Goal: Task Accomplishment & Management: Complete application form

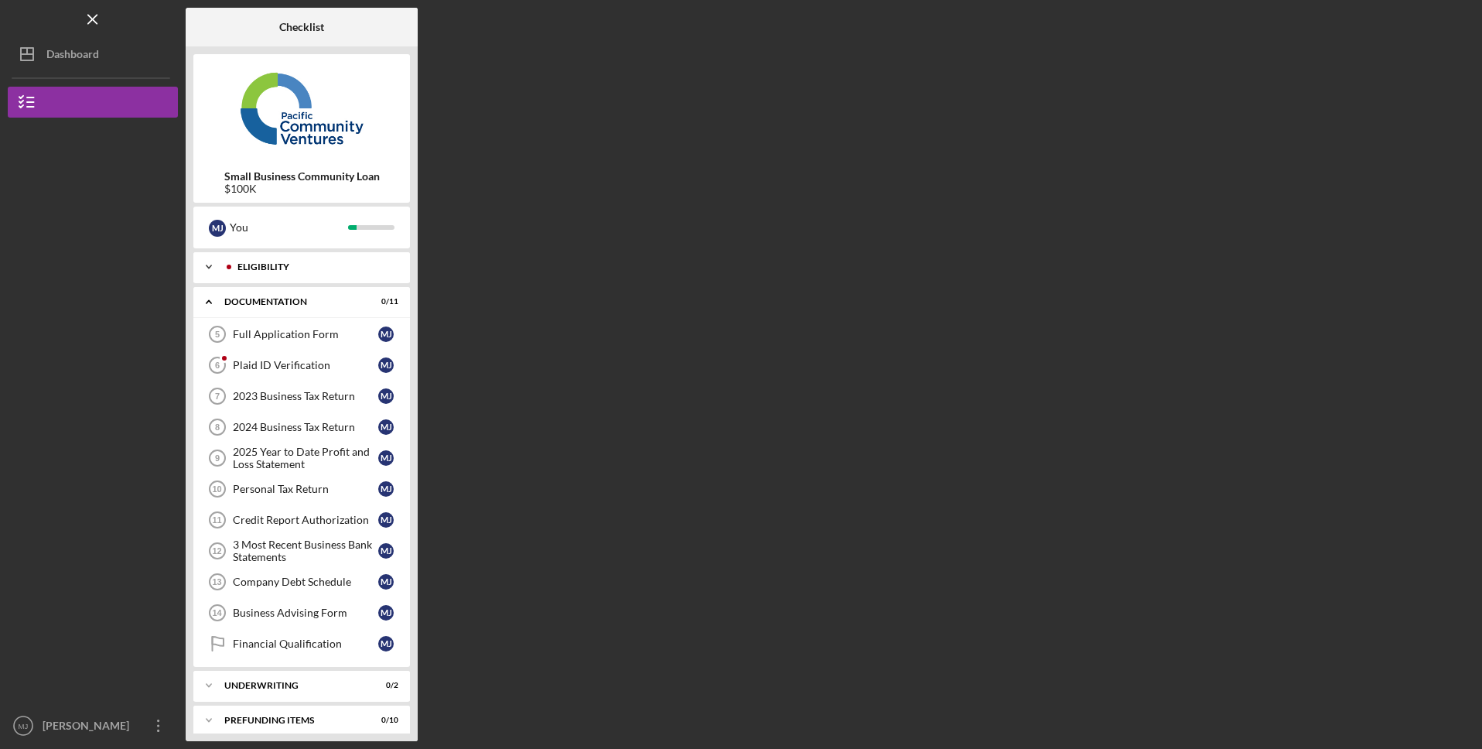
click at [203, 267] on icon "Icon/Expander" at bounding box center [208, 266] width 31 height 31
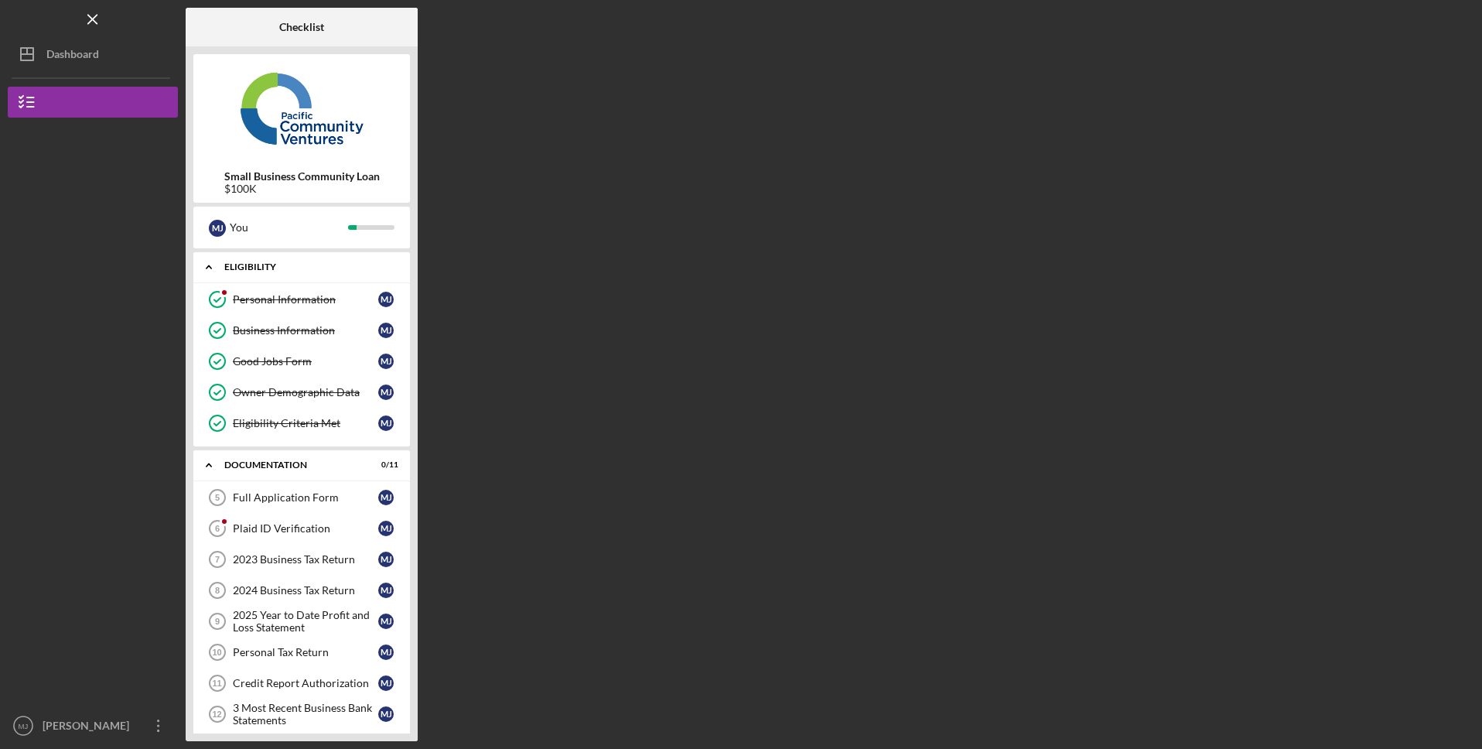
click at [205, 277] on icon "Icon/Expander" at bounding box center [208, 266] width 31 height 31
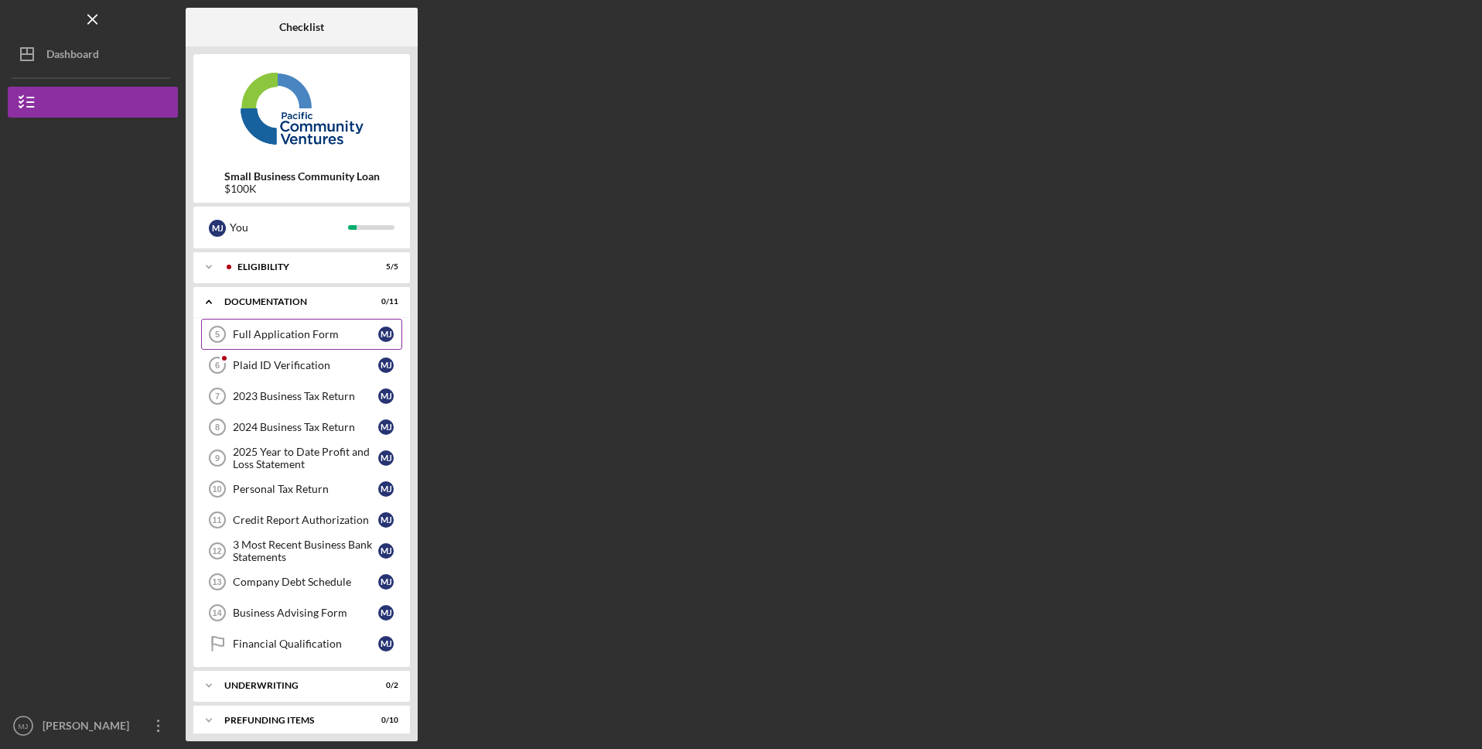
click at [260, 340] on div "Full Application Form" at bounding box center [305, 334] width 145 height 12
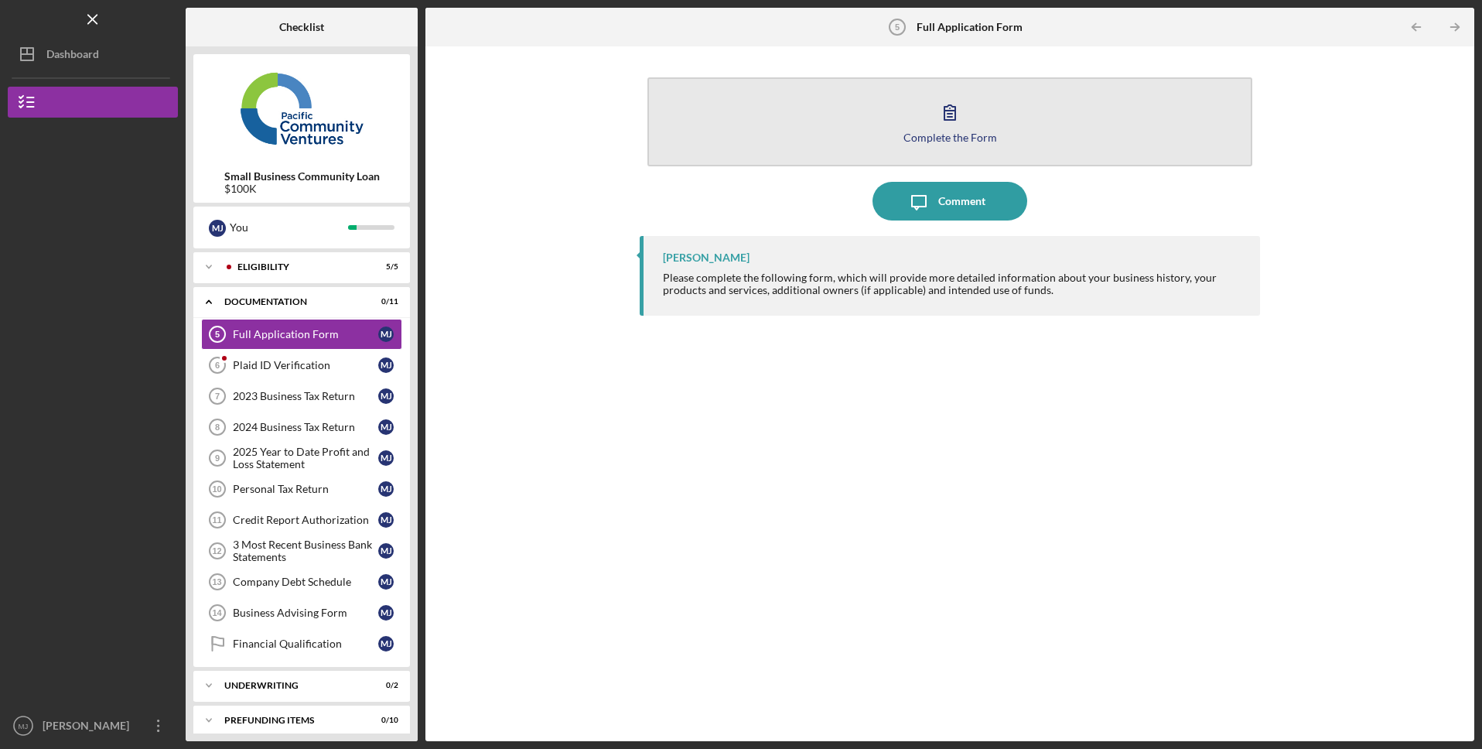
click at [1017, 136] on button "Complete the Form Form" at bounding box center [949, 121] width 605 height 89
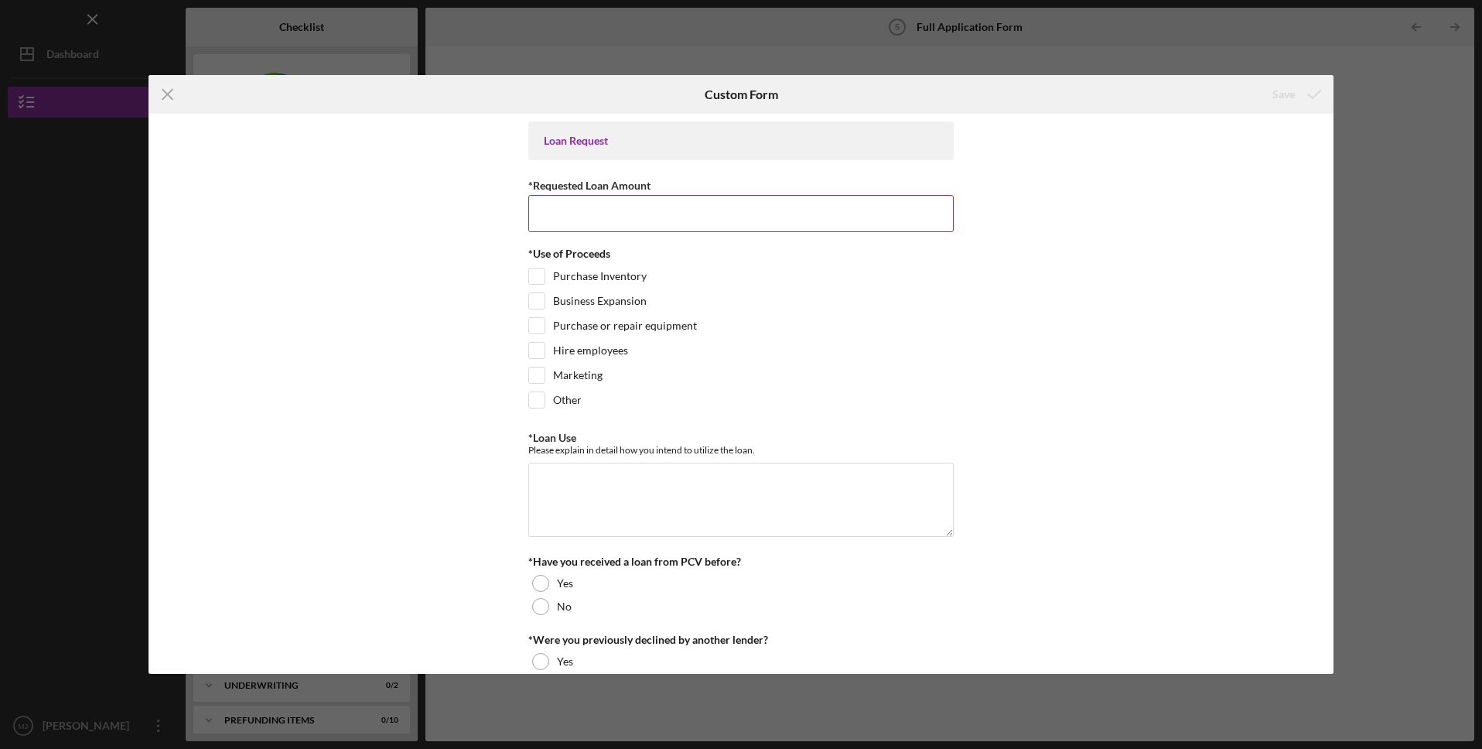
click at [692, 184] on div "*Requested Loan Amount" at bounding box center [740, 185] width 425 height 19
click at [692, 207] on input "*Requested Loan Amount" at bounding box center [740, 213] width 425 height 37
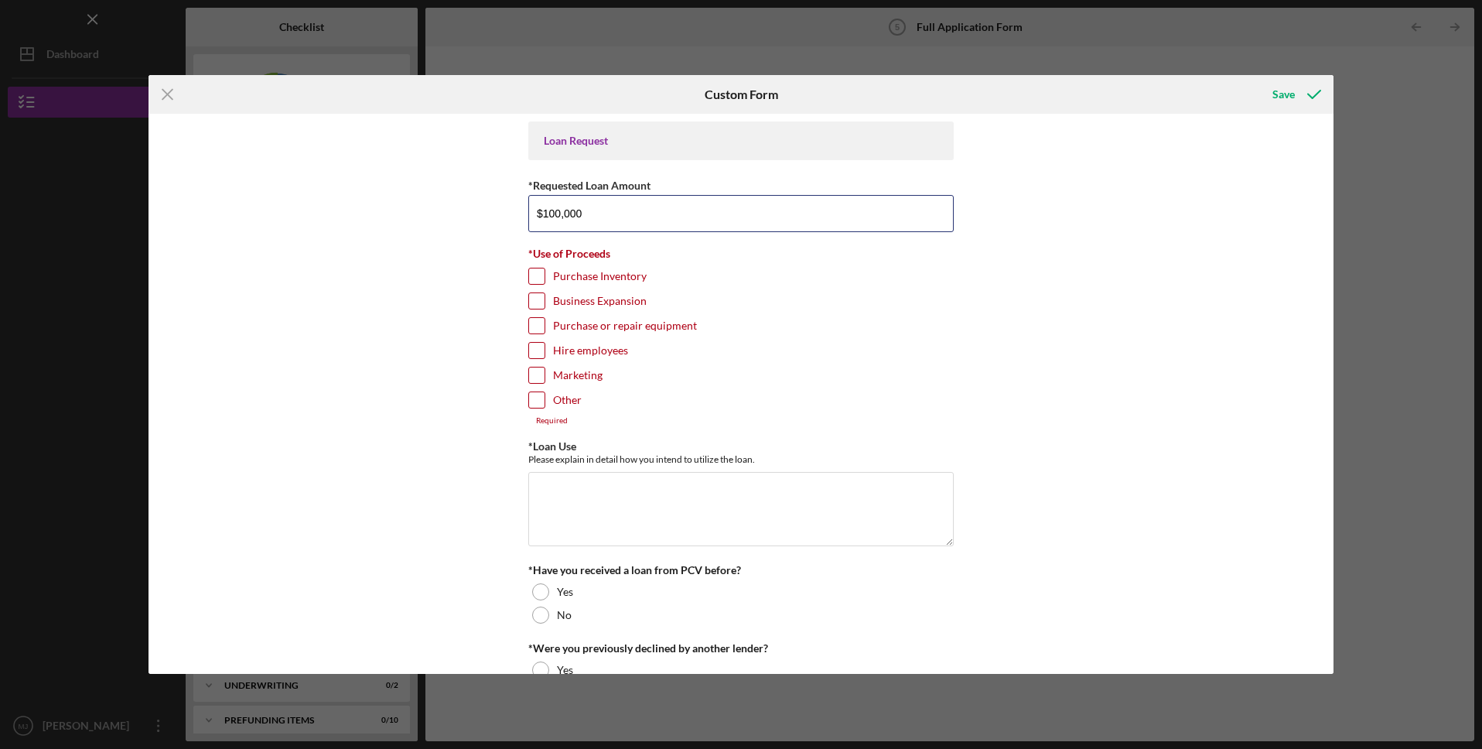
type input "$100,000"
click at [535, 356] on input "Hire employees" at bounding box center [536, 350] width 15 height 15
checkbox input "true"
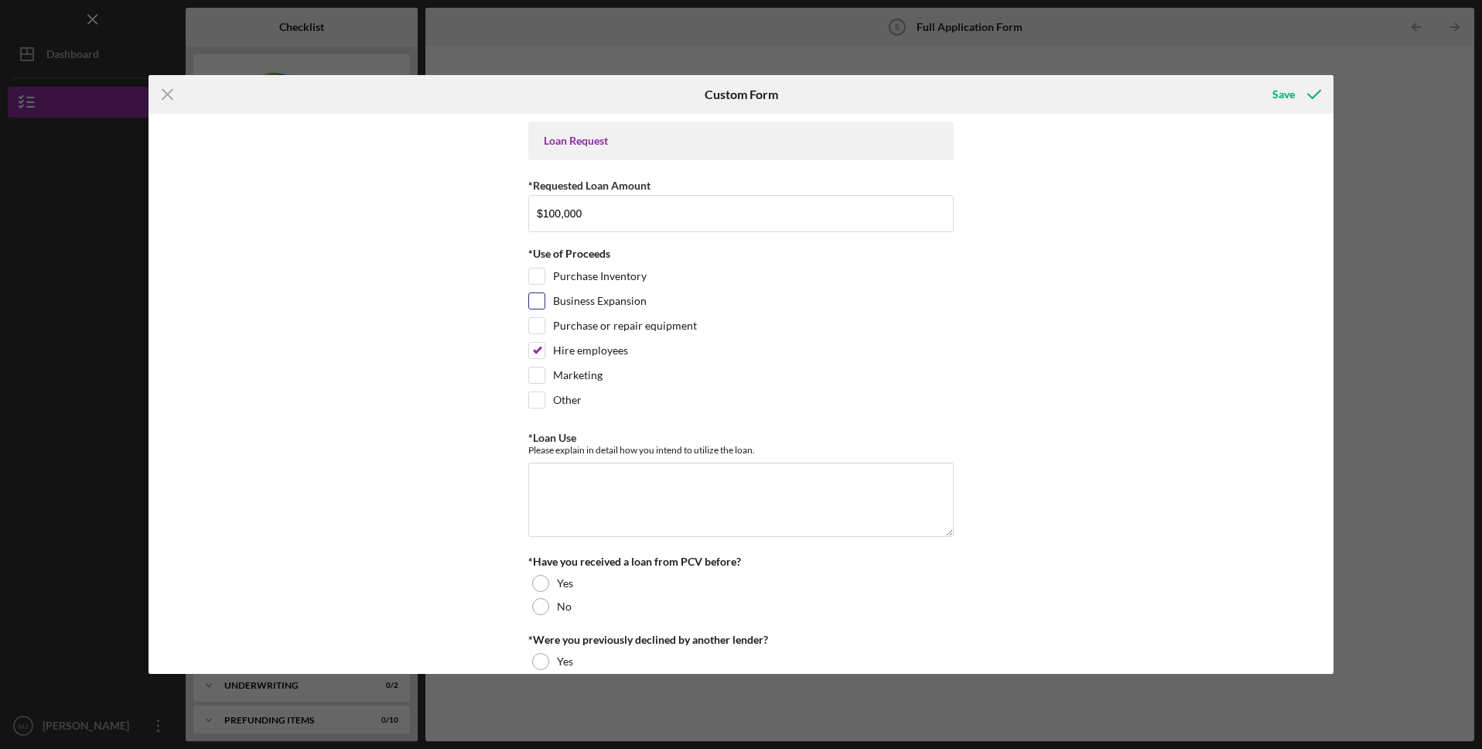
click at [531, 302] on input "Business Expansion" at bounding box center [536, 300] width 15 height 15
checkbox input "true"
click at [602, 507] on textarea "*Loan Use" at bounding box center [740, 500] width 425 height 74
paste textarea "To bridge a 4-month cash flow gap caused by payment delays typical of new gover…"
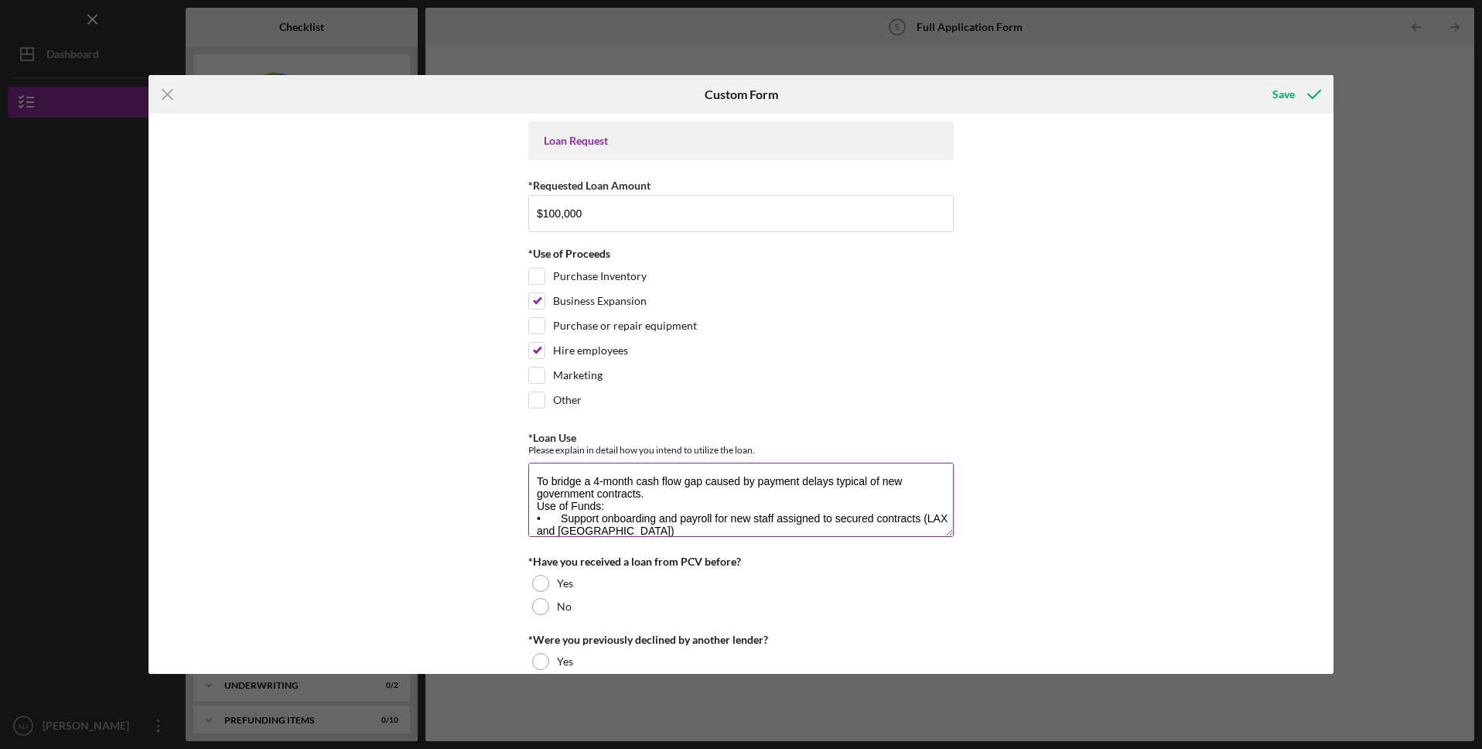
click at [538, 480] on textarea "To bridge a 4-month cash flow gap caused by payment delays typical of new gover…" at bounding box center [740, 500] width 425 height 74
click at [536, 501] on textarea "To bridge a 4-month cash flow gap caused by payment delays typical of new gover…" at bounding box center [740, 500] width 425 height 74
click at [730, 490] on textarea "To bridge a 4-month cash flow gap caused by payment delays typical of new gover…" at bounding box center [740, 500] width 425 height 74
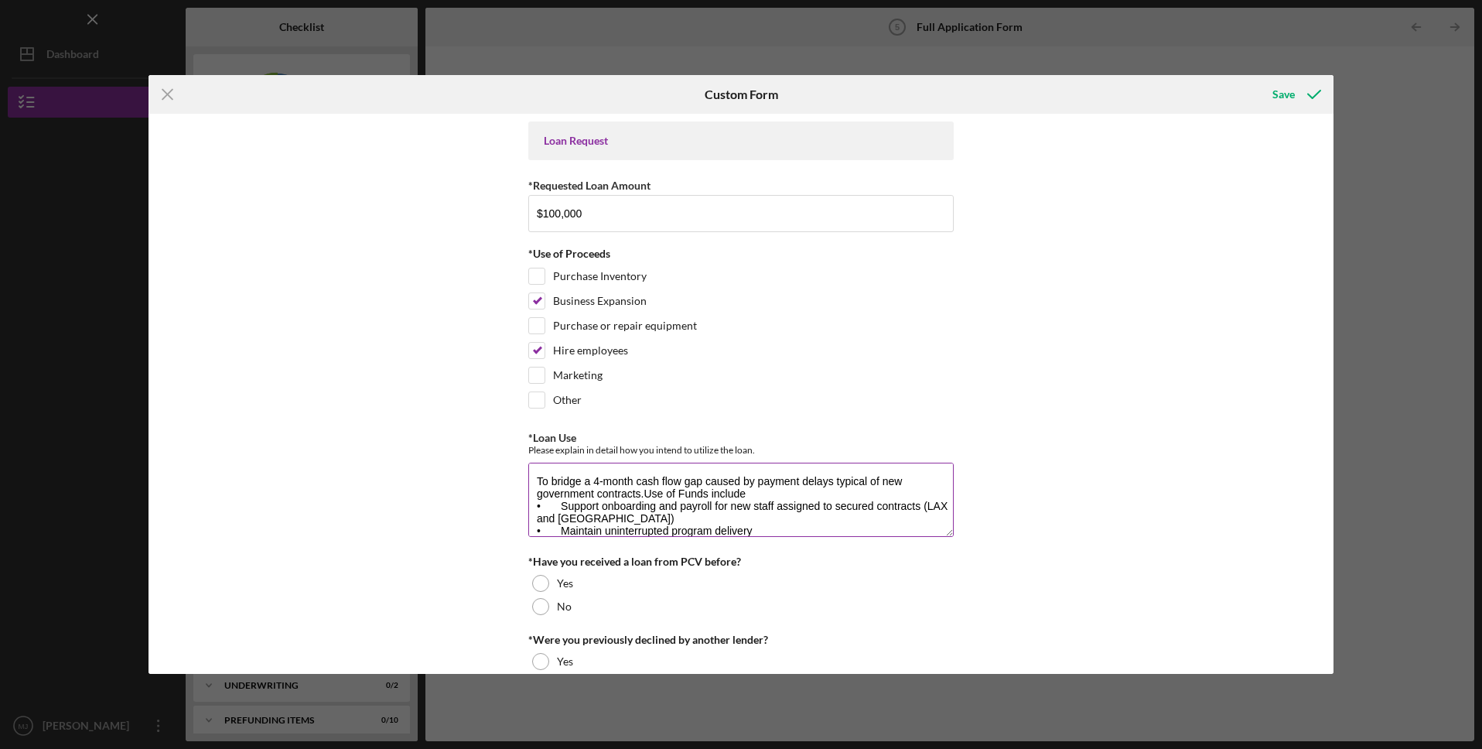
click at [568, 504] on textarea "To bridge a 4-month cash flow gap caused by payment delays typical of new gover…" at bounding box center [740, 500] width 425 height 74
click at [559, 517] on textarea "To bridge a 4-month cash flow gap caused by payment delays typical of new gover…" at bounding box center [740, 500] width 425 height 74
click at [561, 515] on textarea "To bridge a 4-month cash flow gap caused by payment delays typical of new gover…" at bounding box center [740, 500] width 425 height 74
drag, startPoint x: 703, startPoint y: 518, endPoint x: 733, endPoint y: 515, distance: 30.3
click at [733, 515] on textarea "To bridge a 4-month cash flow gap caused by payment delays typical of new gover…" at bounding box center [740, 500] width 425 height 74
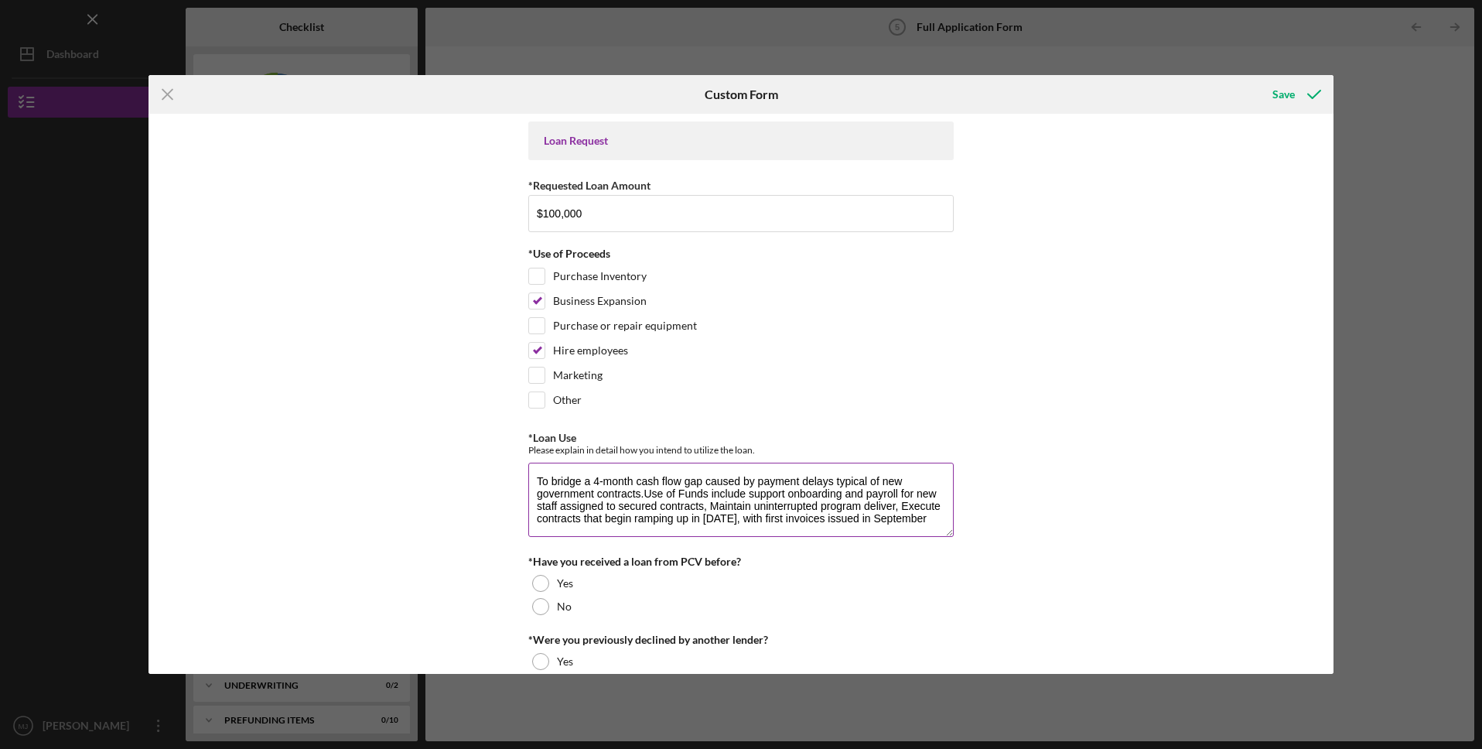
scroll to position [13, 0]
drag, startPoint x: 626, startPoint y: 531, endPoint x: 787, endPoint y: 524, distance: 161.1
click at [790, 507] on textarea "To bridge a 4-month cash flow gap caused by payment delays typical of new gover…" at bounding box center [740, 500] width 425 height 74
click at [785, 507] on textarea "To bridge a 4-month cash flow gap caused by payment delays typical of new gover…" at bounding box center [740, 500] width 425 height 74
drag, startPoint x: 783, startPoint y: 517, endPoint x: 781, endPoint y: 504, distance: 12.5
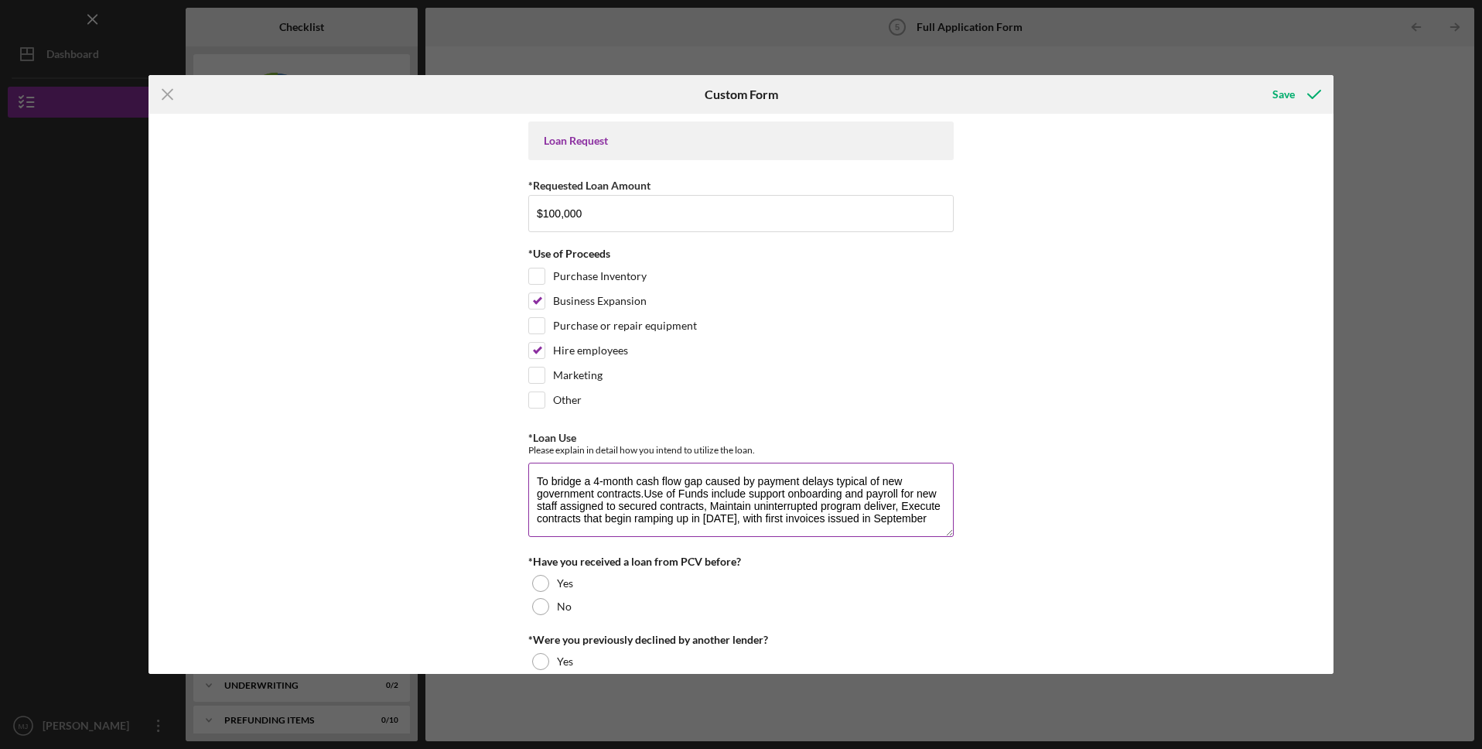
click at [781, 504] on textarea "To bridge a 4-month cash flow gap caused by payment delays typical of new gover…" at bounding box center [740, 500] width 425 height 74
drag, startPoint x: 821, startPoint y: 524, endPoint x: 532, endPoint y: 473, distance: 293.0
click at [532, 473] on textarea "To bridge a 4-month cash flow gap caused by payment delays typical of new gover…" at bounding box center [740, 500] width 425 height 74
paste textarea "four-month cash flow gap resulting from payment delays common in new government…"
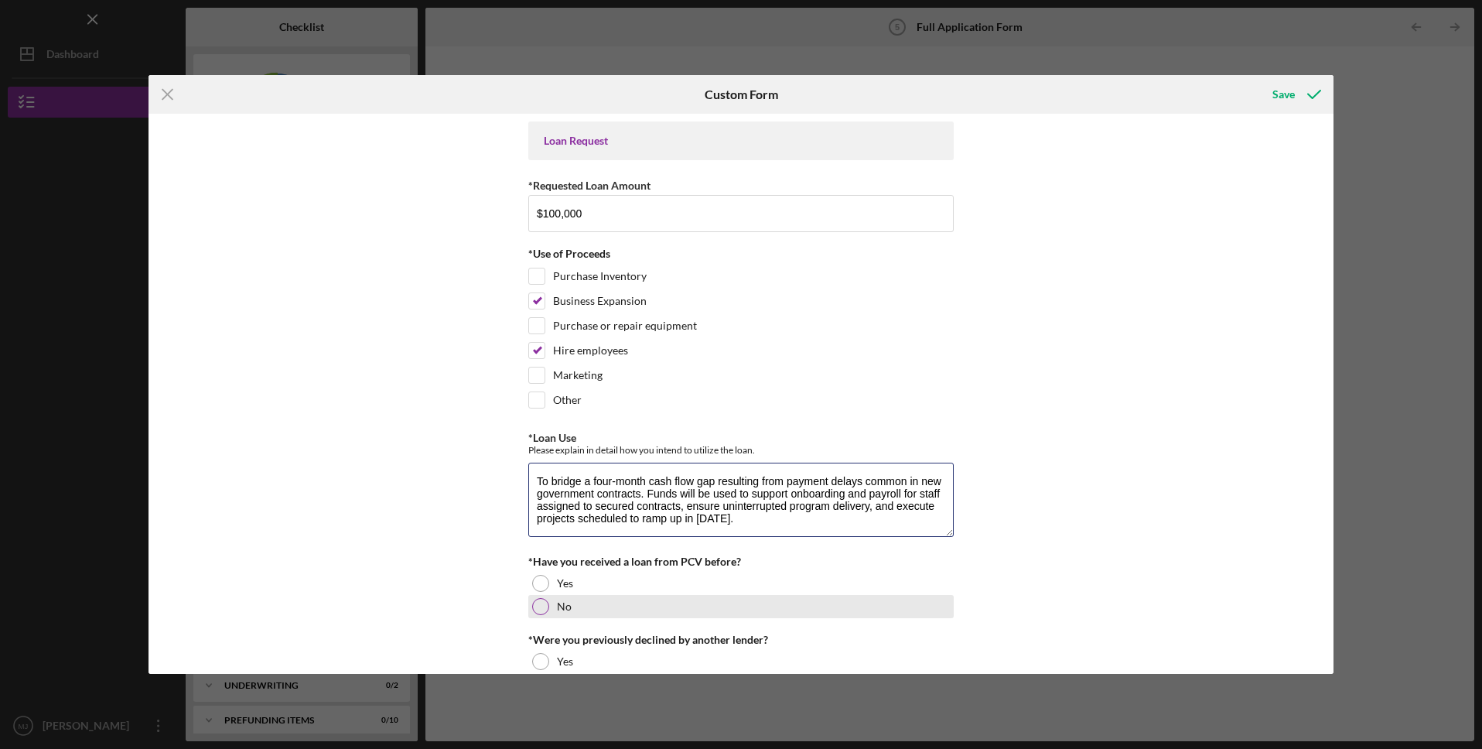
type textarea "To bridge a four-month cash flow gap resulting from payment delays common in ne…"
click at [534, 611] on div at bounding box center [540, 606] width 17 height 17
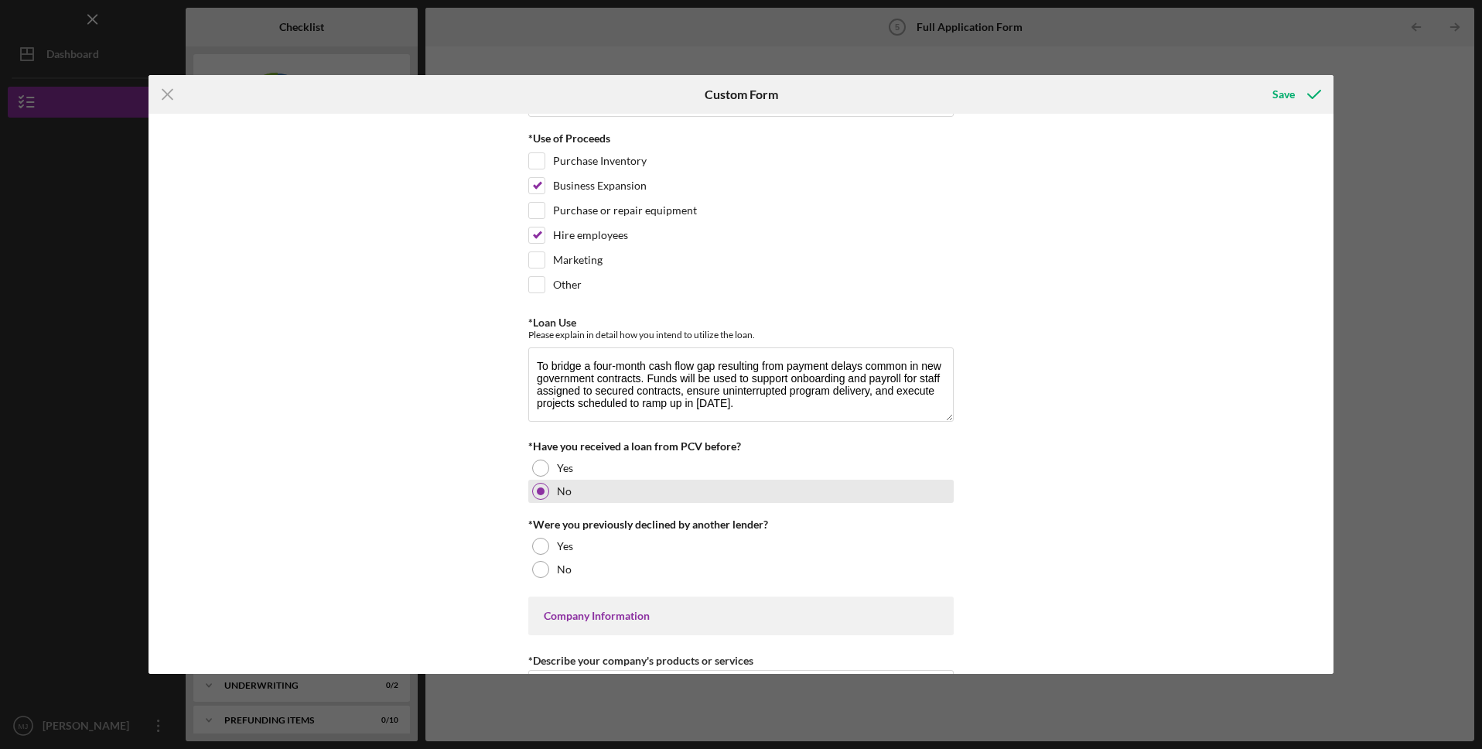
scroll to position [116, 0]
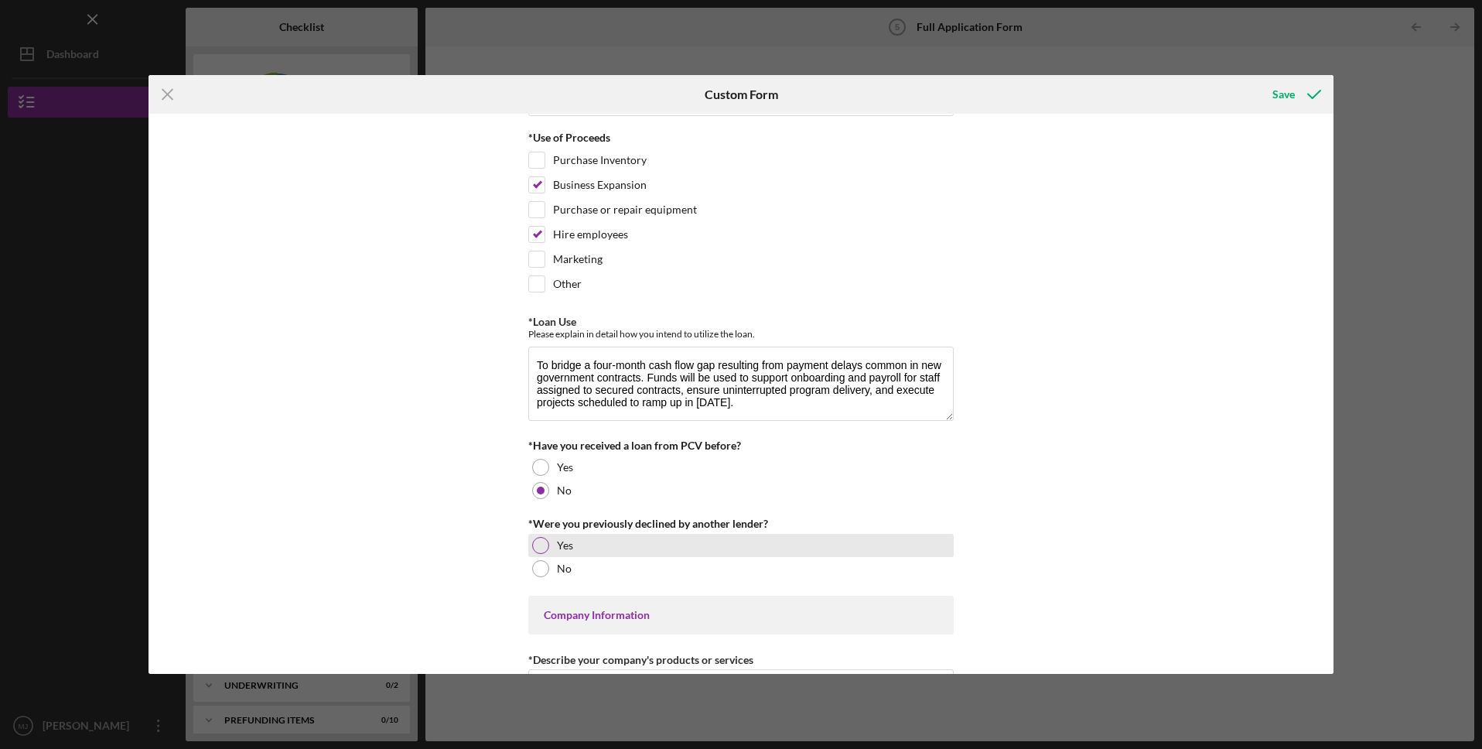
click at [541, 543] on div at bounding box center [540, 545] width 17 height 17
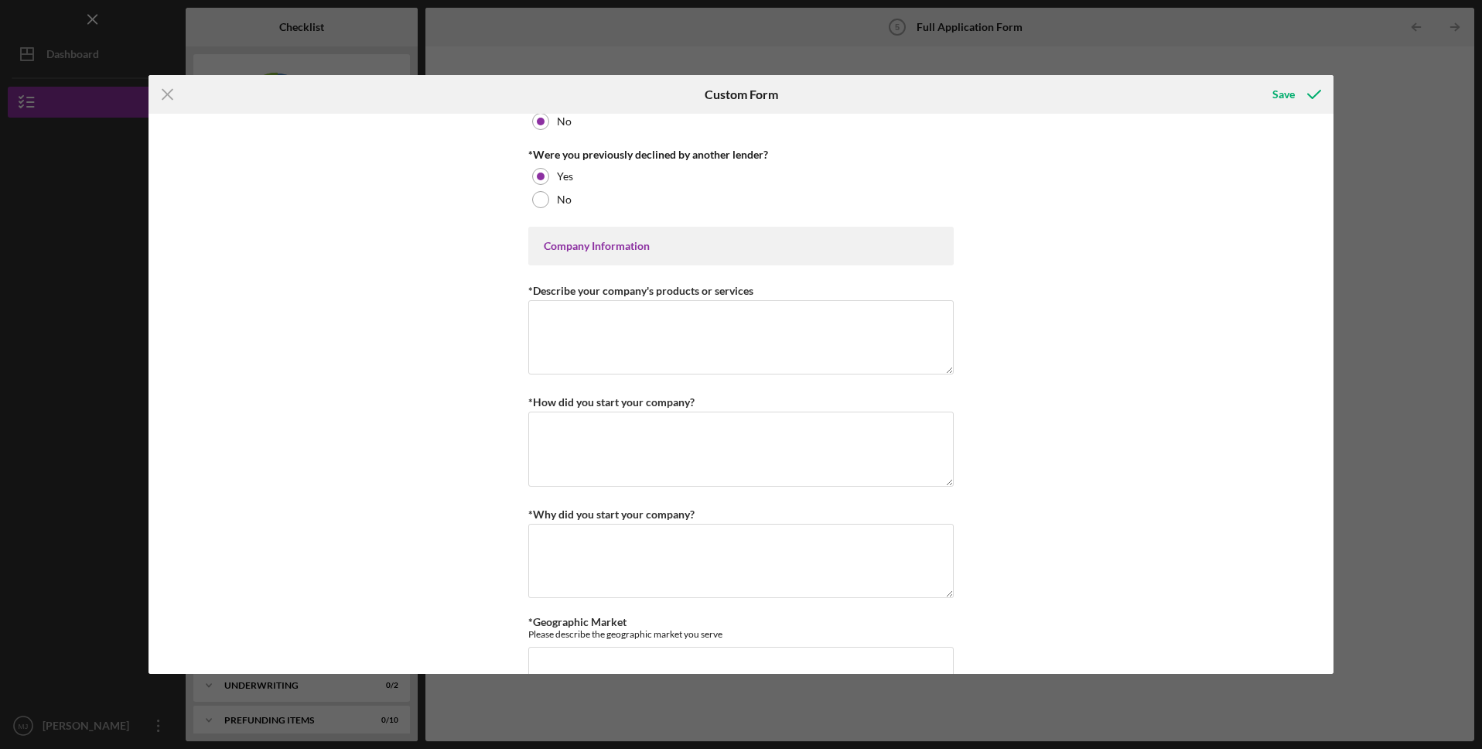
scroll to position [442, 0]
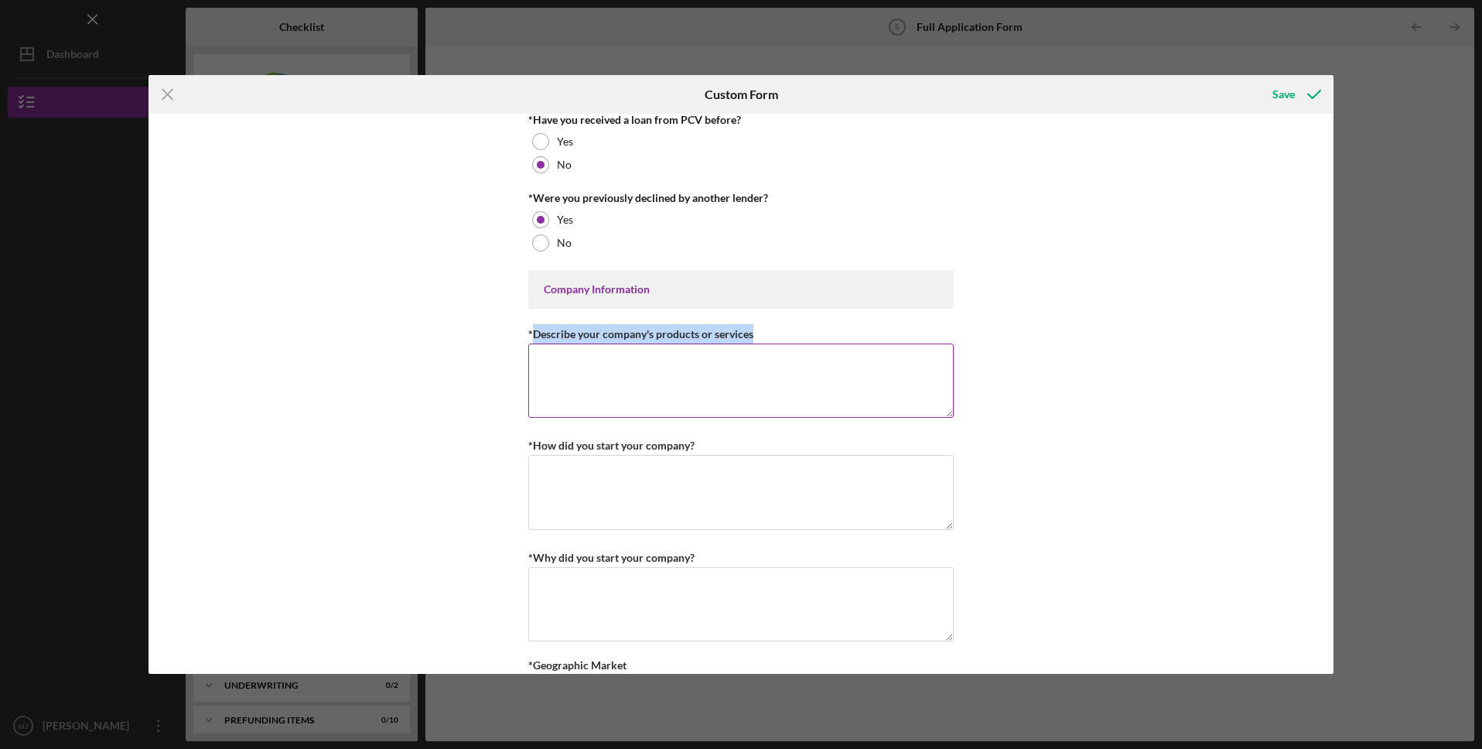
drag, startPoint x: 747, startPoint y: 333, endPoint x: 532, endPoint y: 329, distance: 215.1
click at [532, 329] on div "*Describe your company's products or services" at bounding box center [740, 333] width 425 height 19
copy label "Describe your company's products or services"
click at [598, 374] on textarea "*Describe your company's products or services" at bounding box center [740, 380] width 425 height 74
paste textarea "L&F Project Management is a professional services firm specializing in project,…"
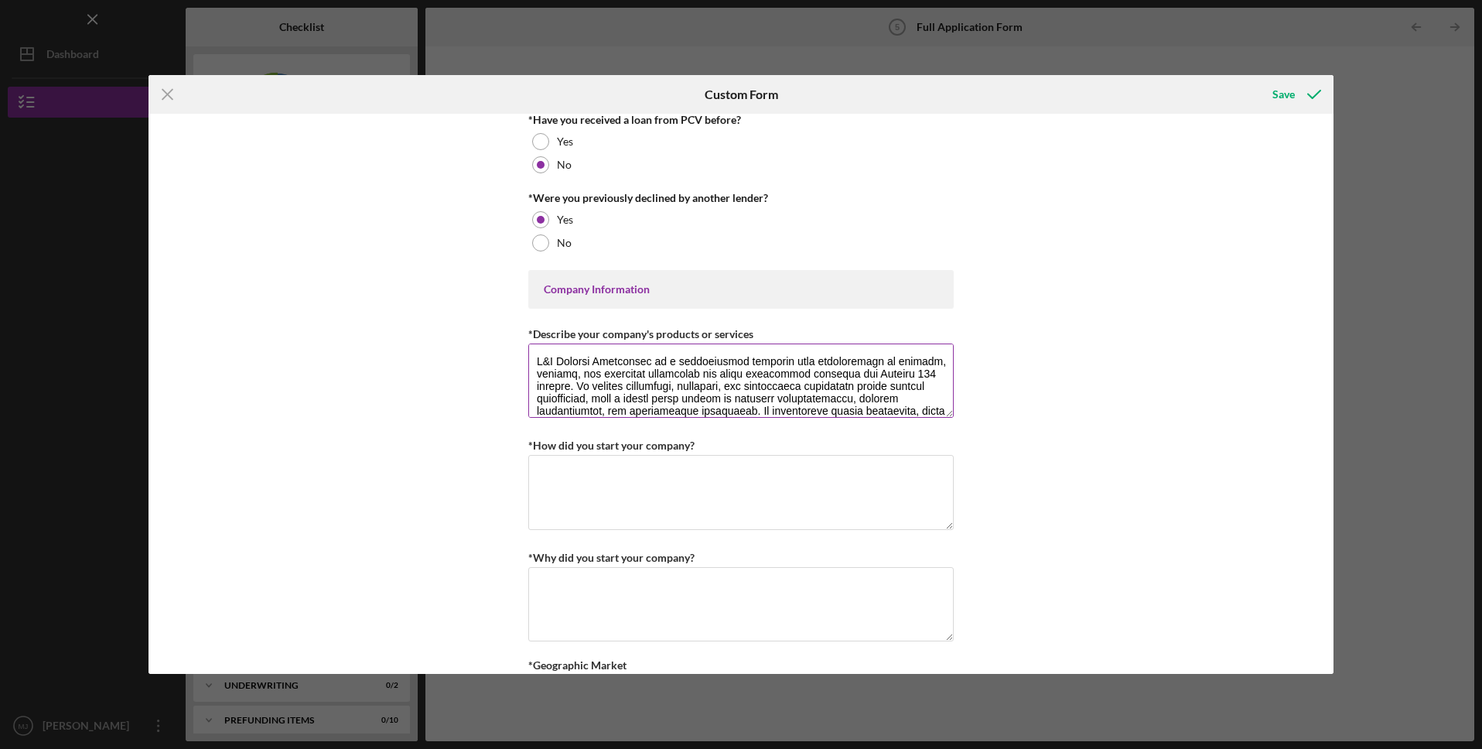
scroll to position [0, 0]
type textarea "L&F Project Management is a professional services firm specializing in project,…"
click at [610, 483] on textarea "*How did you start your company?" at bounding box center [740, 492] width 425 height 74
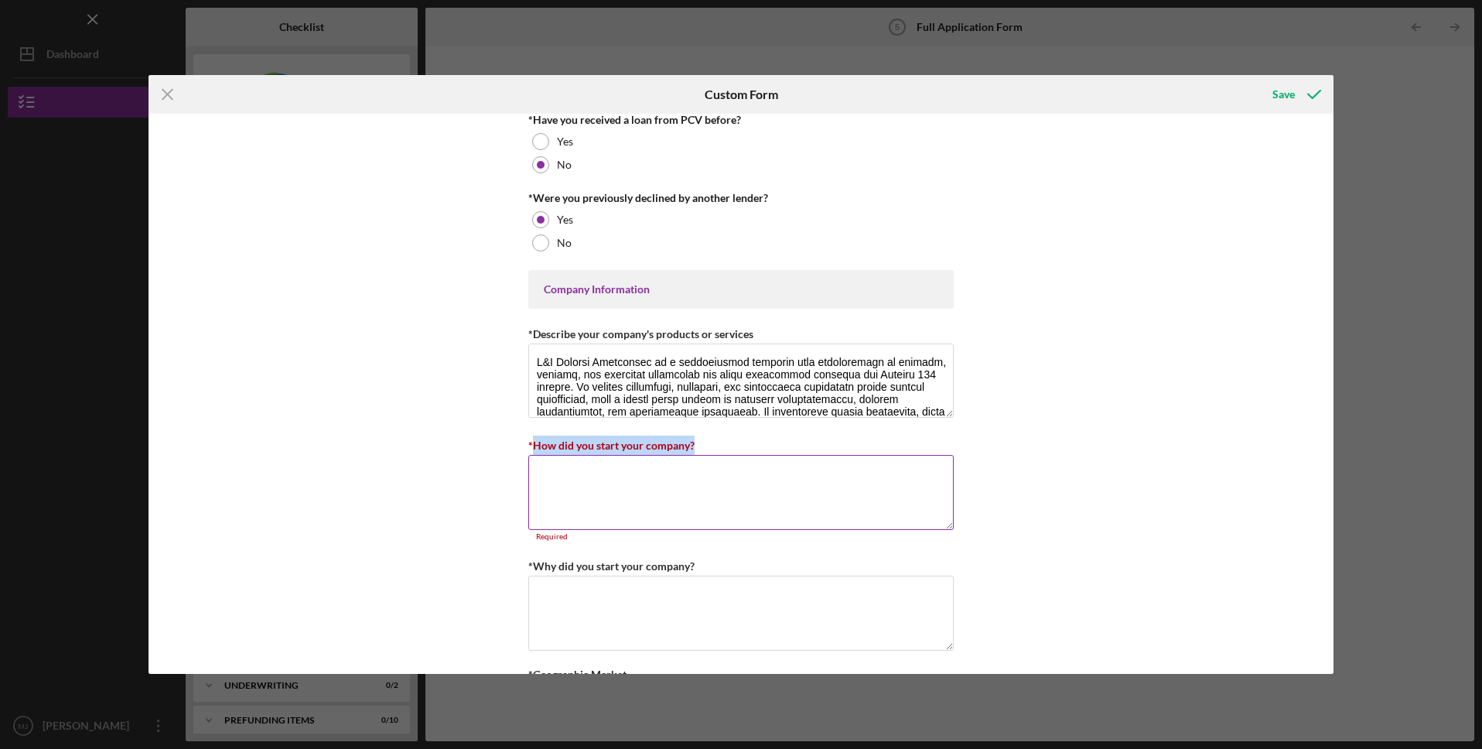
drag, startPoint x: 695, startPoint y: 445, endPoint x: 532, endPoint y: 444, distance: 162.4
click at [532, 444] on div "*How did you start your company?" at bounding box center [740, 445] width 425 height 19
copy label "How did you start your company?"
click at [651, 495] on textarea "*How did you start your company?" at bounding box center [740, 492] width 425 height 74
click at [650, 634] on textarea "*Why did you start your company?" at bounding box center [740, 613] width 425 height 74
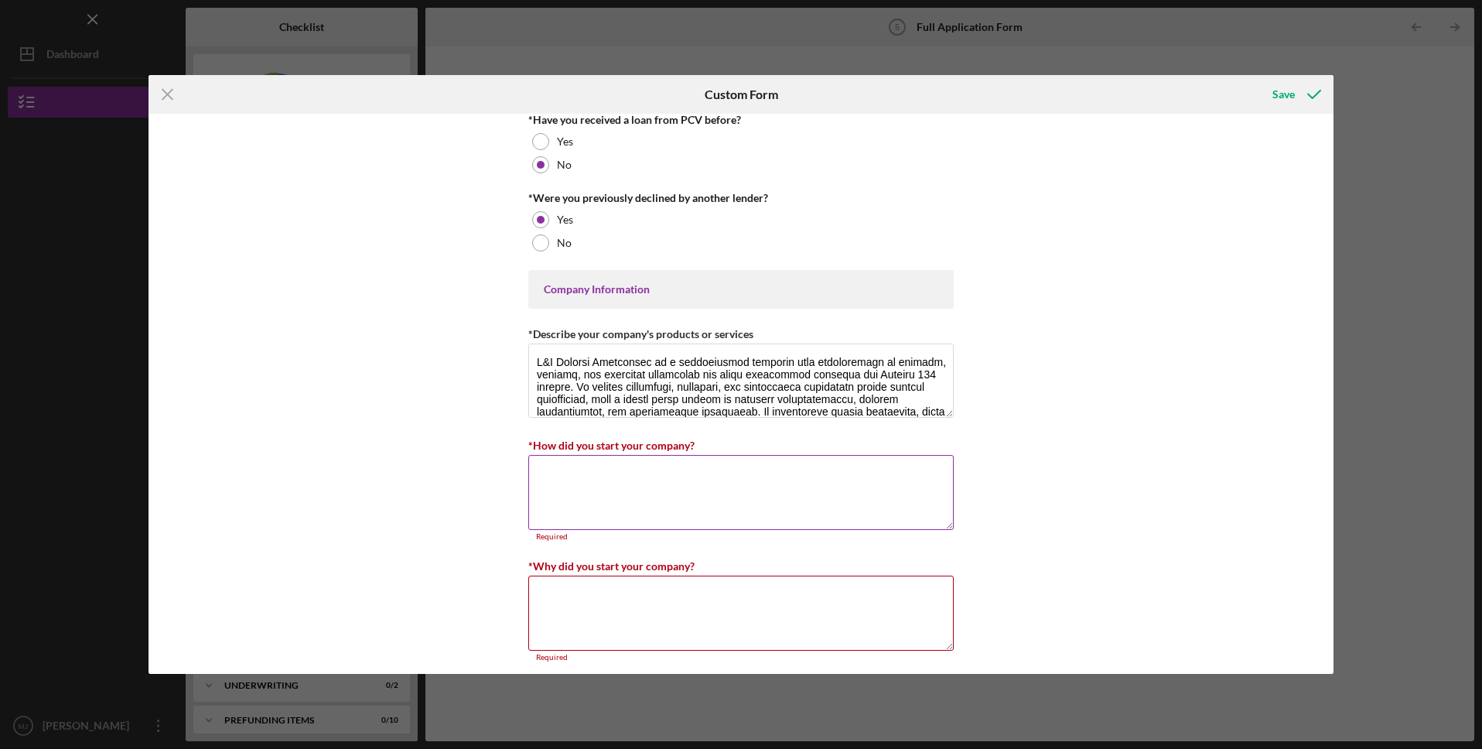
click at [737, 500] on textarea "*How did you start your company?" at bounding box center [740, 492] width 425 height 74
paste textarea "I started L&F Project Management in 2019, after spending more than a decade in …"
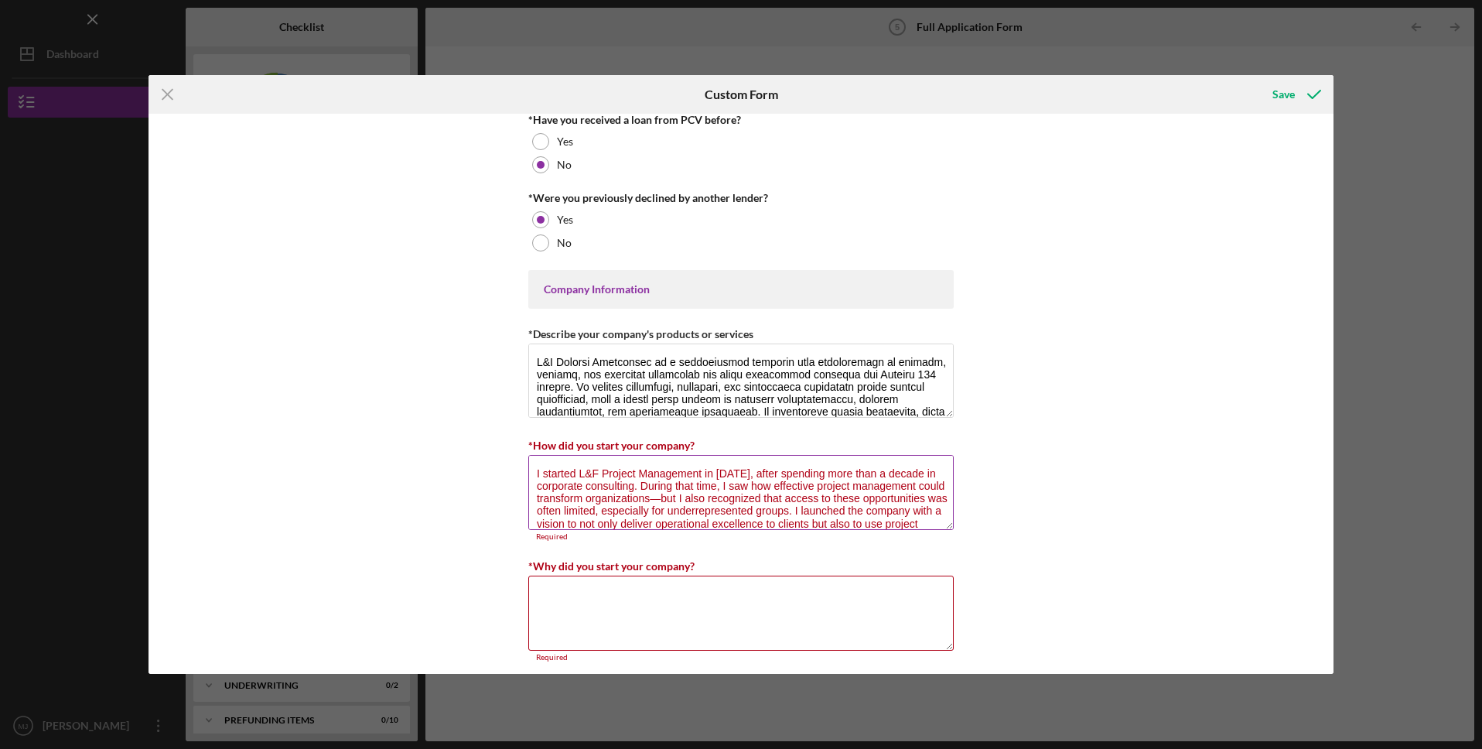
scroll to position [13, 0]
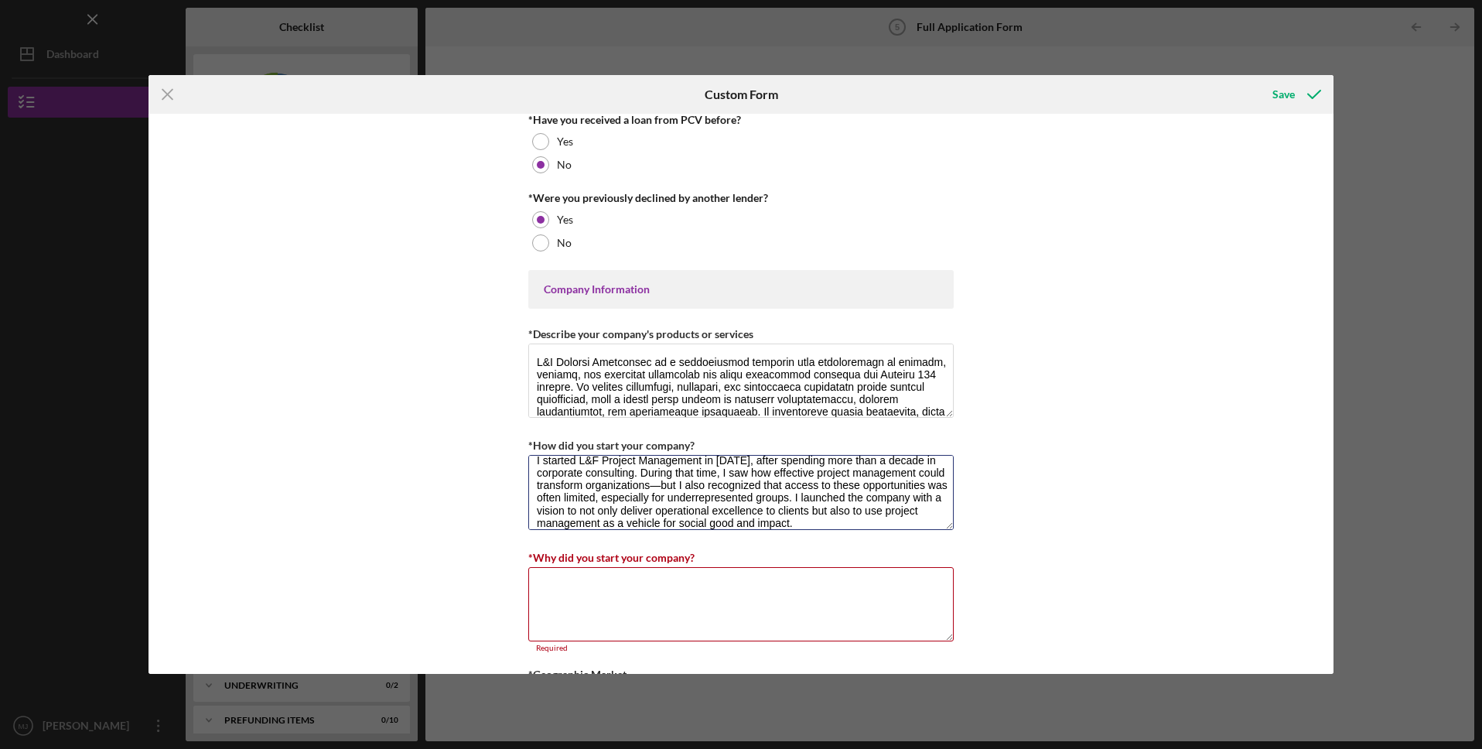
type textarea "I started L&F Project Management in 2019, after spending more than a decade in …"
click at [635, 597] on textarea "*Why did you start your company?" at bounding box center [740, 604] width 425 height 74
paste textarea "From the beginning, L&F was designed with a double bottom line: helping governm…"
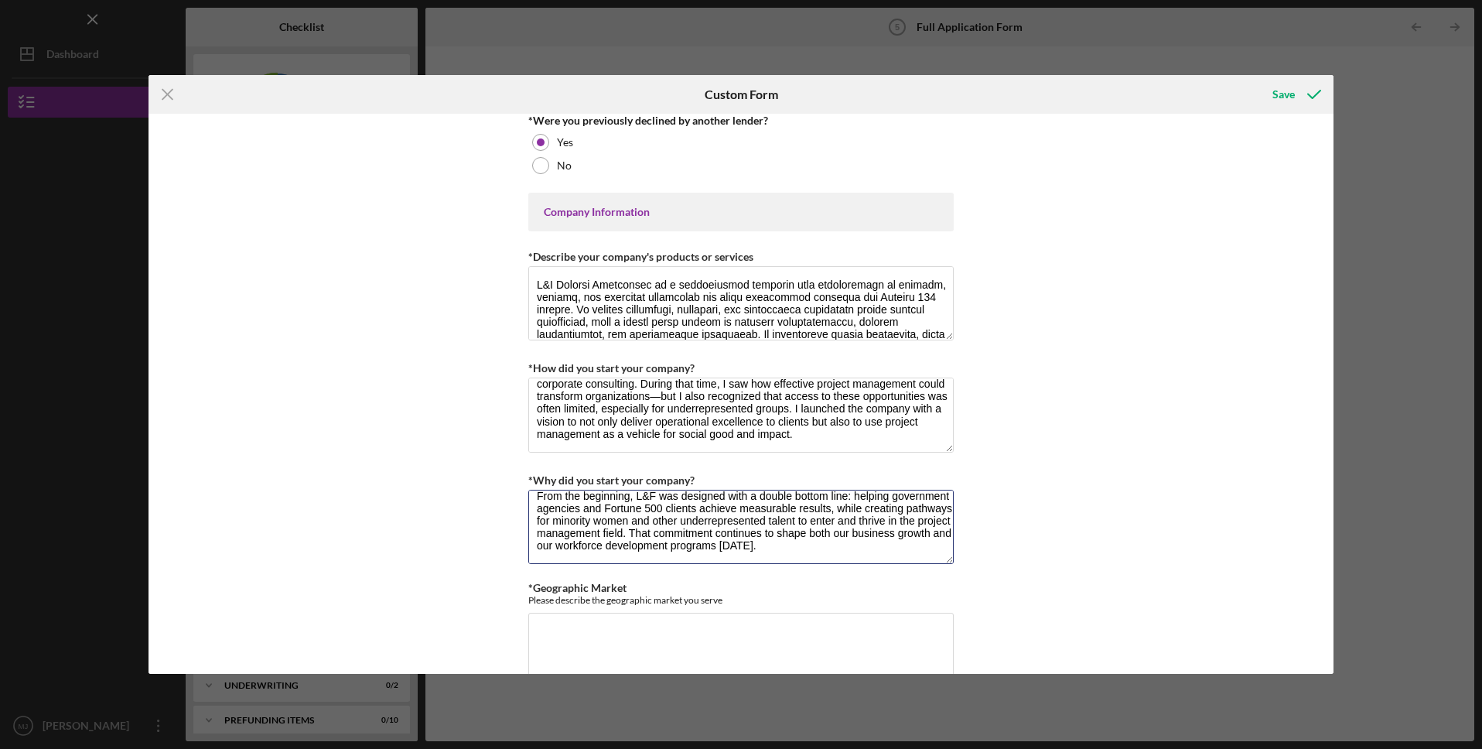
scroll to position [604, 0]
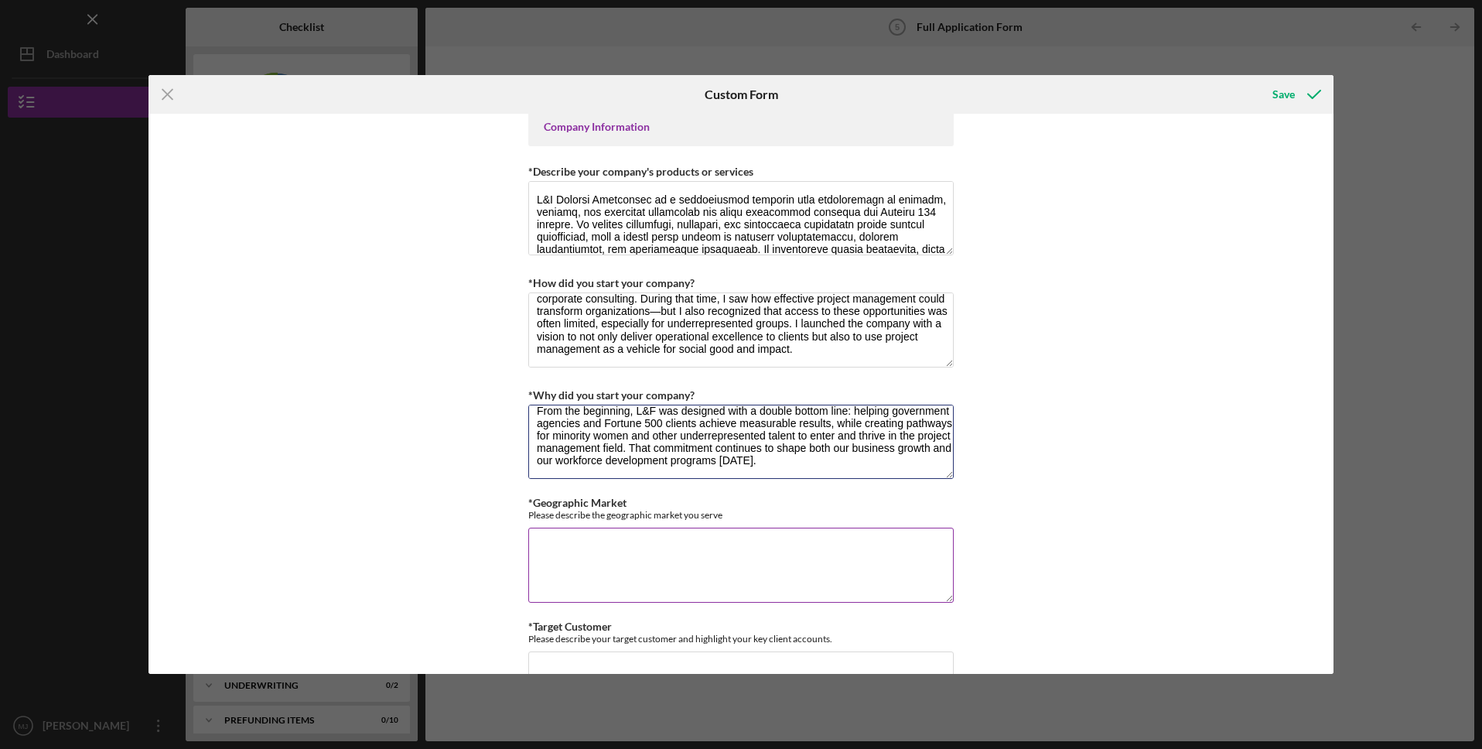
type textarea "From the beginning, L&F was designed with a double bottom line: helping governm…"
drag, startPoint x: 757, startPoint y: 518, endPoint x: 510, endPoint y: 511, distance: 247.6
click at [510, 511] on div "Loan Request *Requested Loan Amount $100,000 *Use of Proceeds Purchase Inventor…" at bounding box center [742, 394] width 1186 height 560
copy div "Please describe the geographic market you serve"
click at [616, 557] on textarea "*Geographic Market" at bounding box center [740, 565] width 425 height 74
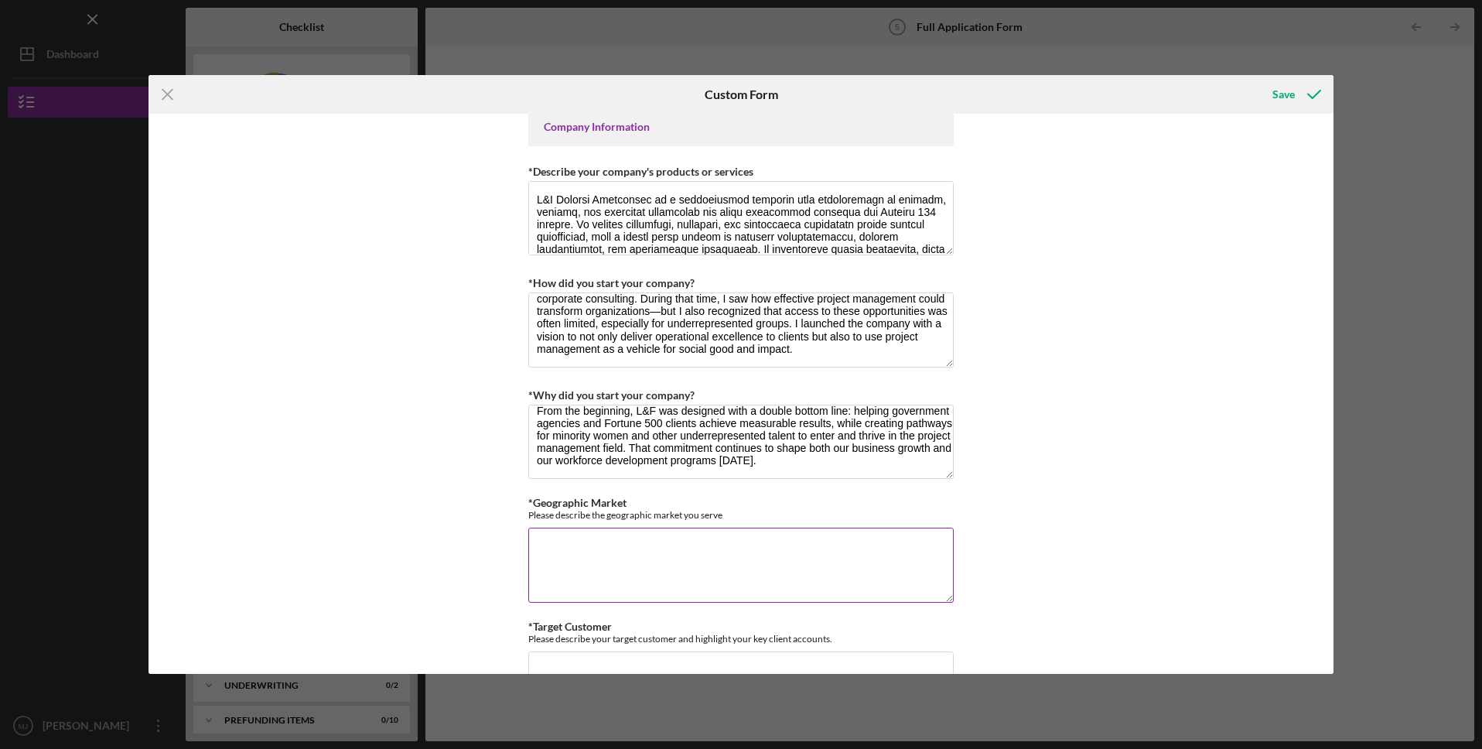
paste textarea "L&F Project Management primarily serves clients across Southern California, wit…"
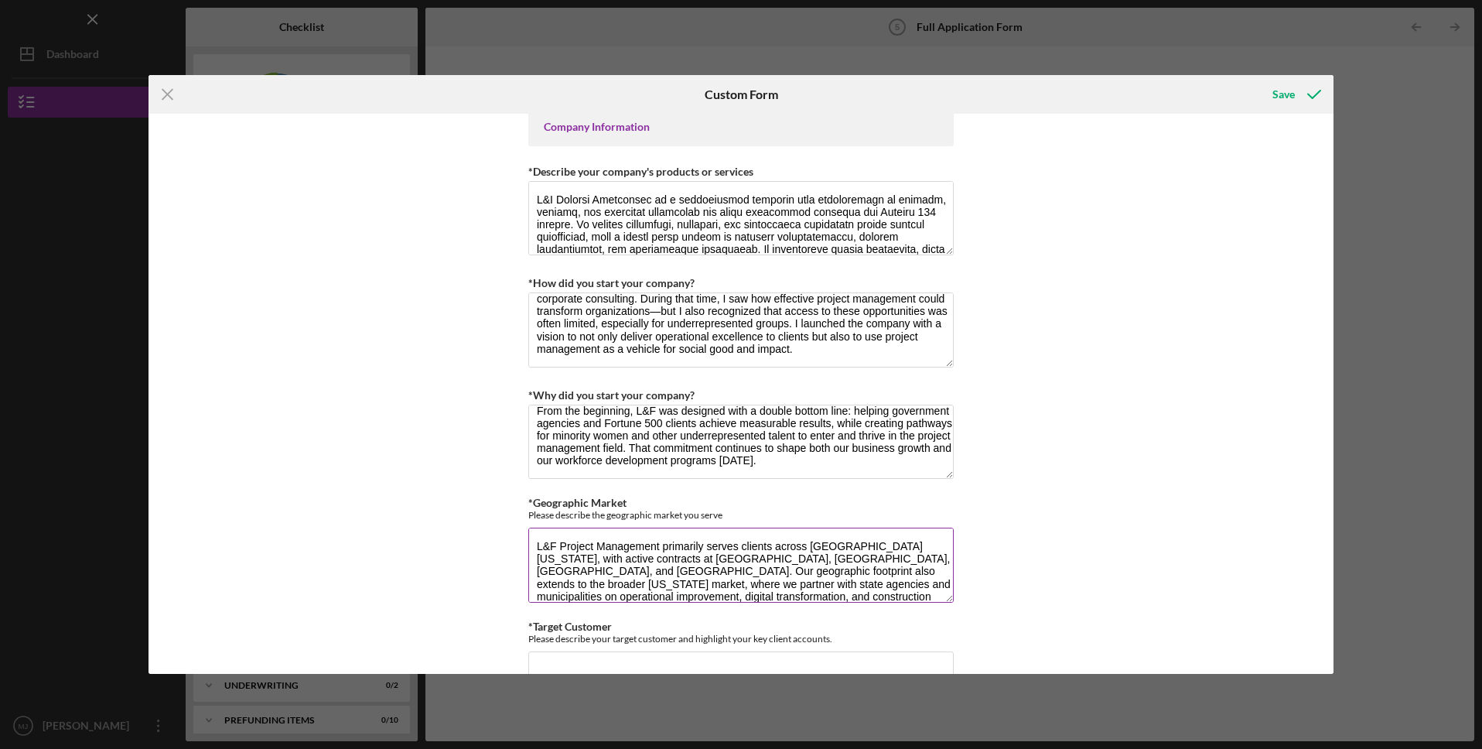
scroll to position [76, 0]
click at [537, 544] on textarea "L&F Project Management primarily serves clients across Southern California, wit…" at bounding box center [740, 565] width 425 height 74
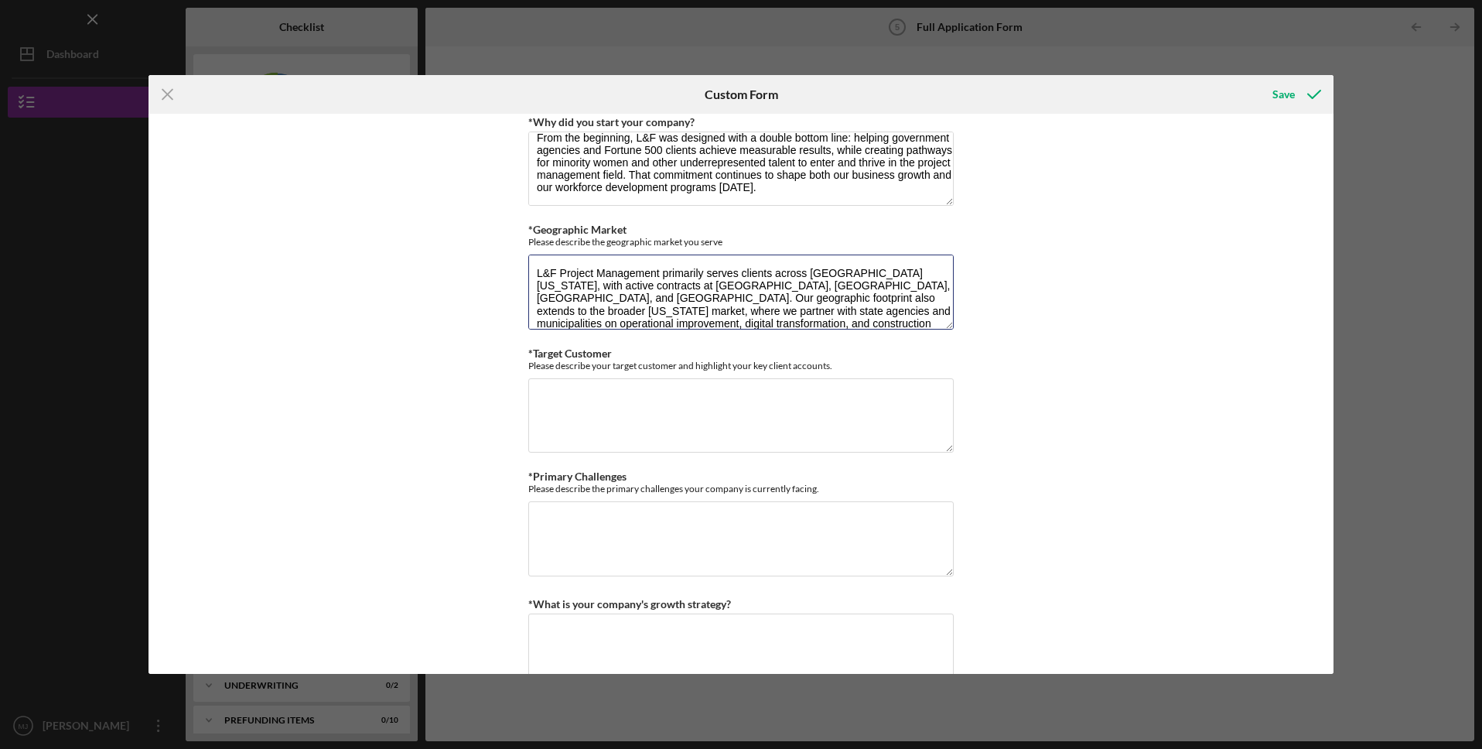
scroll to position [882, 0]
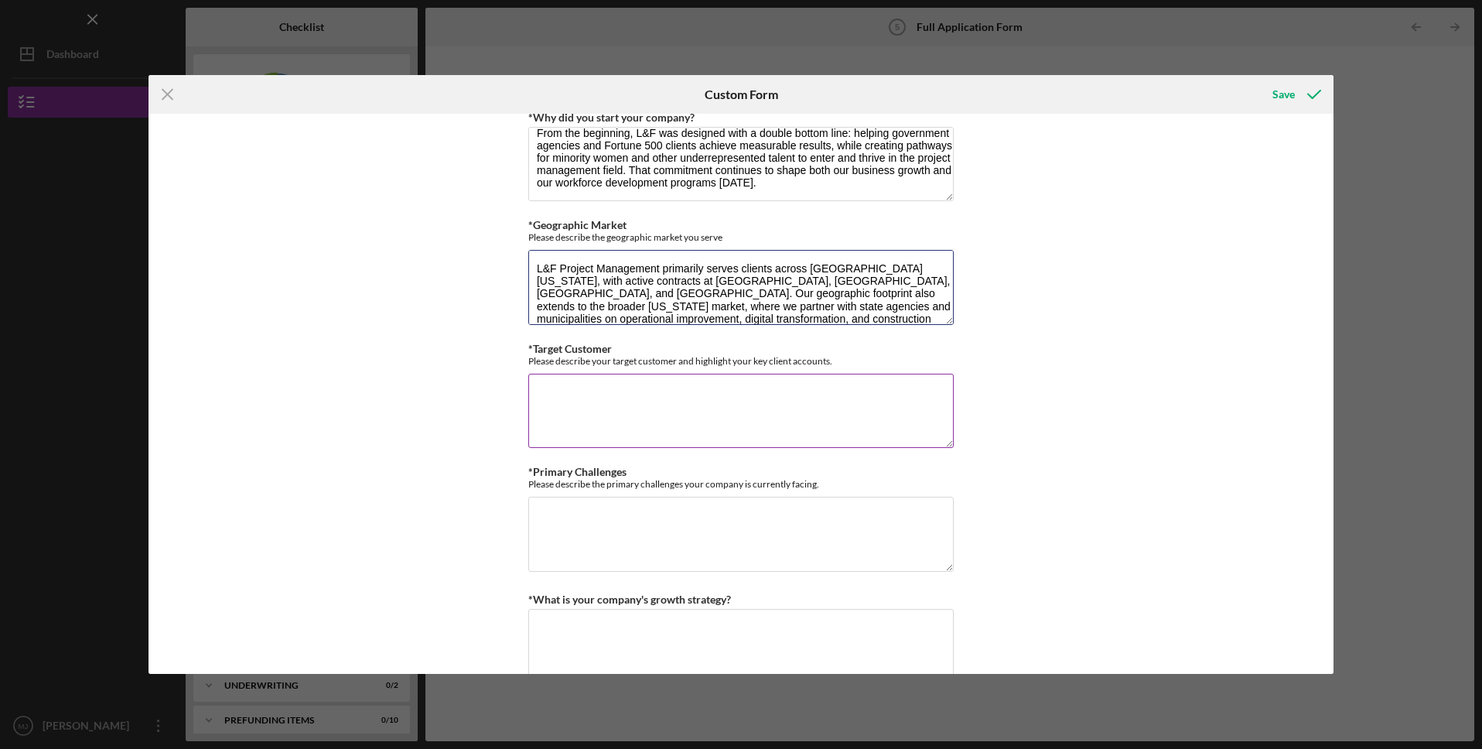
type textarea "L&F Project Management primarily serves clients across Southern California, wit…"
drag, startPoint x: 859, startPoint y: 361, endPoint x: 526, endPoint y: 364, distance: 333.4
click at [528, 364] on div "Please describe your target customer and highlight your key client accounts." at bounding box center [740, 361] width 425 height 12
copy div "Please describe your target customer and highlight your key client accounts."
click at [658, 412] on textarea "*Target Customer" at bounding box center [740, 411] width 425 height 74
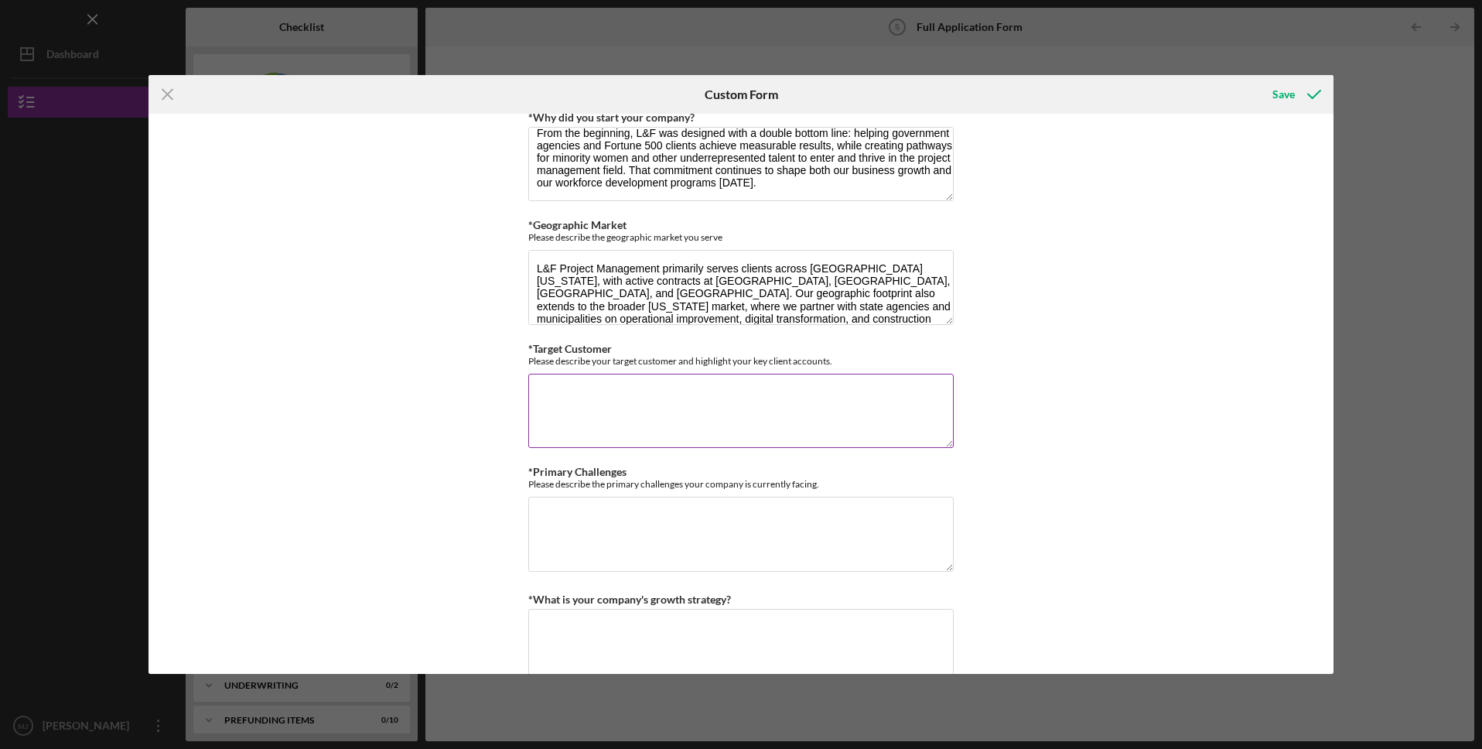
paste textarea "Our target customers are large government agencies and Fortune 500 companies se…"
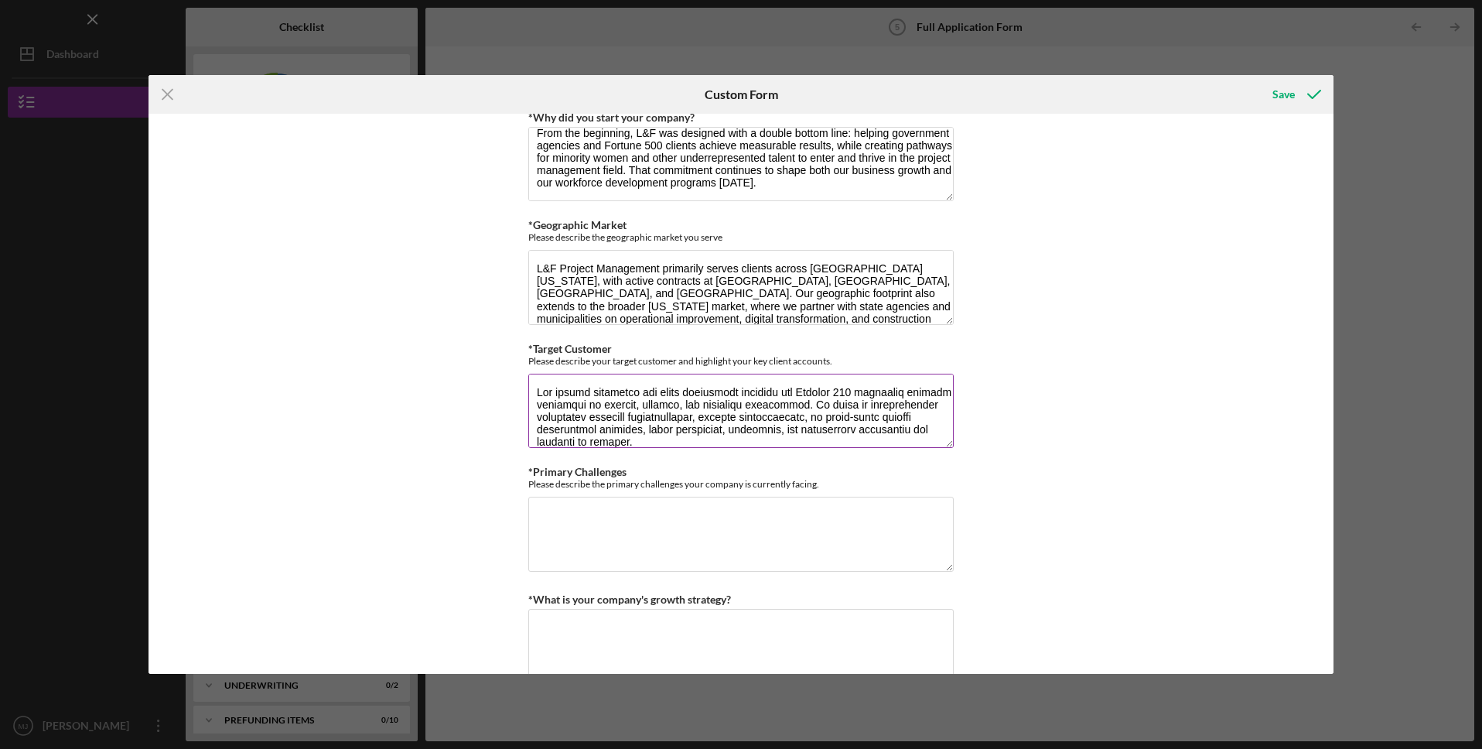
scroll to position [176, 0]
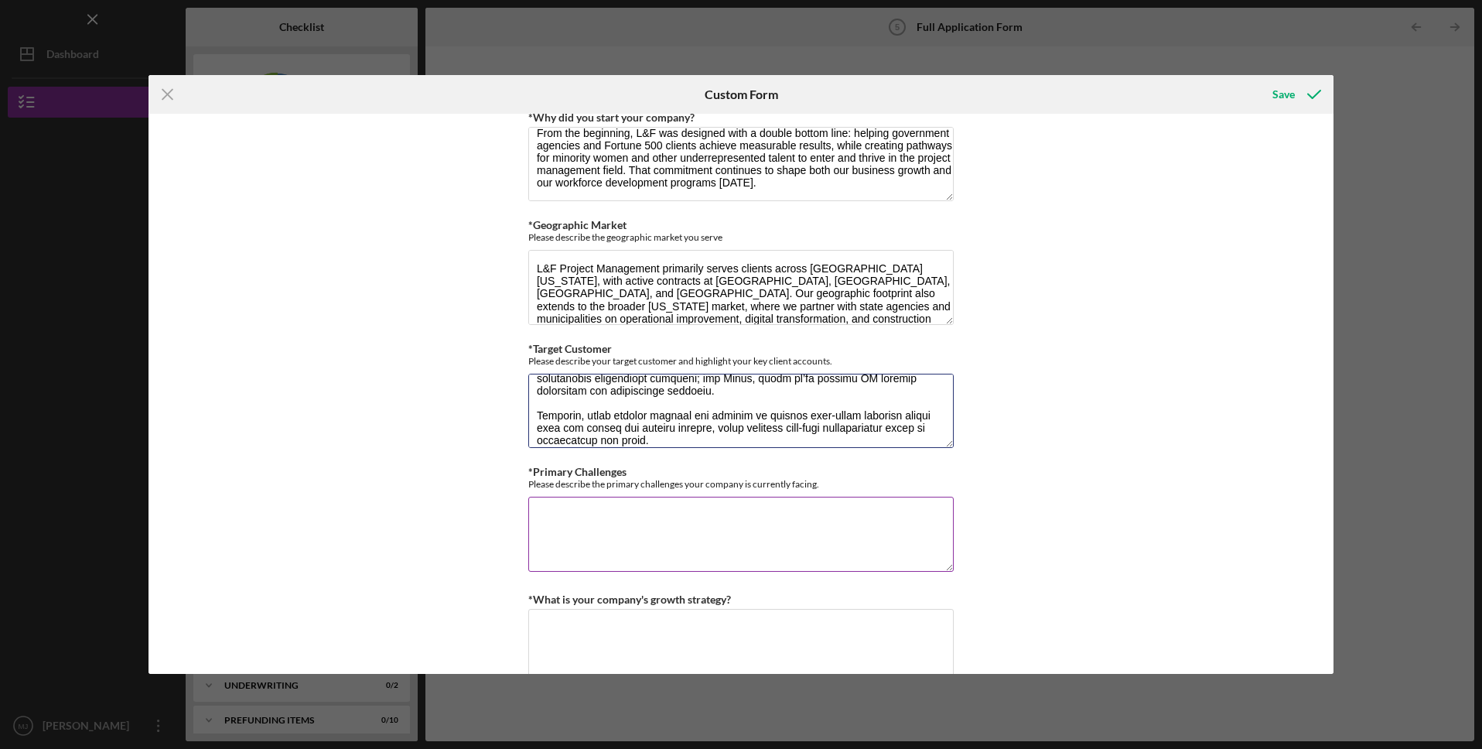
type textarea "Our target customers are large government agencies and Fortune 500 companies se…"
drag, startPoint x: 838, startPoint y: 480, endPoint x: 515, endPoint y: 484, distance: 322.6
click at [515, 484] on div "Loan Request *Requested Loan Amount $100,000 *Use of Proceeds Purchase Inventor…" at bounding box center [742, 394] width 1186 height 560
copy div "Please describe the primary challenges your company is currently facing."
click at [610, 538] on textarea "*Primary Challenges" at bounding box center [740, 534] width 425 height 74
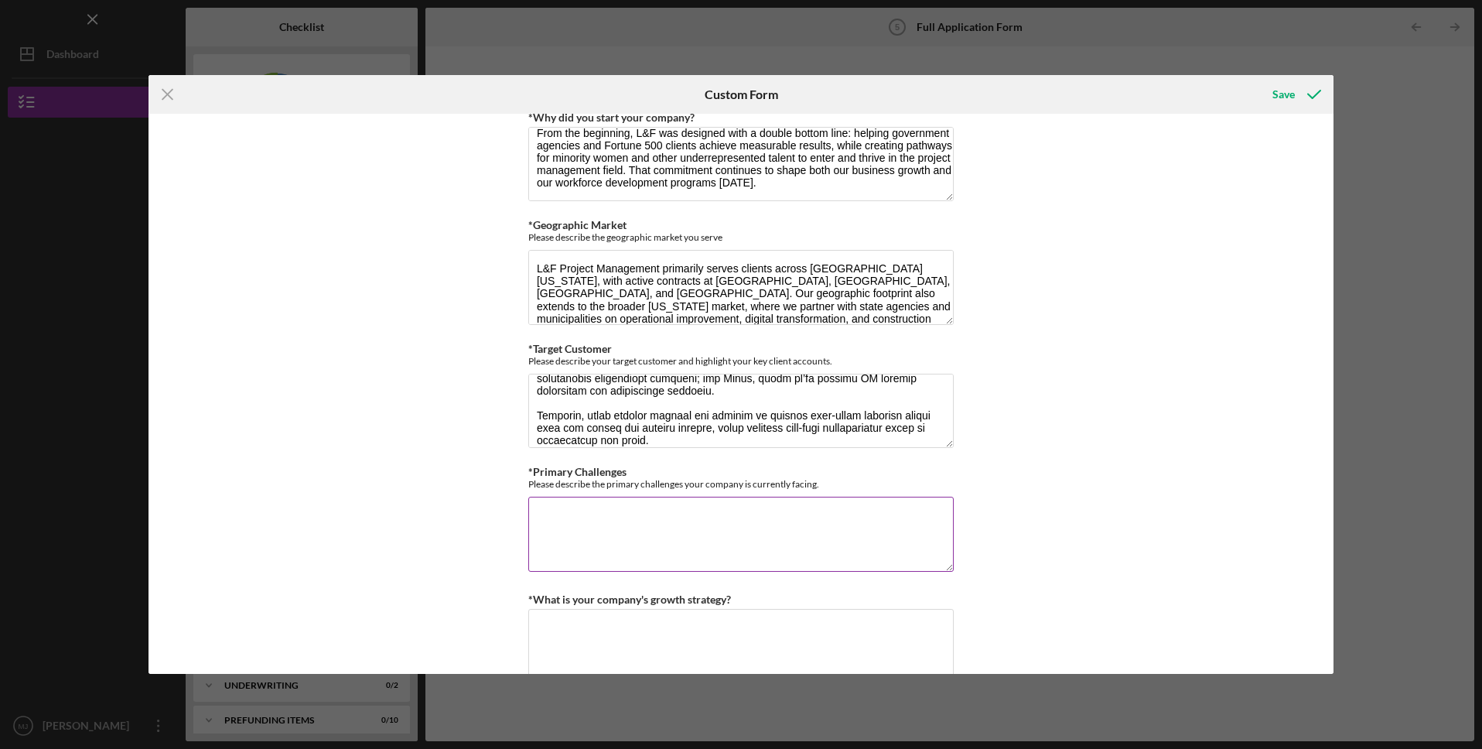
paste textarea "Our primary challenges stem from the long sales and payment cycles in governmen…"
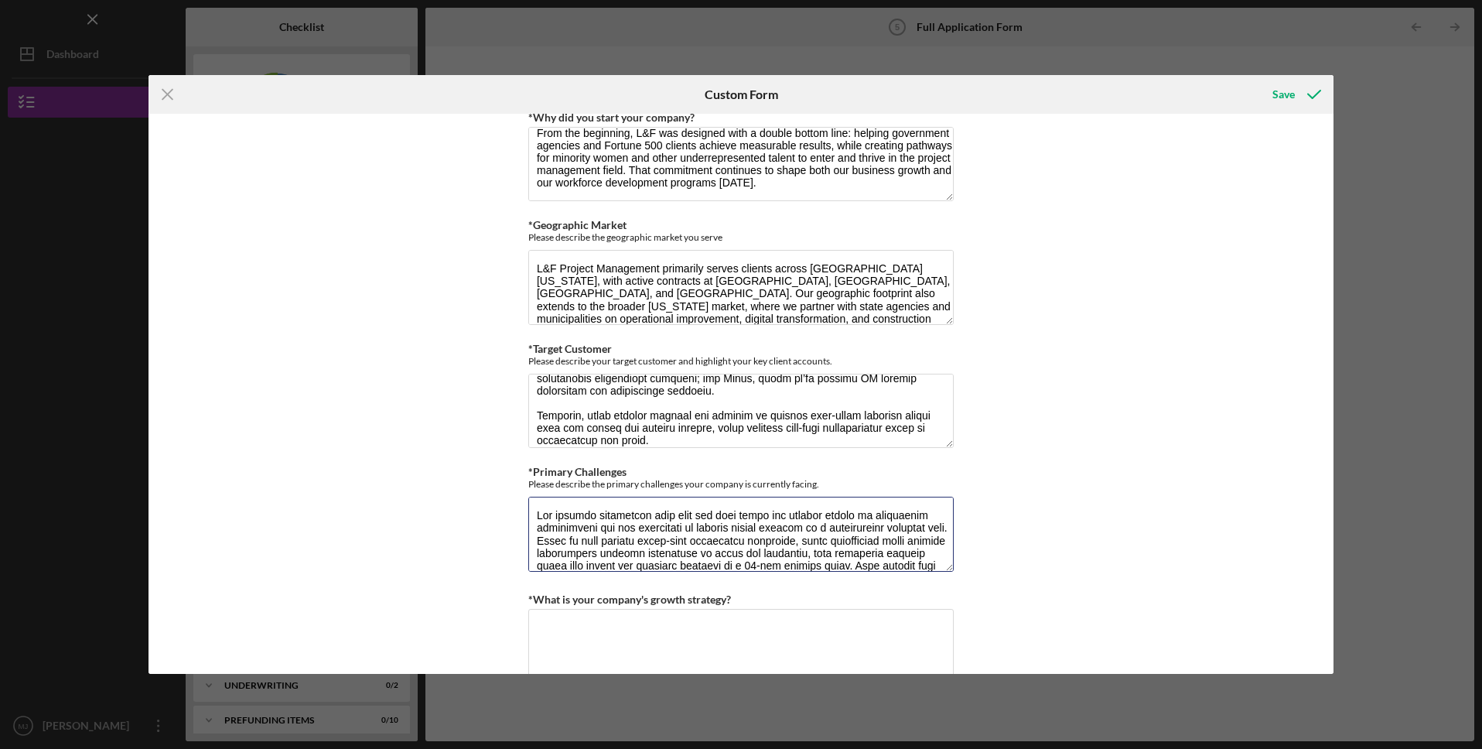
scroll to position [125, 0]
type textarea "Our primary challenges stem from the long sales and payment cycles in governmen…"
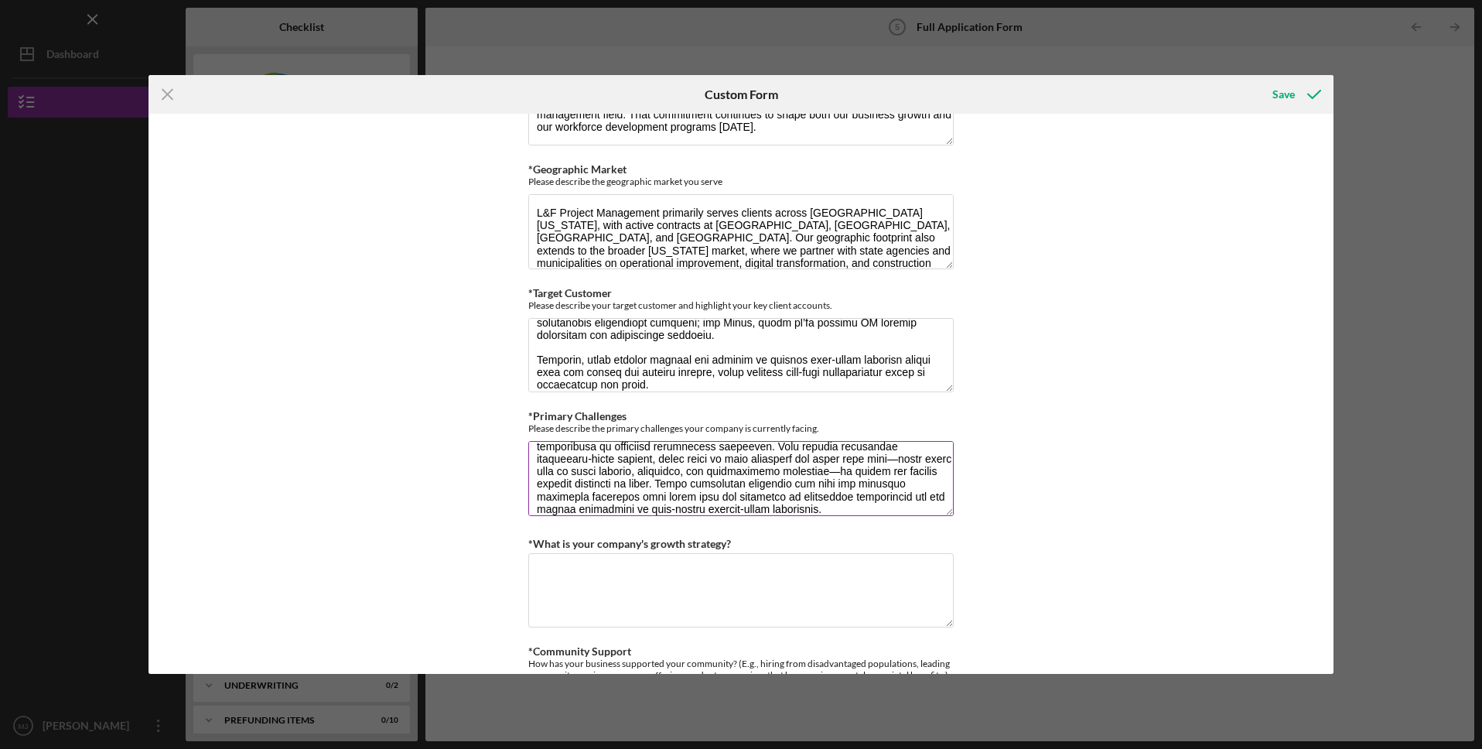
scroll to position [938, 0]
drag, startPoint x: 729, startPoint y: 545, endPoint x: 531, endPoint y: 538, distance: 198.2
click at [531, 538] on div "*What is your company's growth strategy?" at bounding box center [740, 542] width 425 height 19
copy label "What is your company's growth strategy?"
click at [654, 574] on textarea "*What is your company's growth strategy?" at bounding box center [740, 589] width 425 height 74
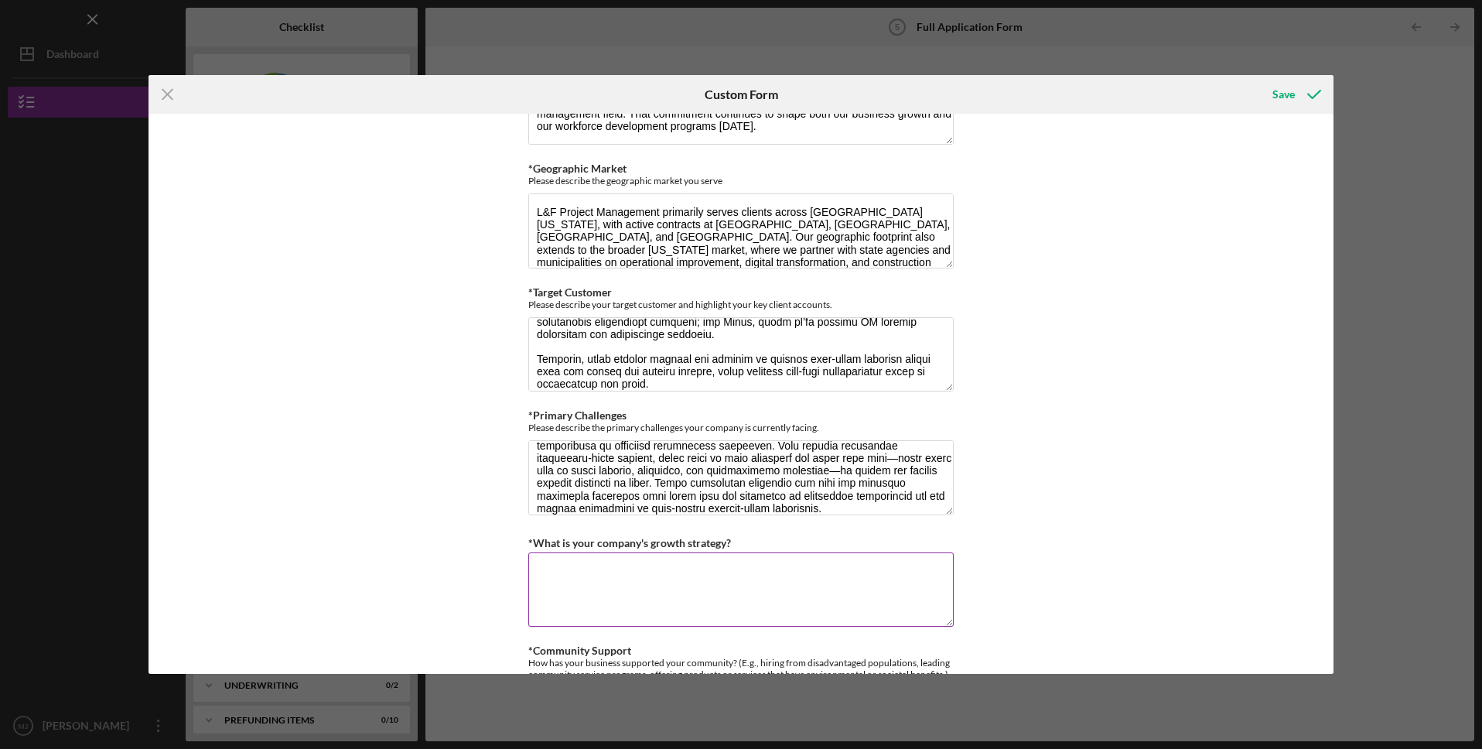
paste textarea "Our growth strategy focuses on strategic positioning, relationship building, an…"
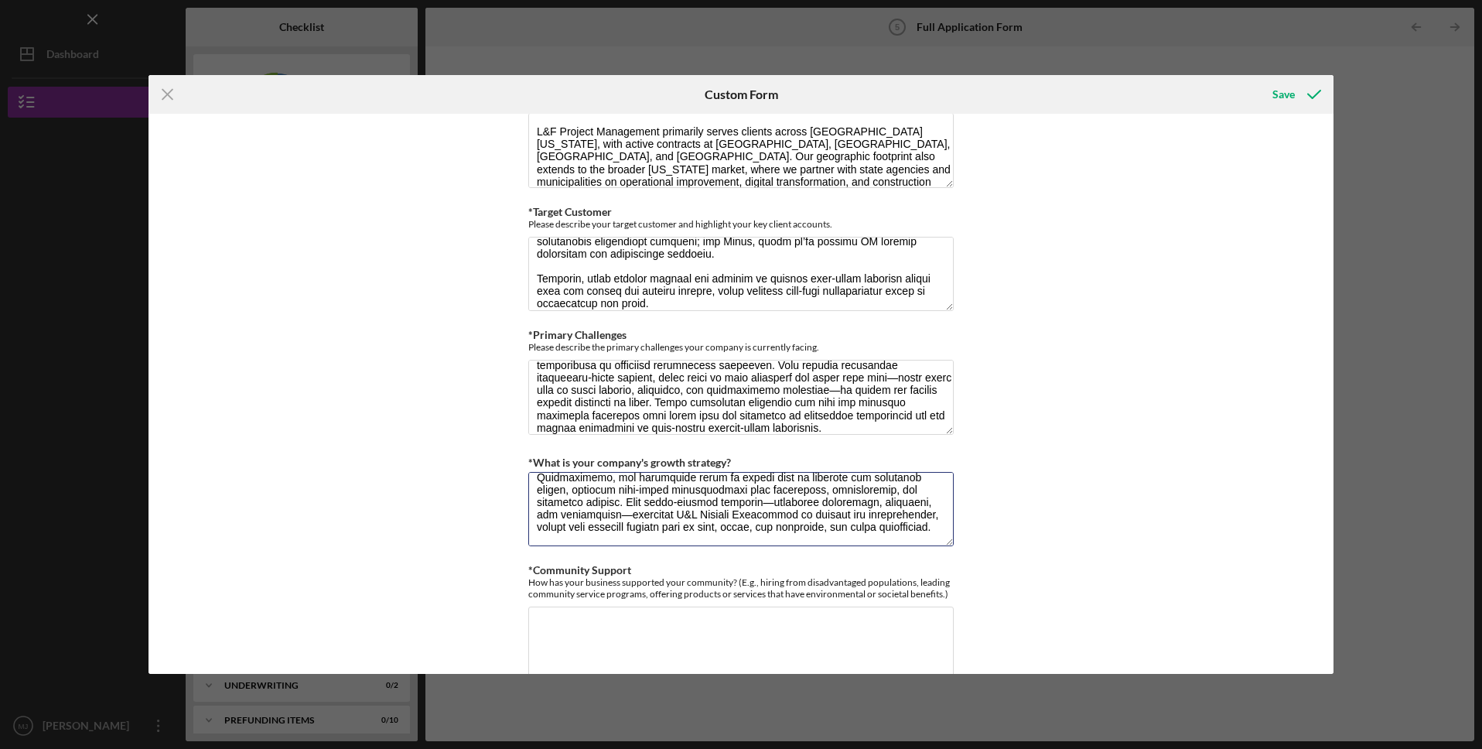
scroll to position [1085, 0]
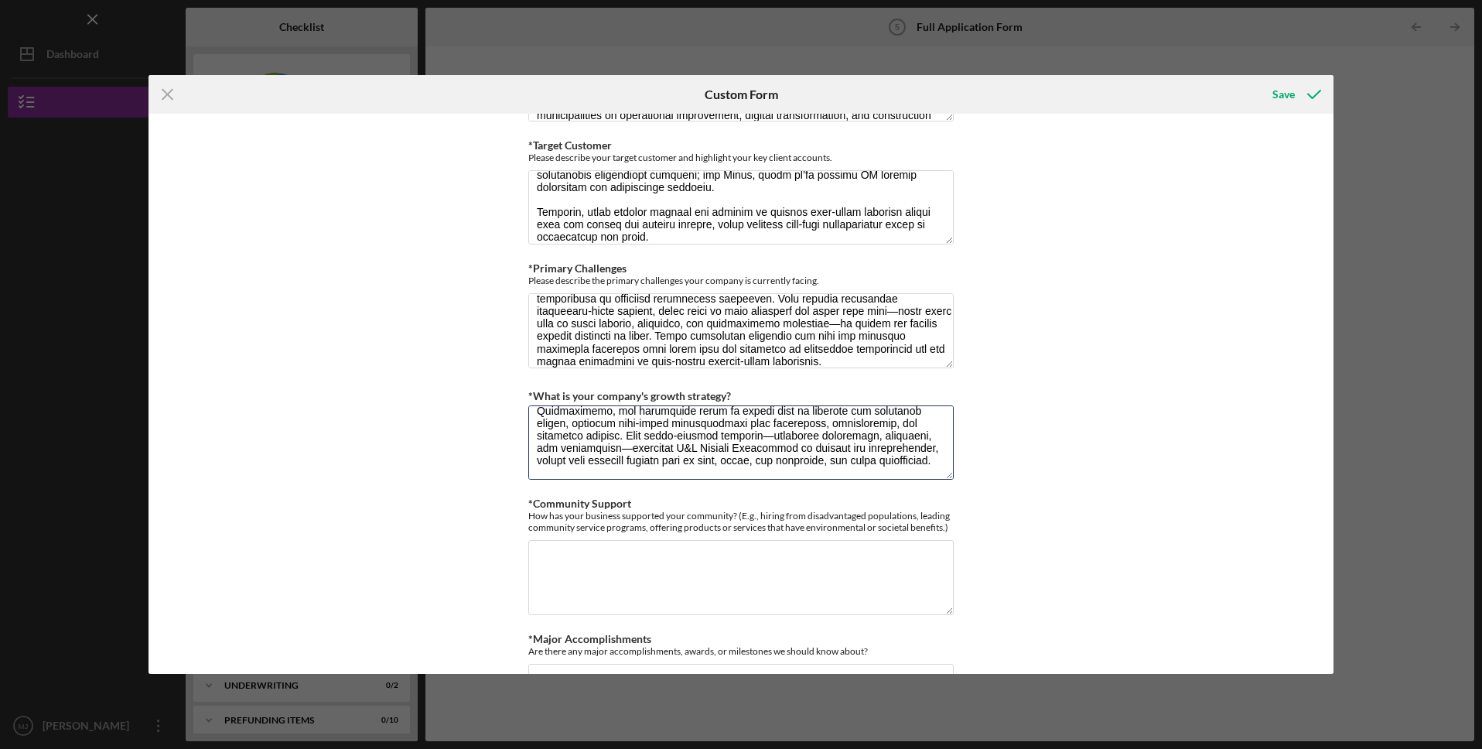
type textarea "Our growth strategy focuses on strategic positioning, relationship building, an…"
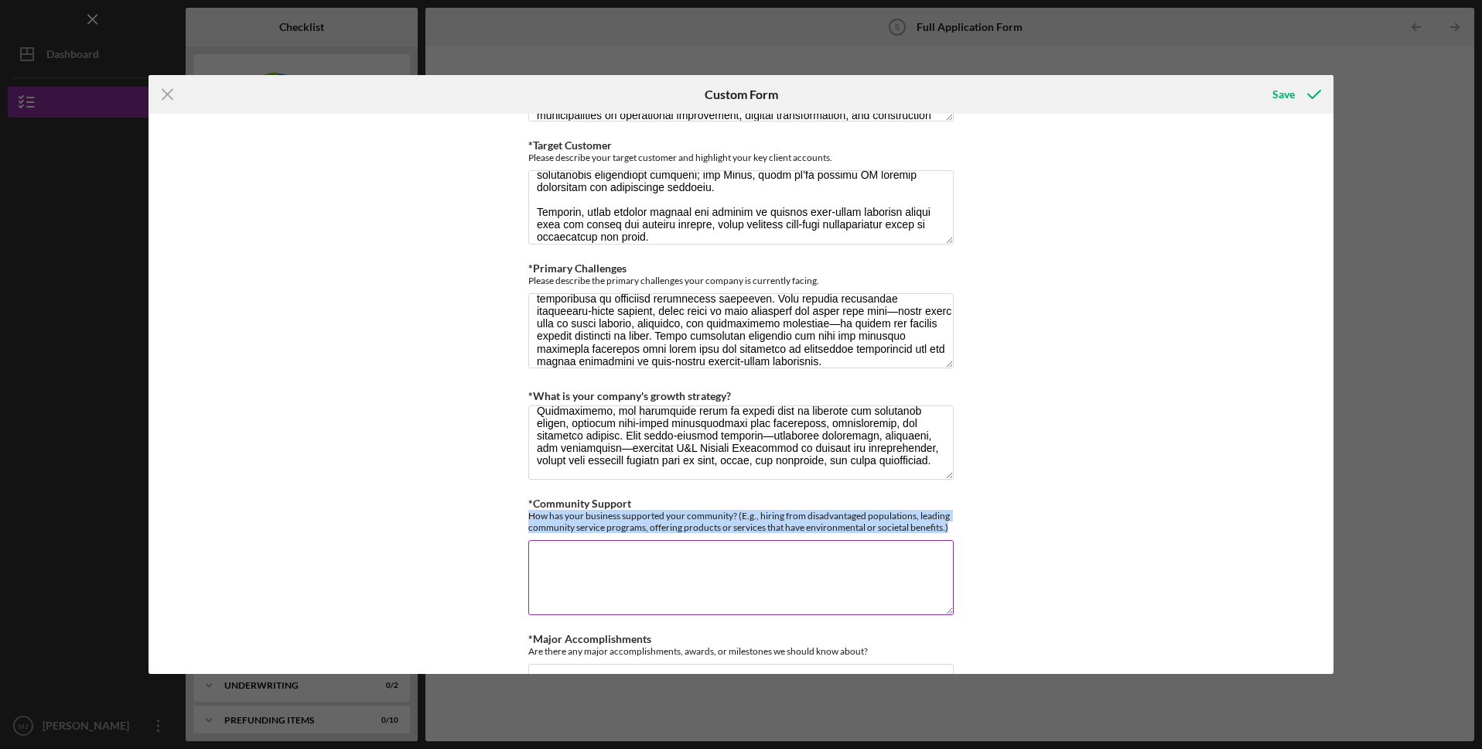
drag, startPoint x: 962, startPoint y: 532, endPoint x: 525, endPoint y: 515, distance: 437.4
click at [525, 515] on div "Loan Request *Requested Loan Amount $100,000 *Use of Proceeds Purchase Inventor…" at bounding box center [742, 394] width 1186 height 560
copy div "How has your business supported your community? (E.g., hiring from disadvantage…"
click at [589, 572] on textarea "*Community Support" at bounding box center [740, 577] width 425 height 74
paste textarea "L&F Project Management is deeply committed to advancing equity and opportunity …"
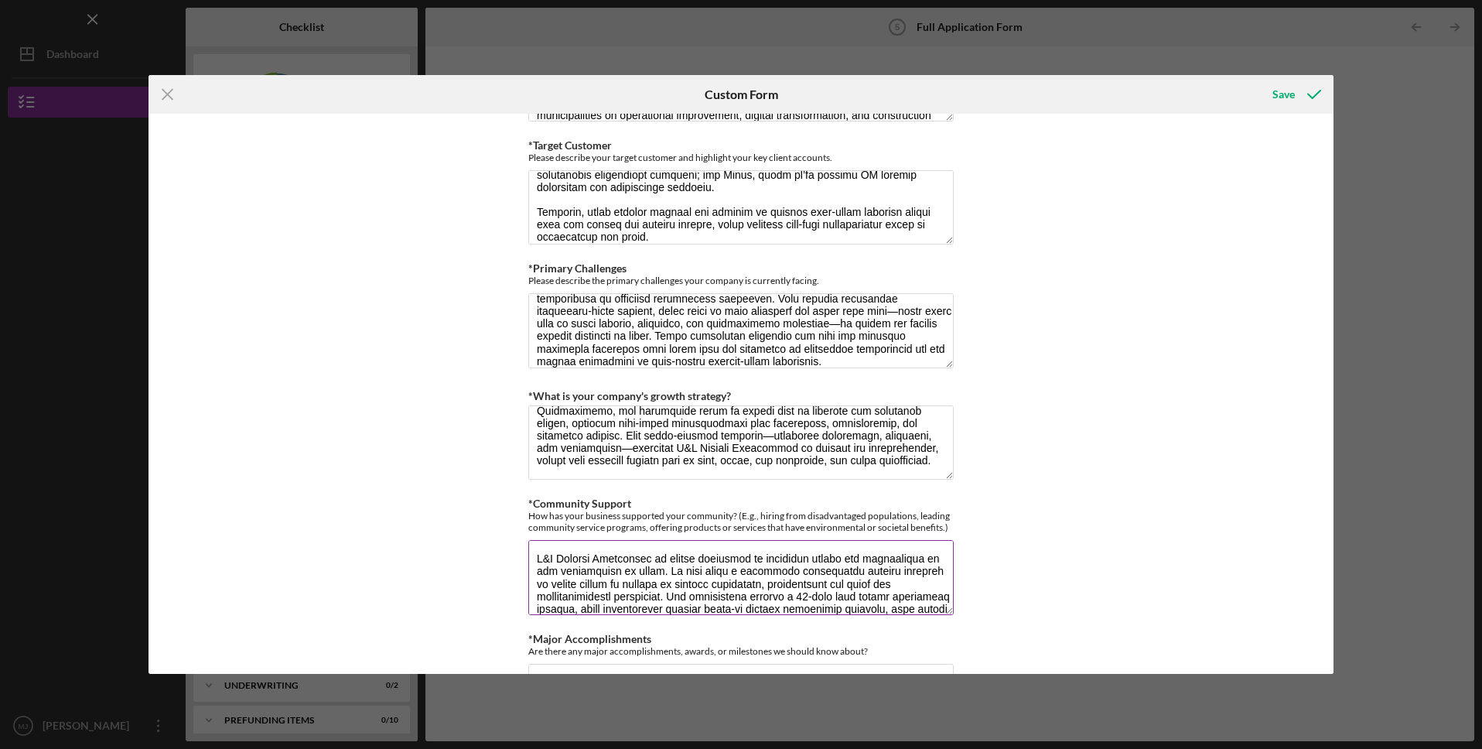
scroll to position [176, 0]
type textarea "L&F Project Management is deeply committed to advancing equity and opportunity …"
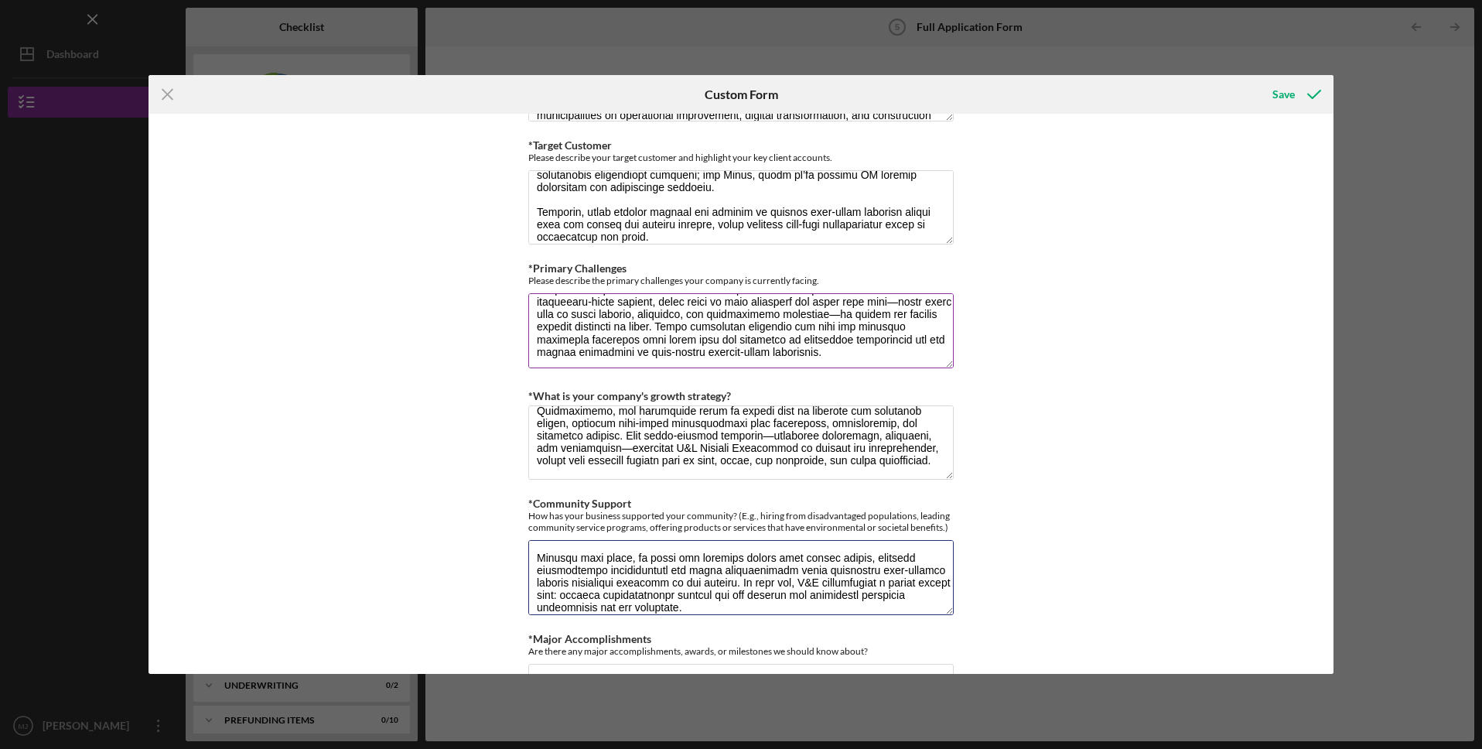
scroll to position [137, 0]
drag, startPoint x: 879, startPoint y: 652, endPoint x: 523, endPoint y: 651, distance: 355.8
click at [523, 651] on div "Loan Request *Requested Loan Amount $100,000 *Use of Proceeds Purchase Inventor…" at bounding box center [742, 394] width 1186 height 560
copy div "Are there any major accomplishments, awards, or milestones we should know about?"
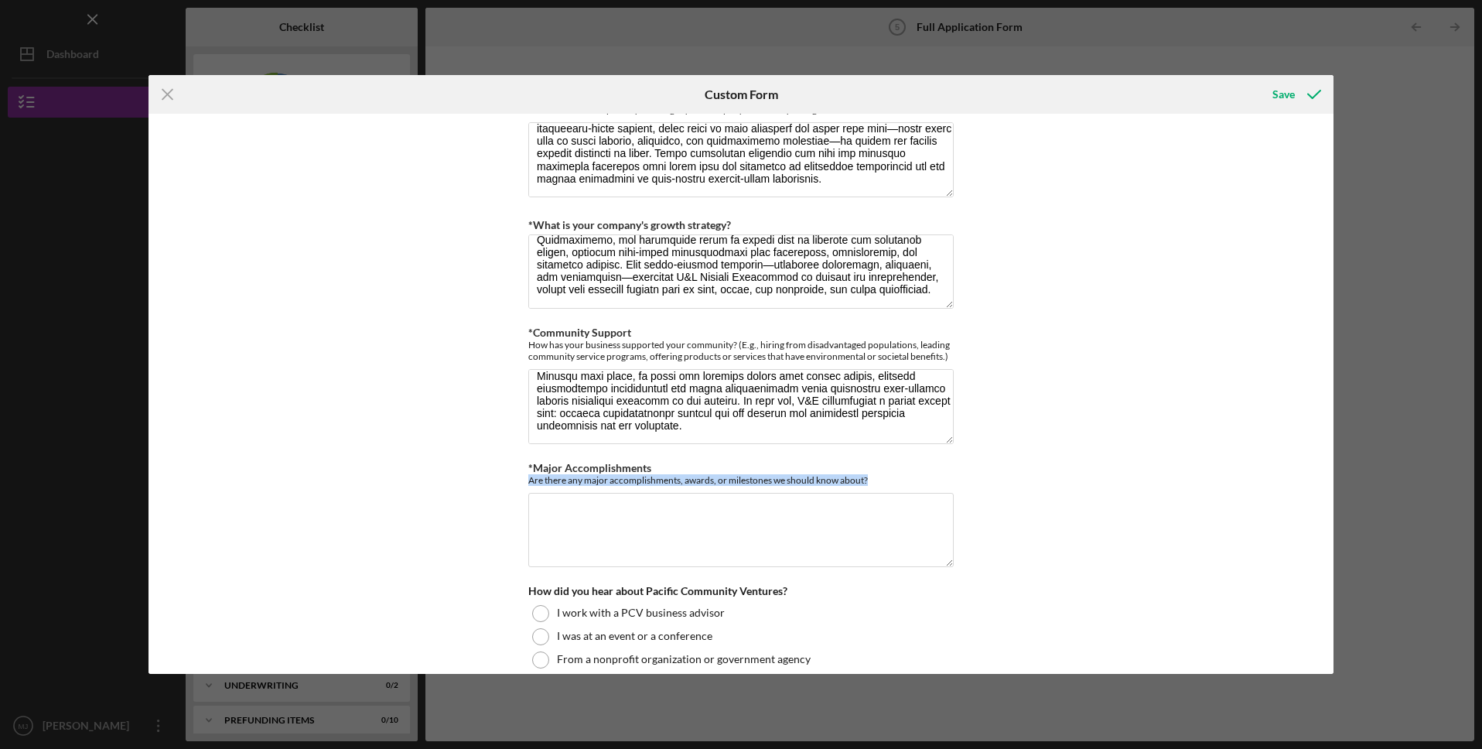
scroll to position [1312, 0]
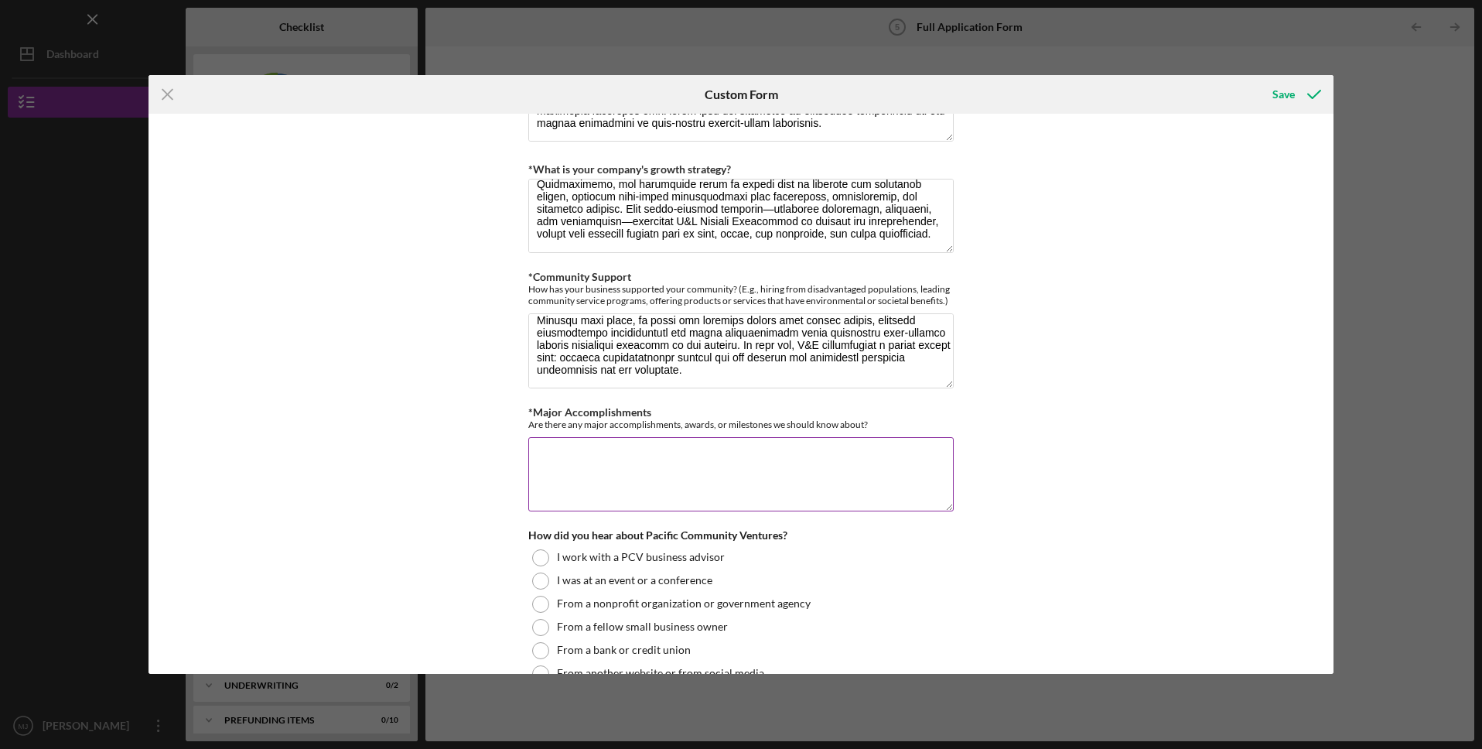
click at [566, 460] on textarea "*Major Accomplishments" at bounding box center [740, 474] width 425 height 74
paste textarea "Over the past five years in business, L&F Project Management has achieved signi…"
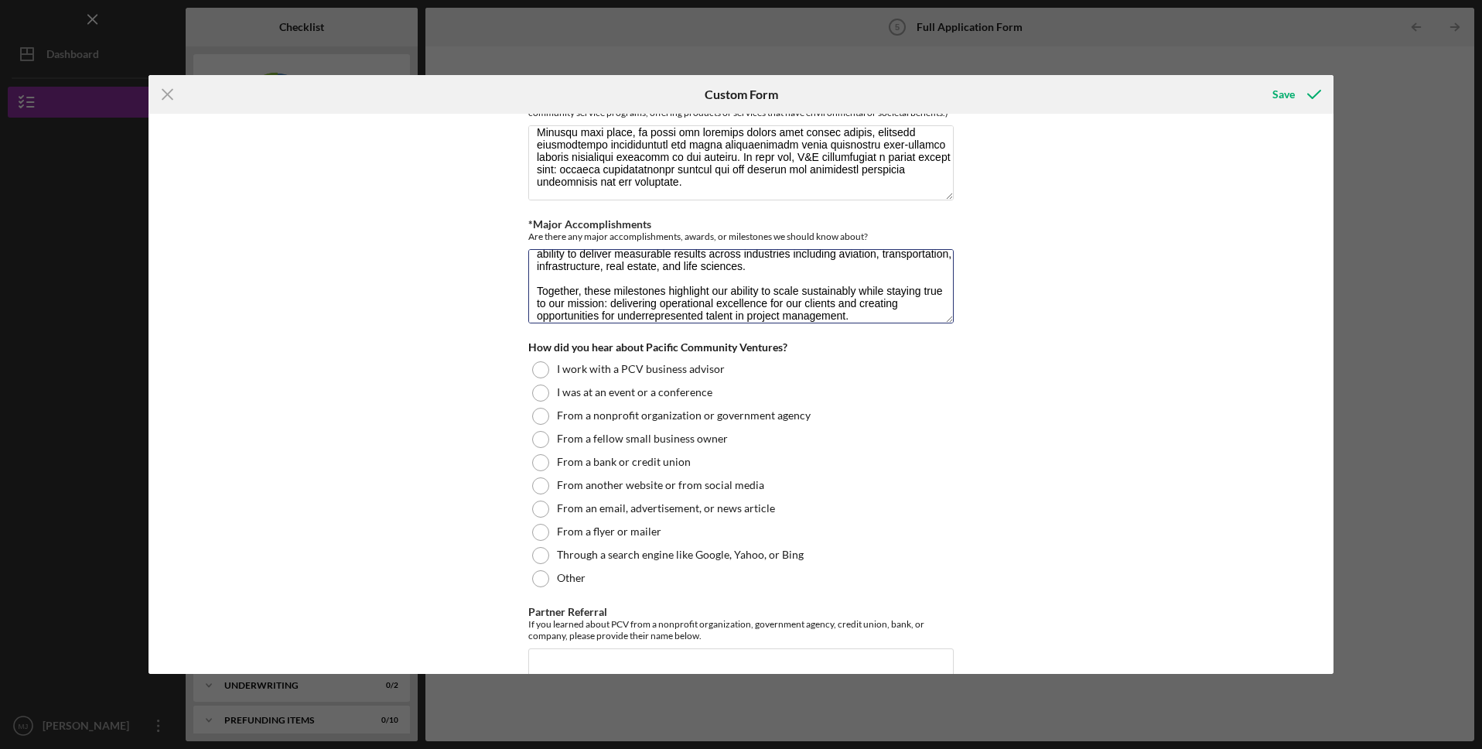
scroll to position [1521, 0]
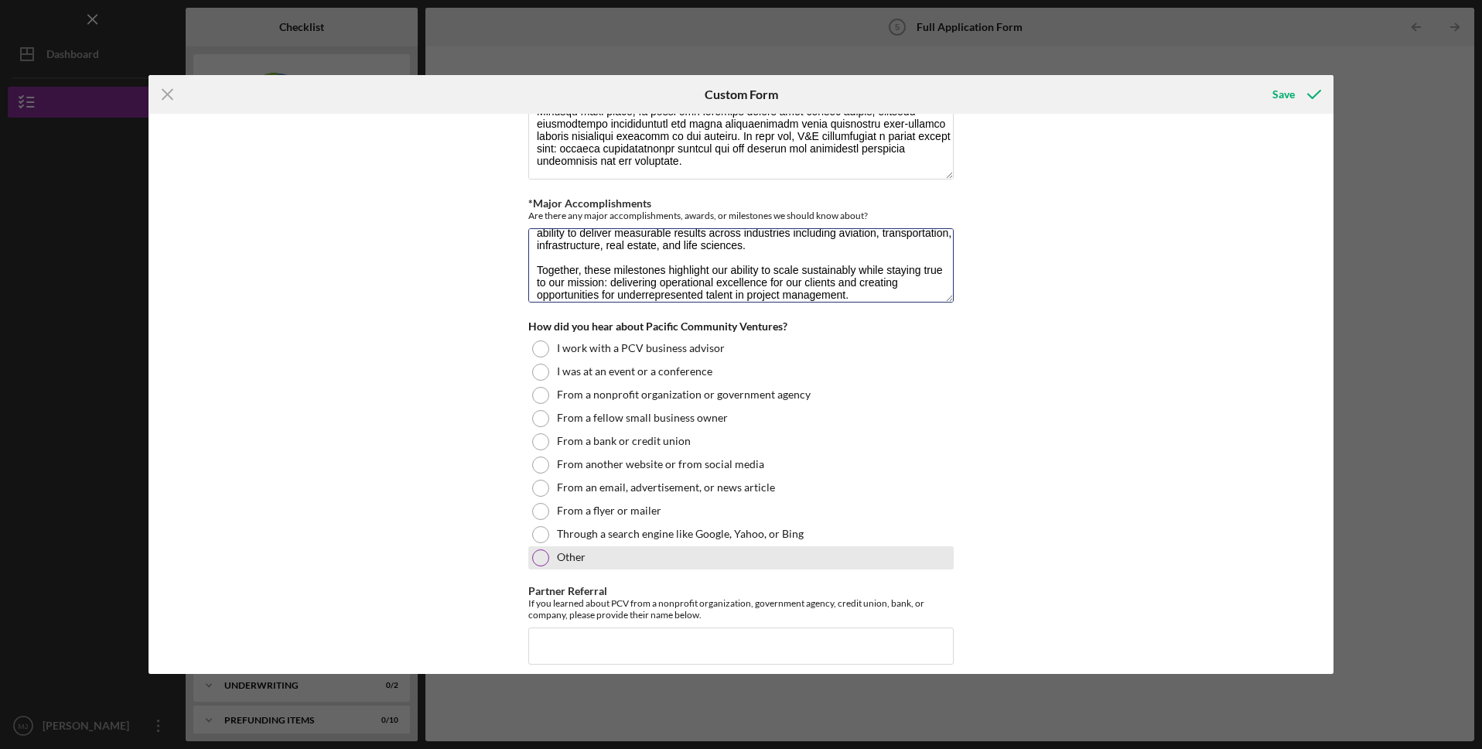
type textarea "Over the past five years in business, L&F Project Management has achieved signi…"
click at [537, 560] on div at bounding box center [540, 557] width 17 height 17
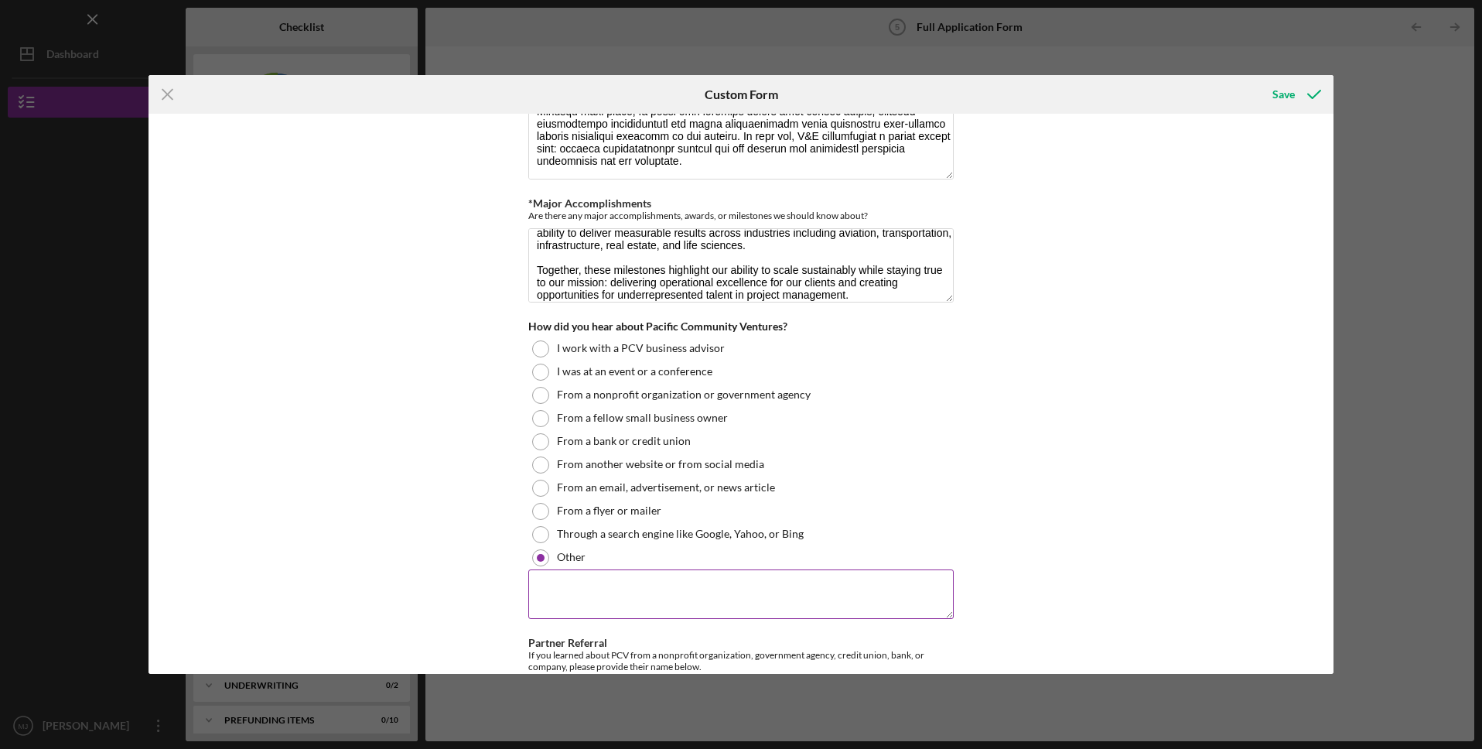
click at [594, 603] on textarea at bounding box center [740, 594] width 425 height 50
click at [597, 589] on textarea at bounding box center [740, 594] width 425 height 50
paste textarea "Mission Driven Finance"
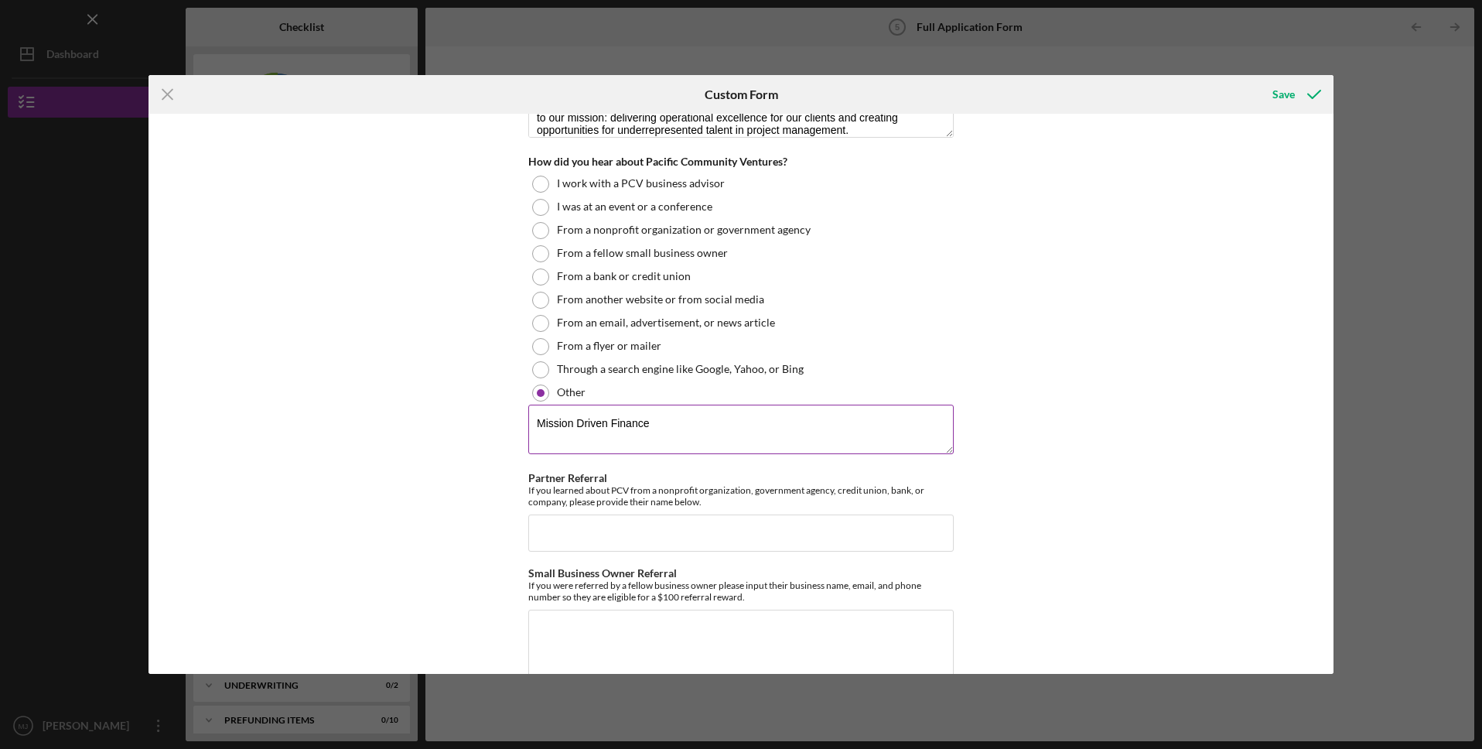
scroll to position [1742, 0]
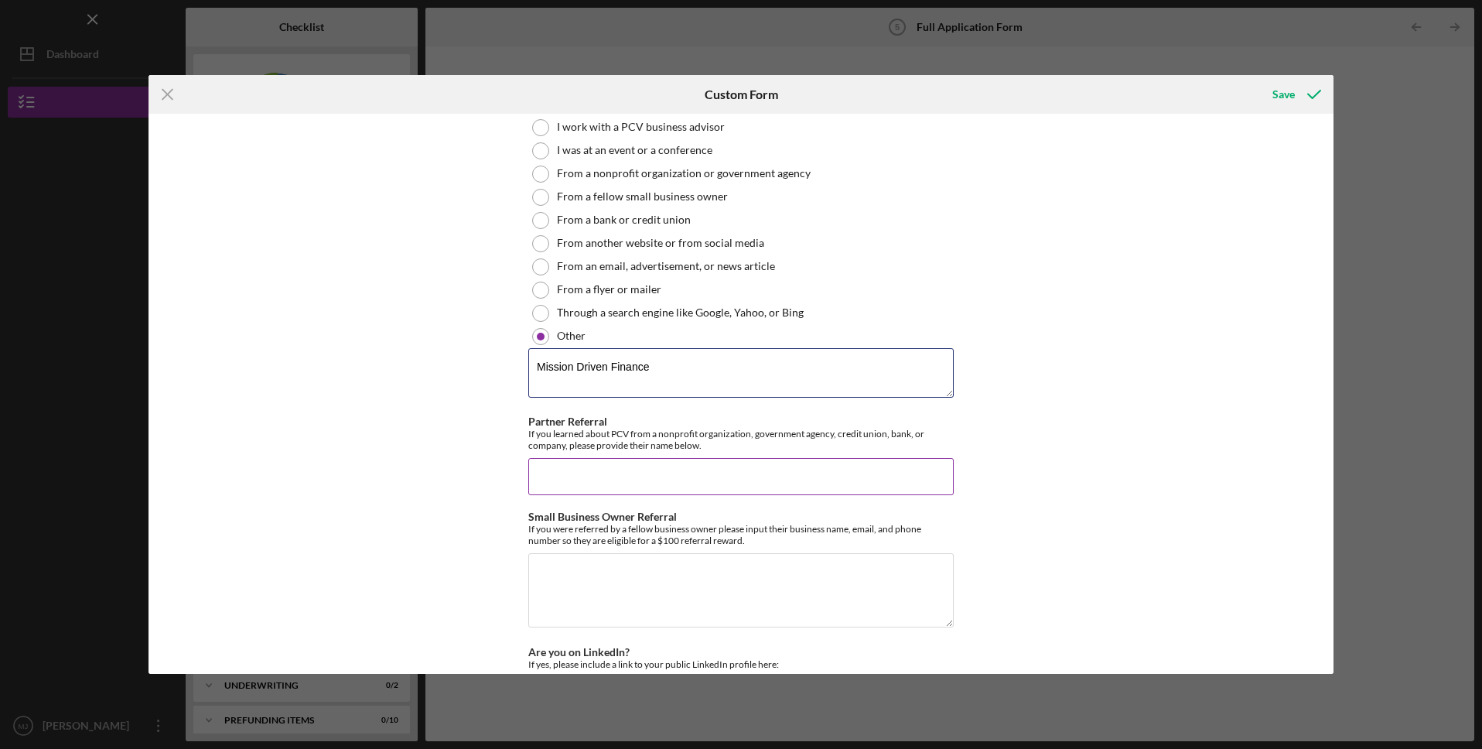
type textarea "Mission Driven Finance"
click at [656, 471] on input "Partner Referral" at bounding box center [740, 476] width 425 height 37
click at [655, 473] on input "Partner Referral" at bounding box center [740, 476] width 425 height 37
paste input "Mission Driven Finance"
paste input "Oralia Alvarez"
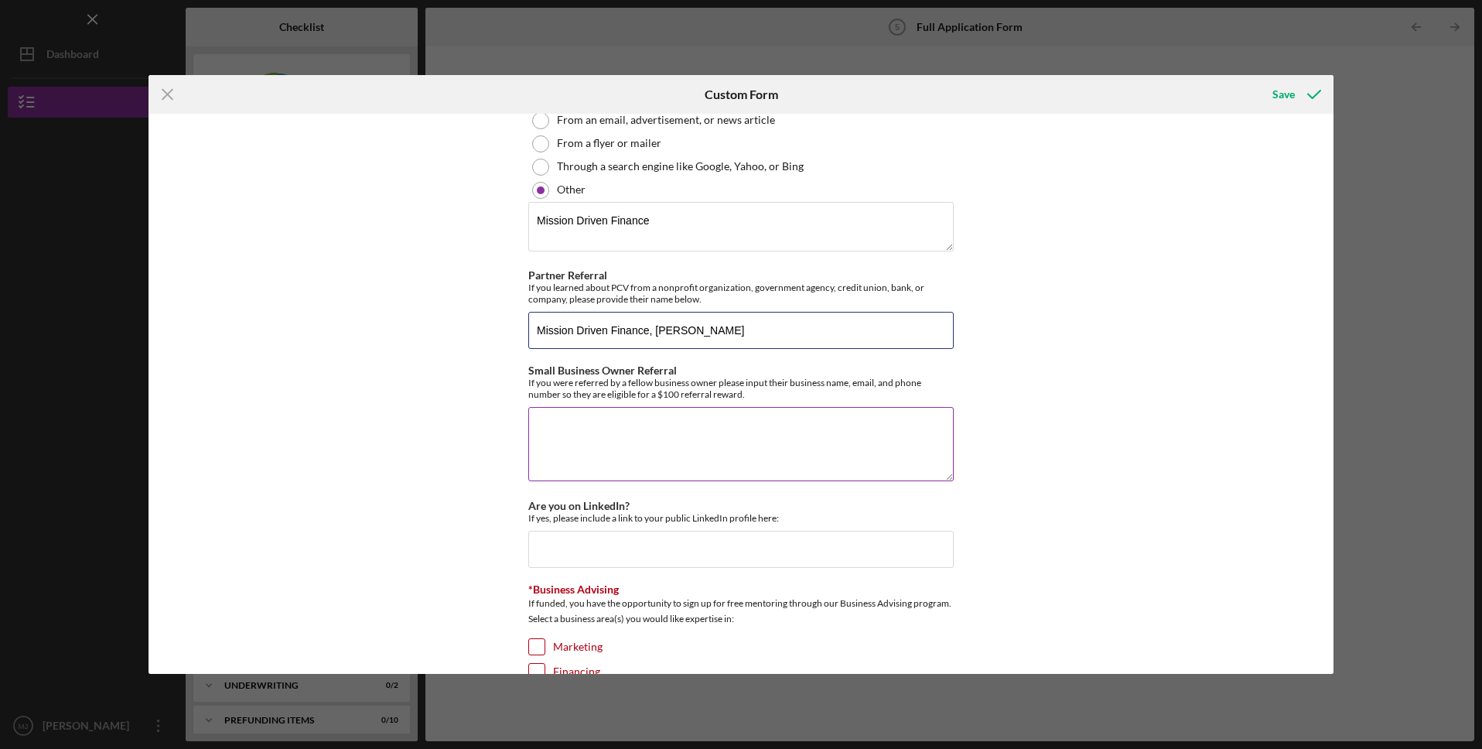
scroll to position [1891, 0]
type input "Mission Driven Finance, Oralia Alvarez"
click at [744, 556] on input "Are you on LinkedIn?" at bounding box center [740, 546] width 425 height 37
click at [620, 550] on input "Are you on LinkedIn?" at bounding box center [740, 546] width 425 height 37
paste input "www.linkedin.com/in/monique-jackson"
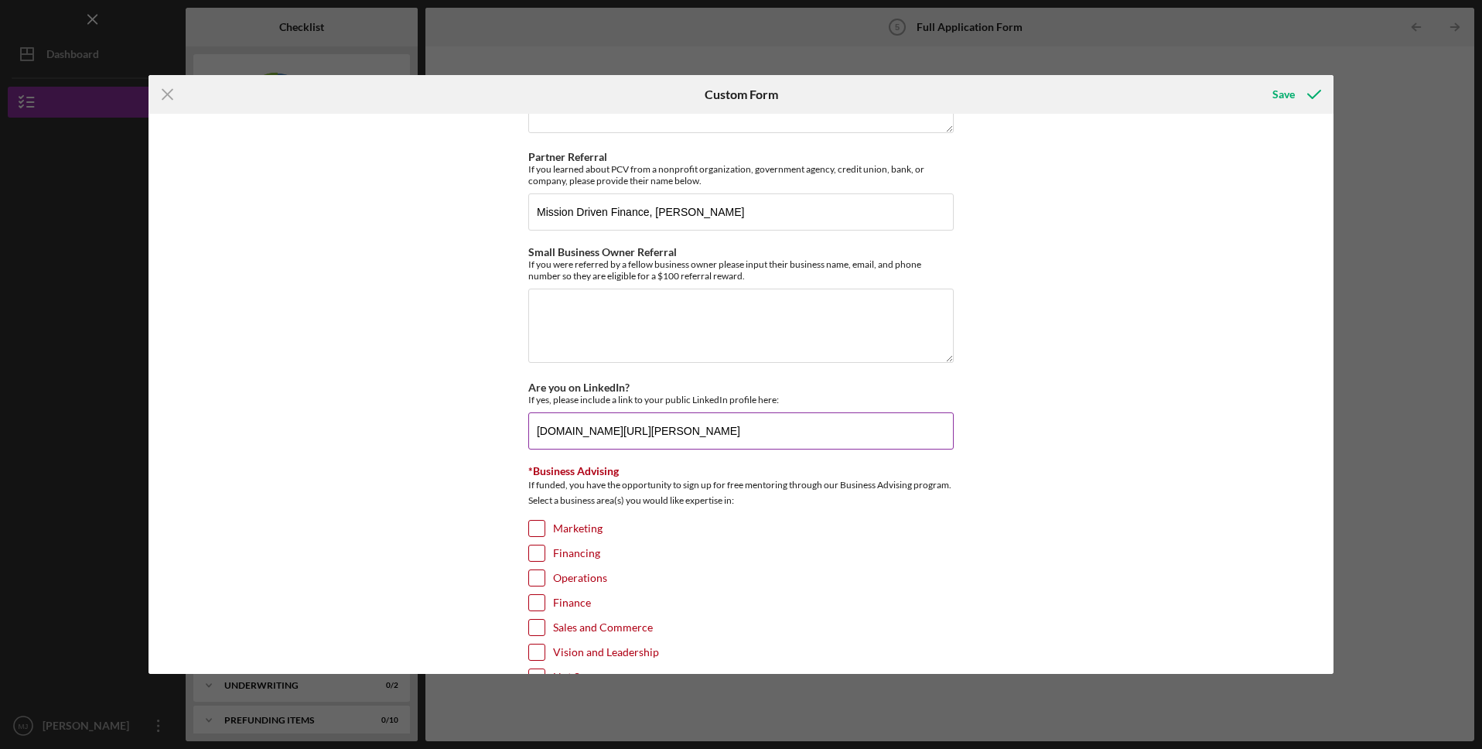
scroll to position [2058, 0]
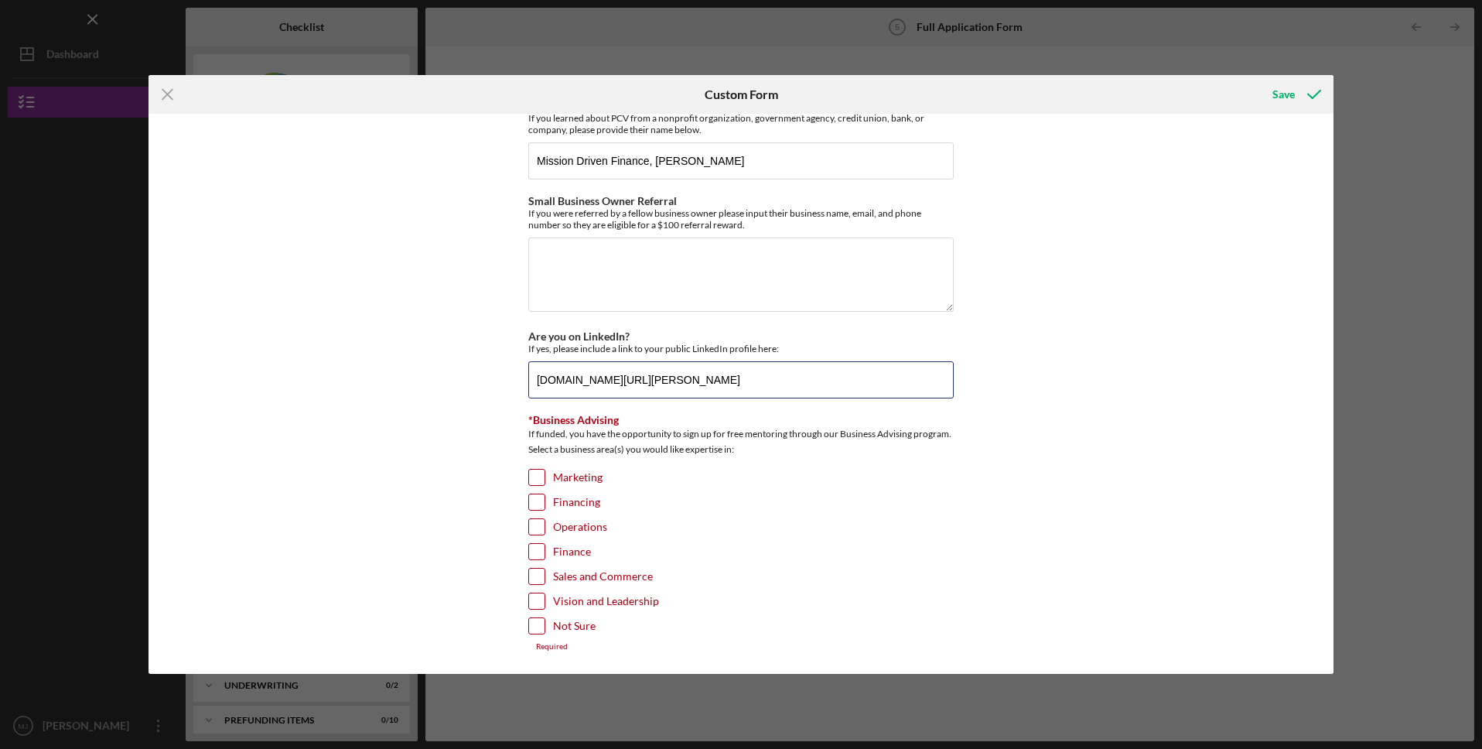
type input "www.linkedin.com/in/monique-jackson"
click at [532, 475] on input "Marketing" at bounding box center [536, 477] width 15 height 15
checkbox input "true"
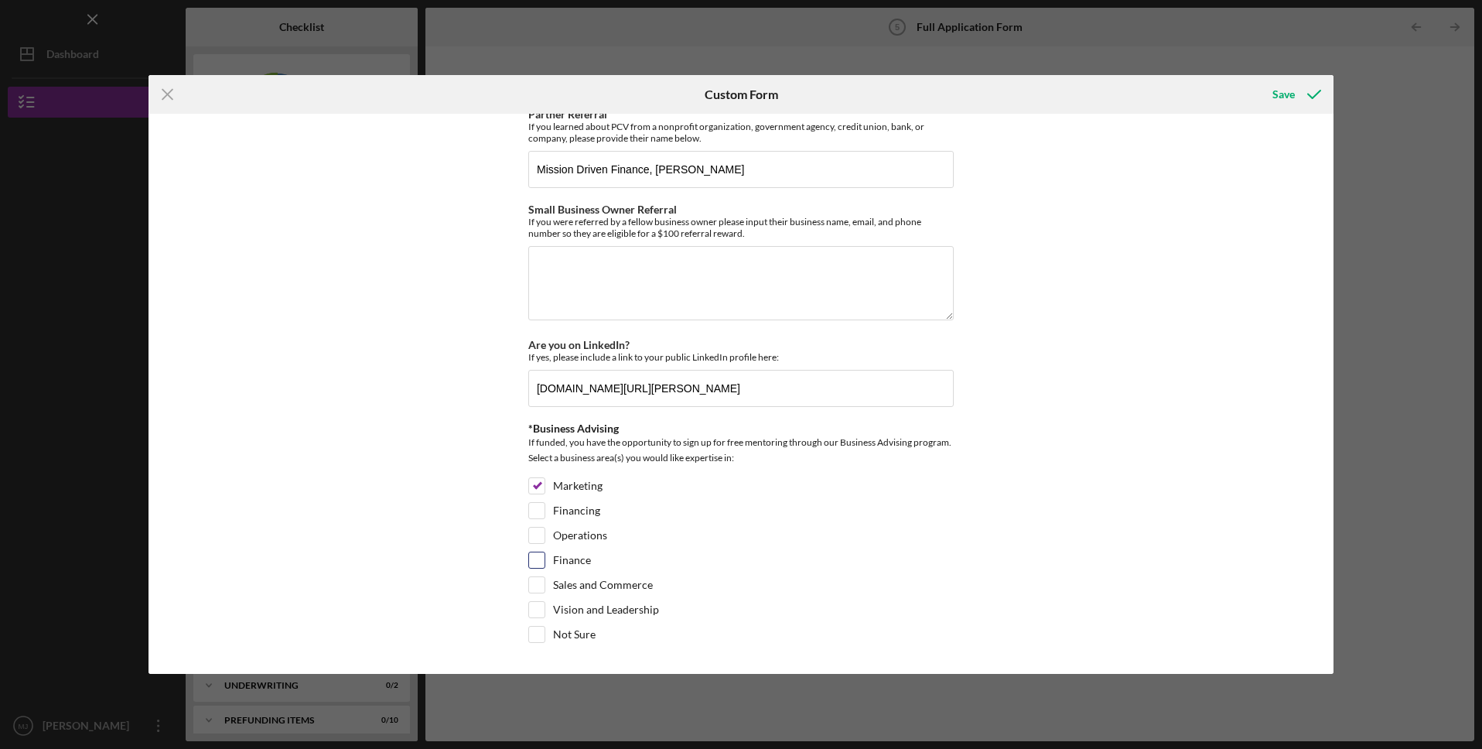
click at [538, 559] on input "Finance" at bounding box center [536, 559] width 15 height 15
checkbox input "true"
click at [532, 579] on input "Sales and Commerce" at bounding box center [536, 584] width 15 height 15
checkbox input "true"
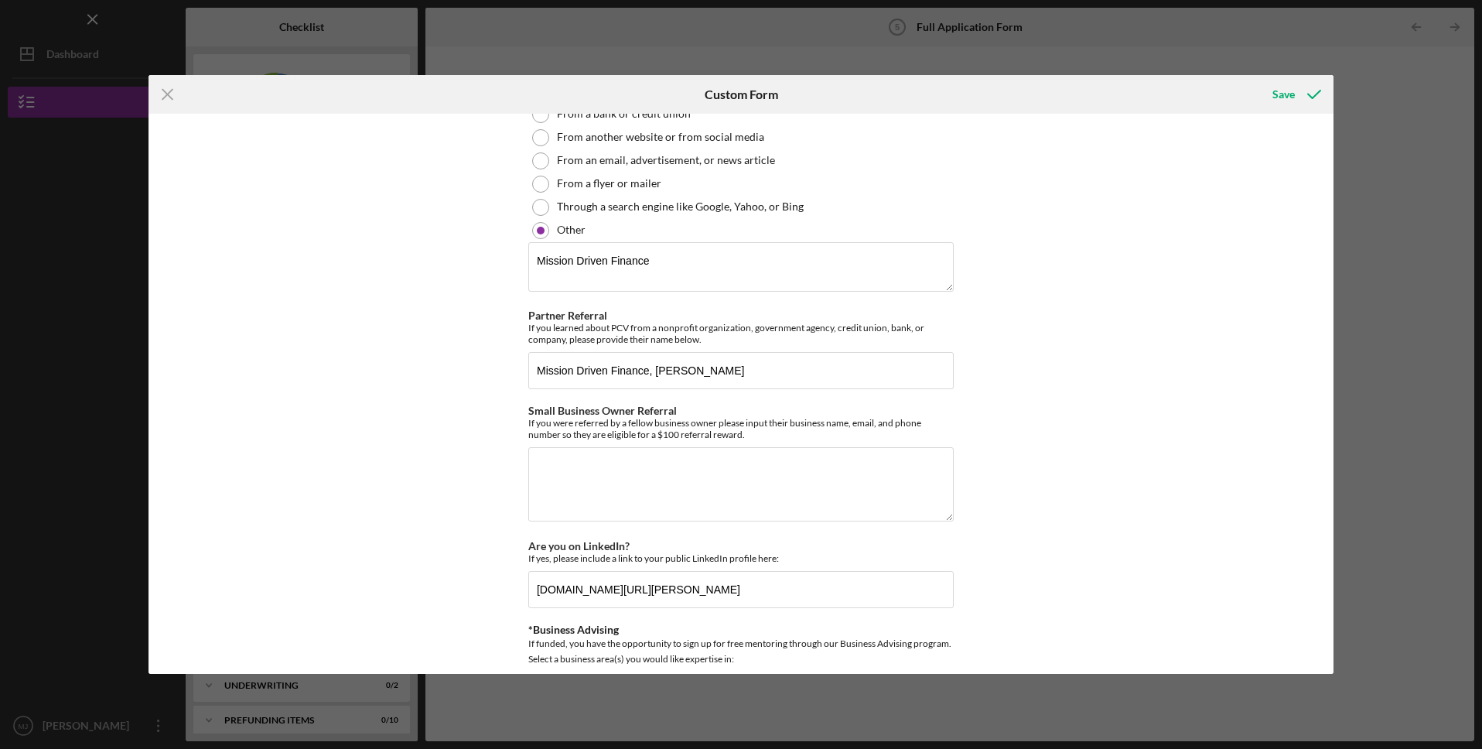
scroll to position [1735, 0]
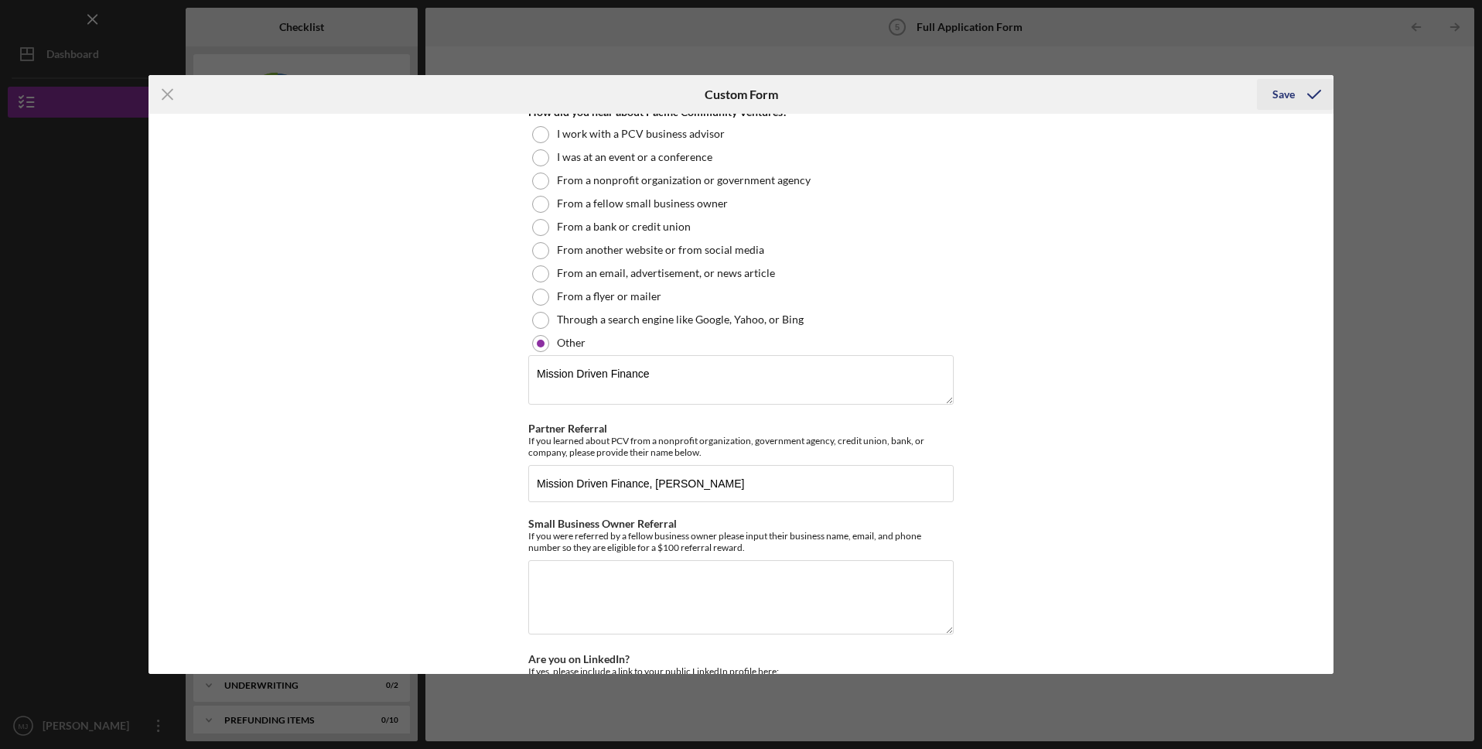
click at [1285, 96] on div "Save" at bounding box center [1284, 94] width 22 height 31
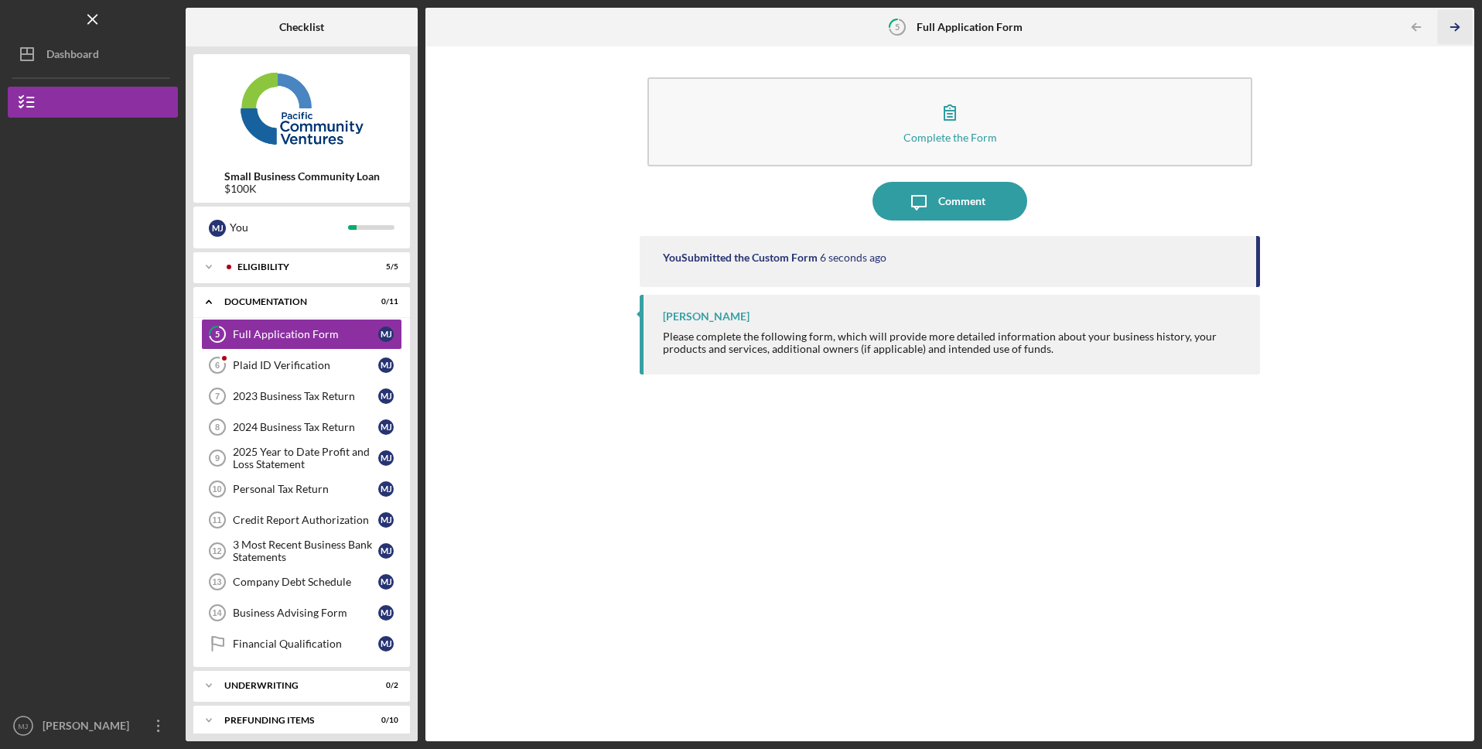
click at [1462, 23] on icon "Icon/Table Pagination Arrow" at bounding box center [1455, 27] width 35 height 35
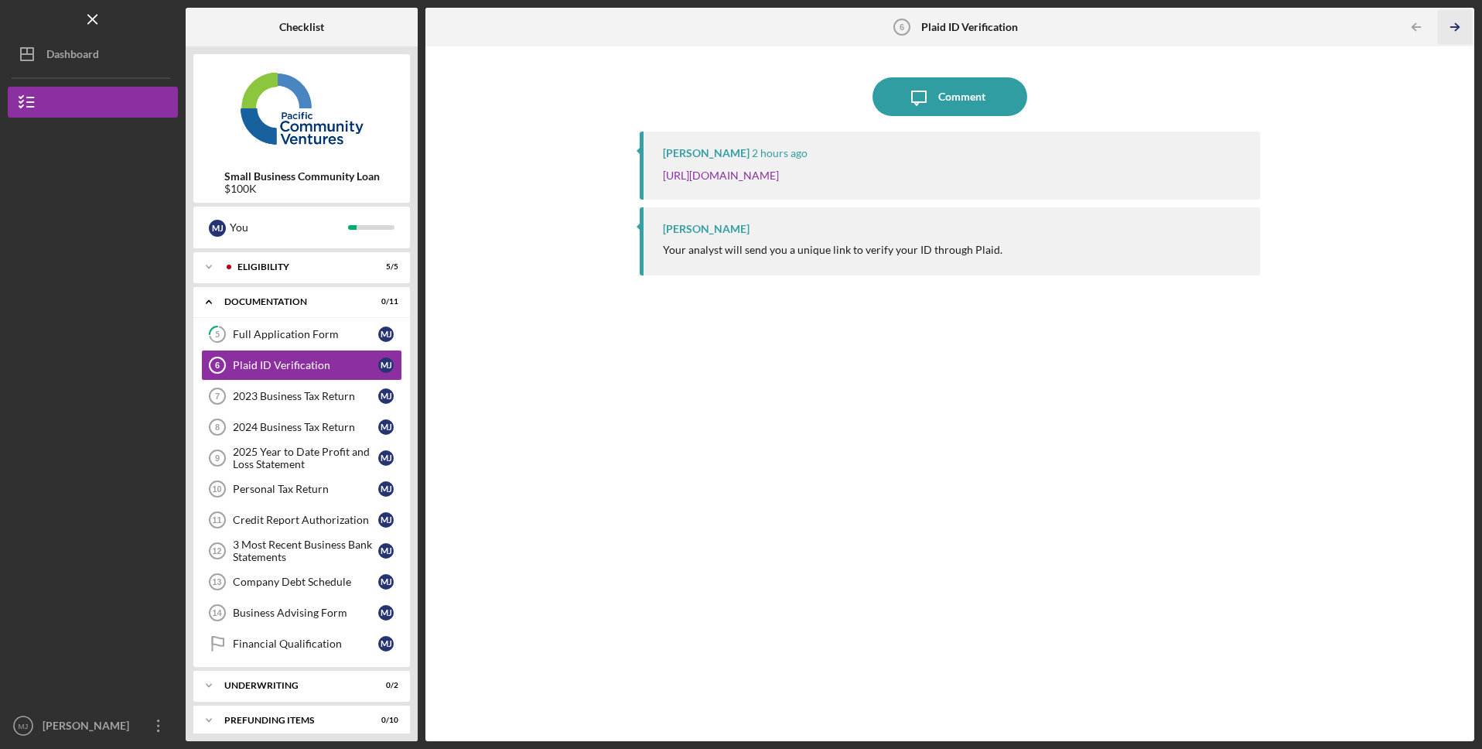
click at [1460, 28] on icon "Icon/Table Pagination Arrow" at bounding box center [1455, 27] width 35 height 35
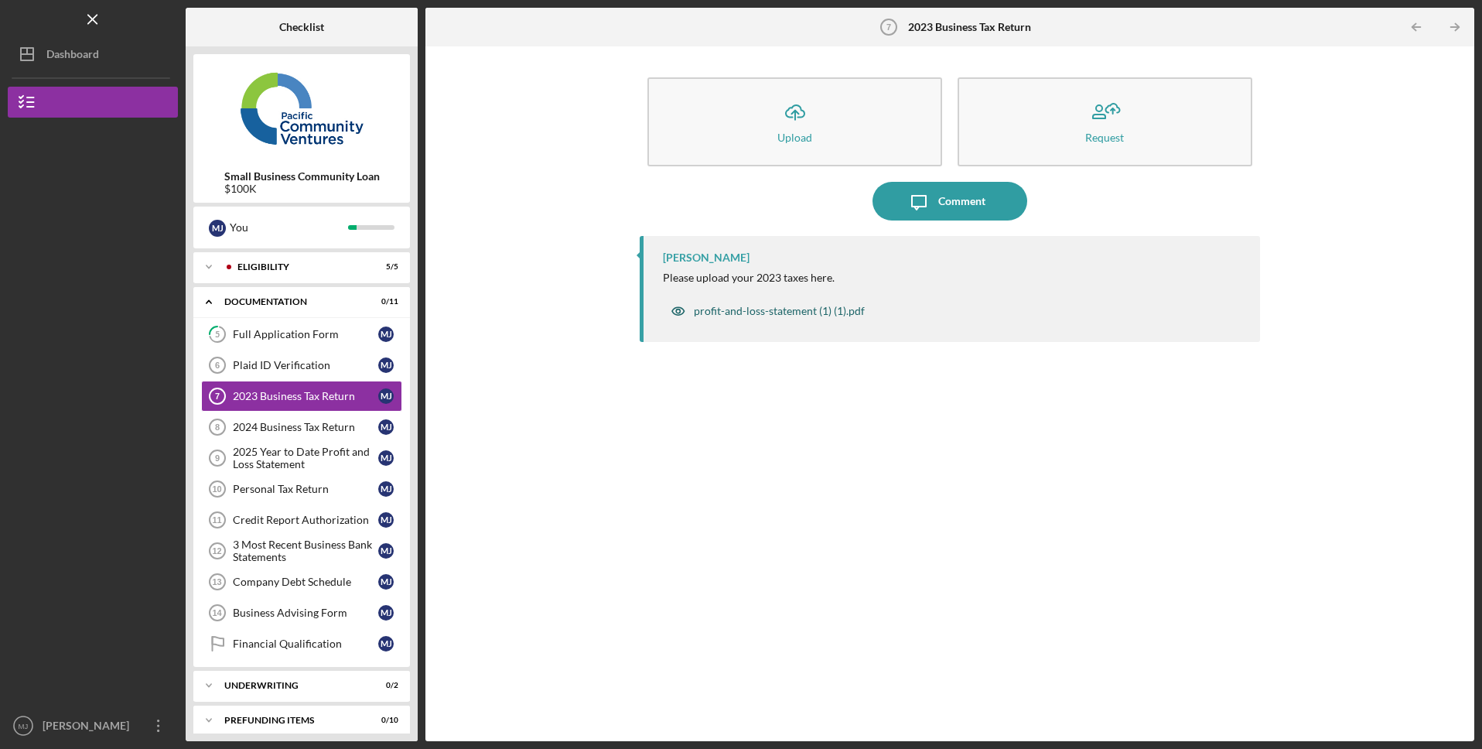
click at [764, 313] on div "profit-and-loss-statement (1) (1).pdf" at bounding box center [779, 311] width 171 height 12
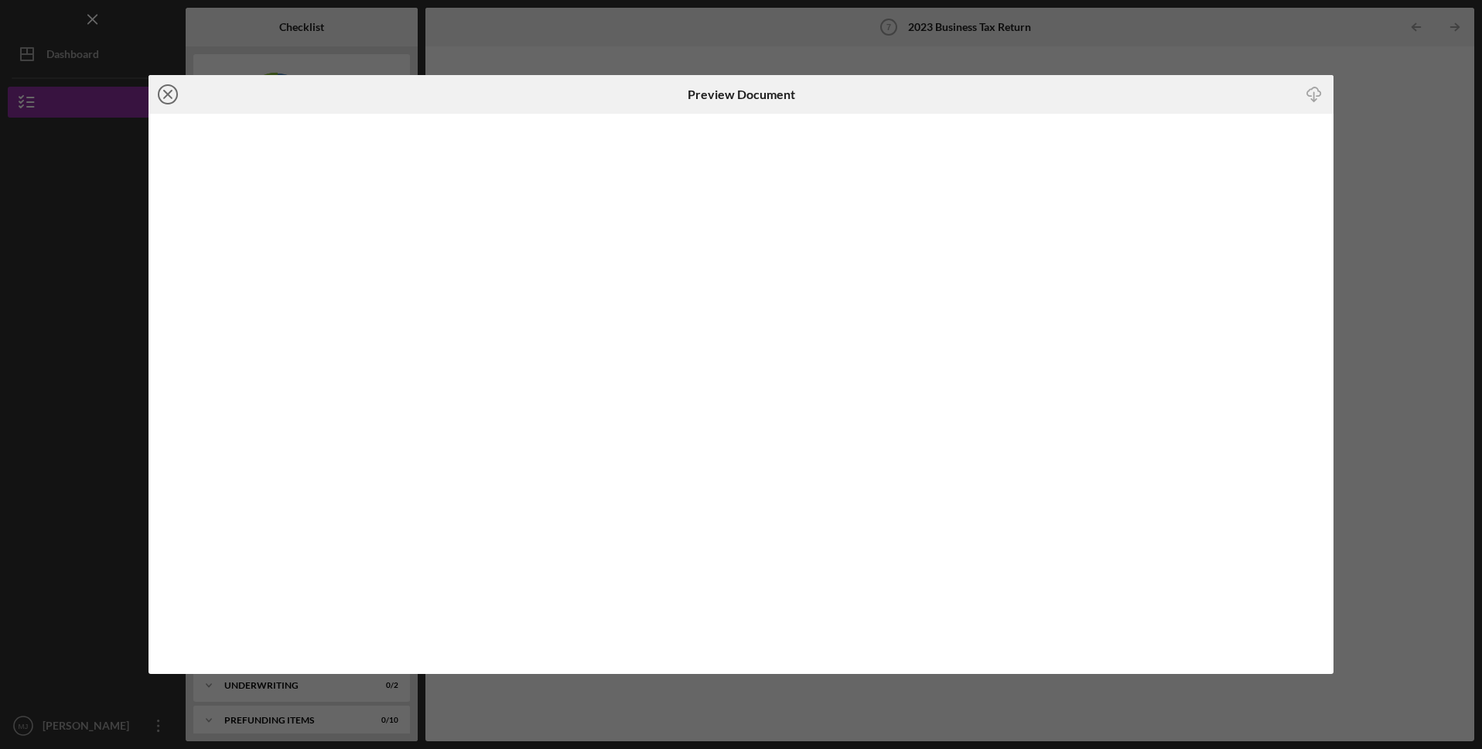
click at [169, 96] on line at bounding box center [168, 95] width 8 height 8
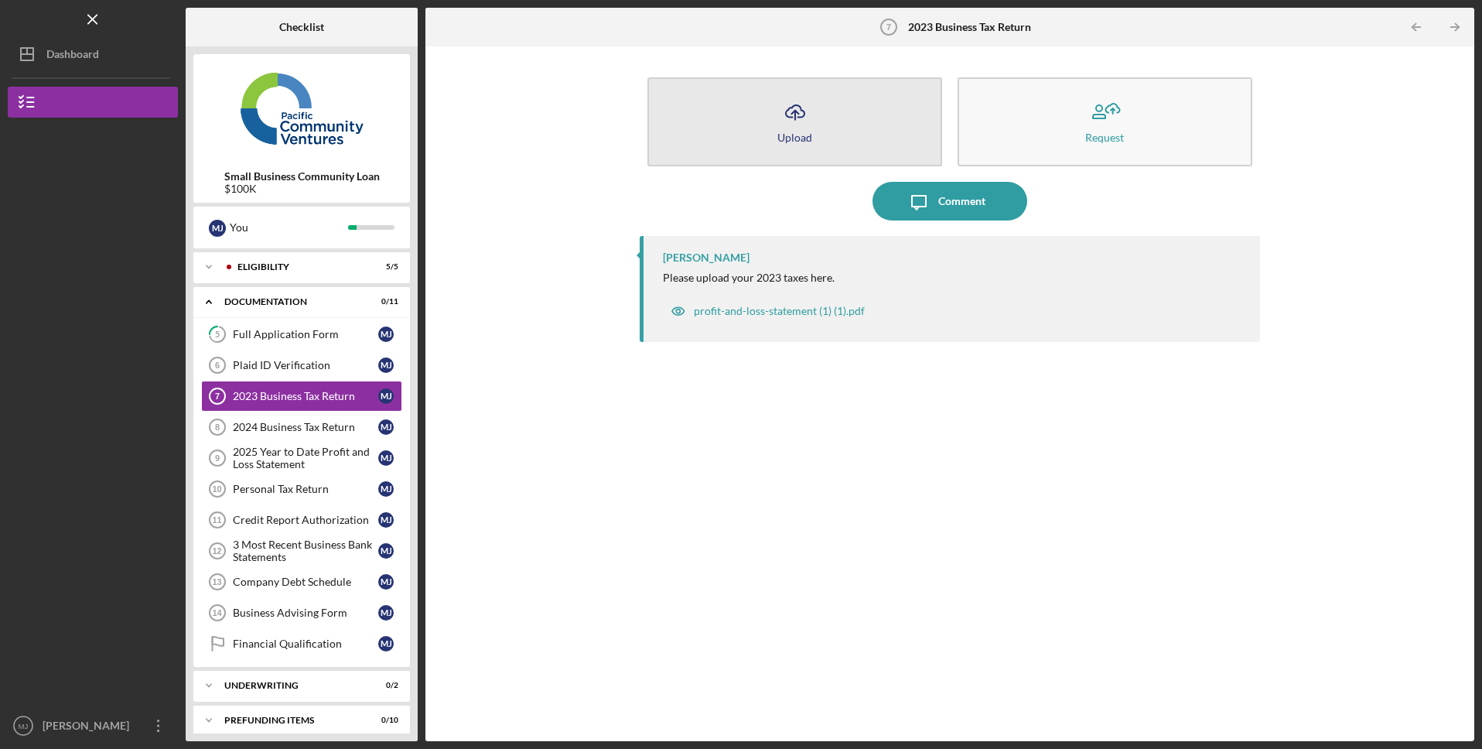
click at [766, 145] on button "Icon/Upload Upload" at bounding box center [794, 121] width 295 height 89
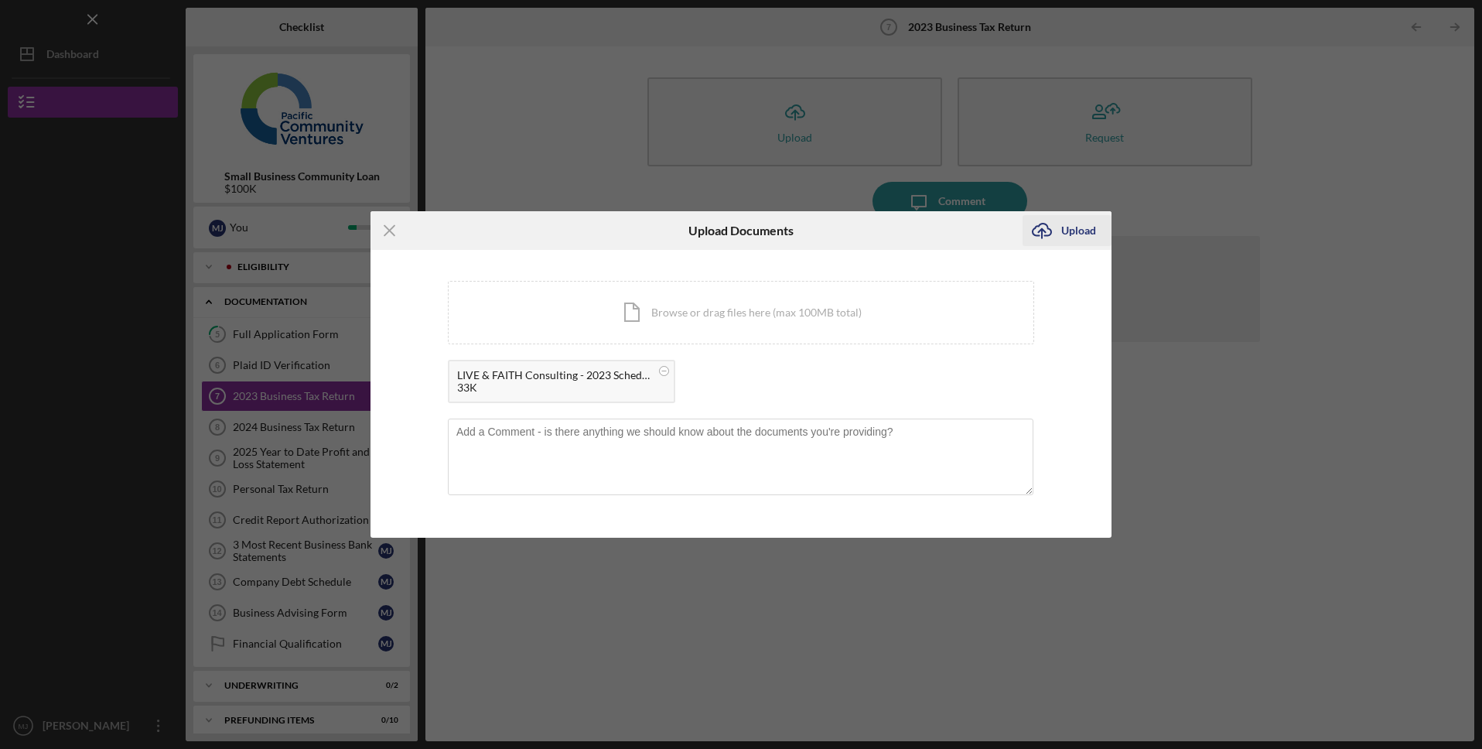
click at [1075, 222] on div "Upload" at bounding box center [1078, 230] width 35 height 31
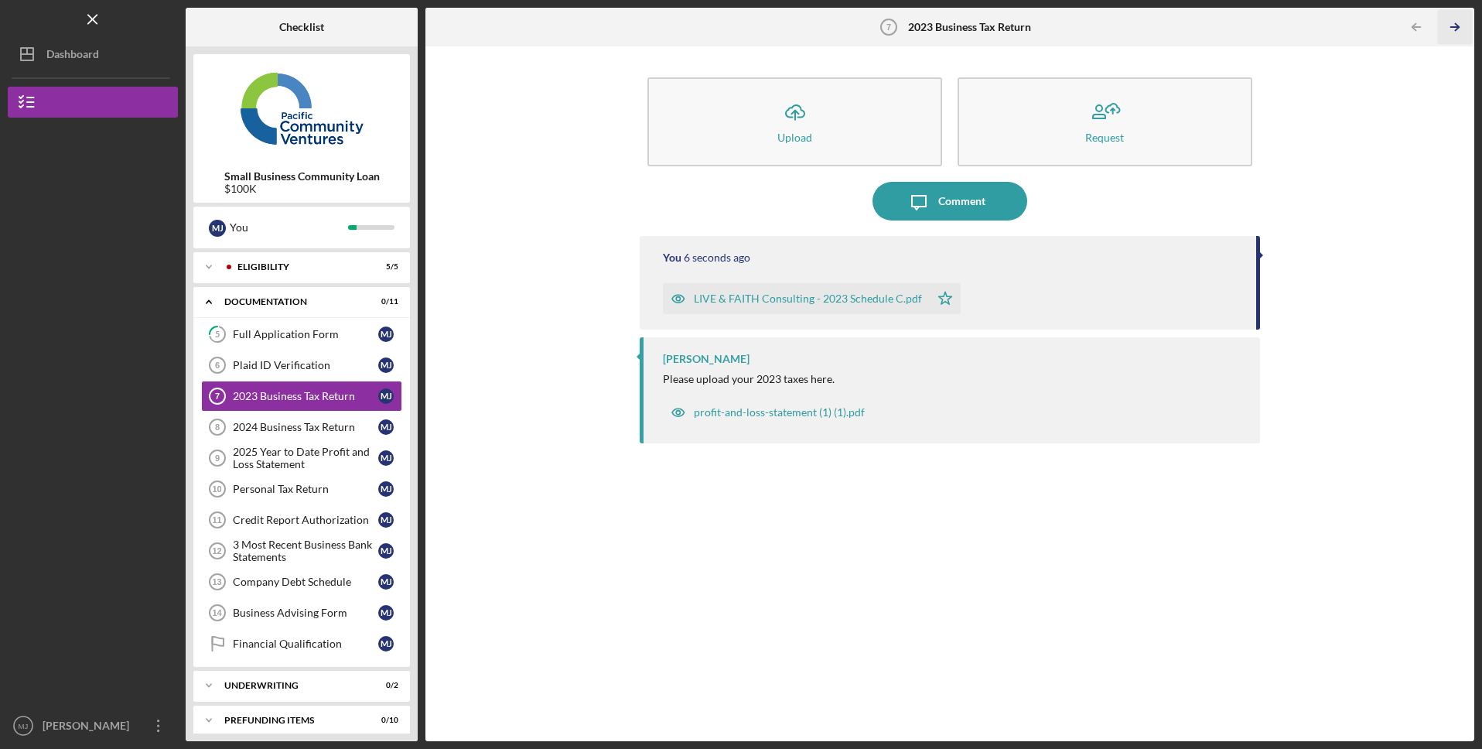
click at [1452, 24] on icon "Icon/Table Pagination Arrow" at bounding box center [1455, 27] width 35 height 35
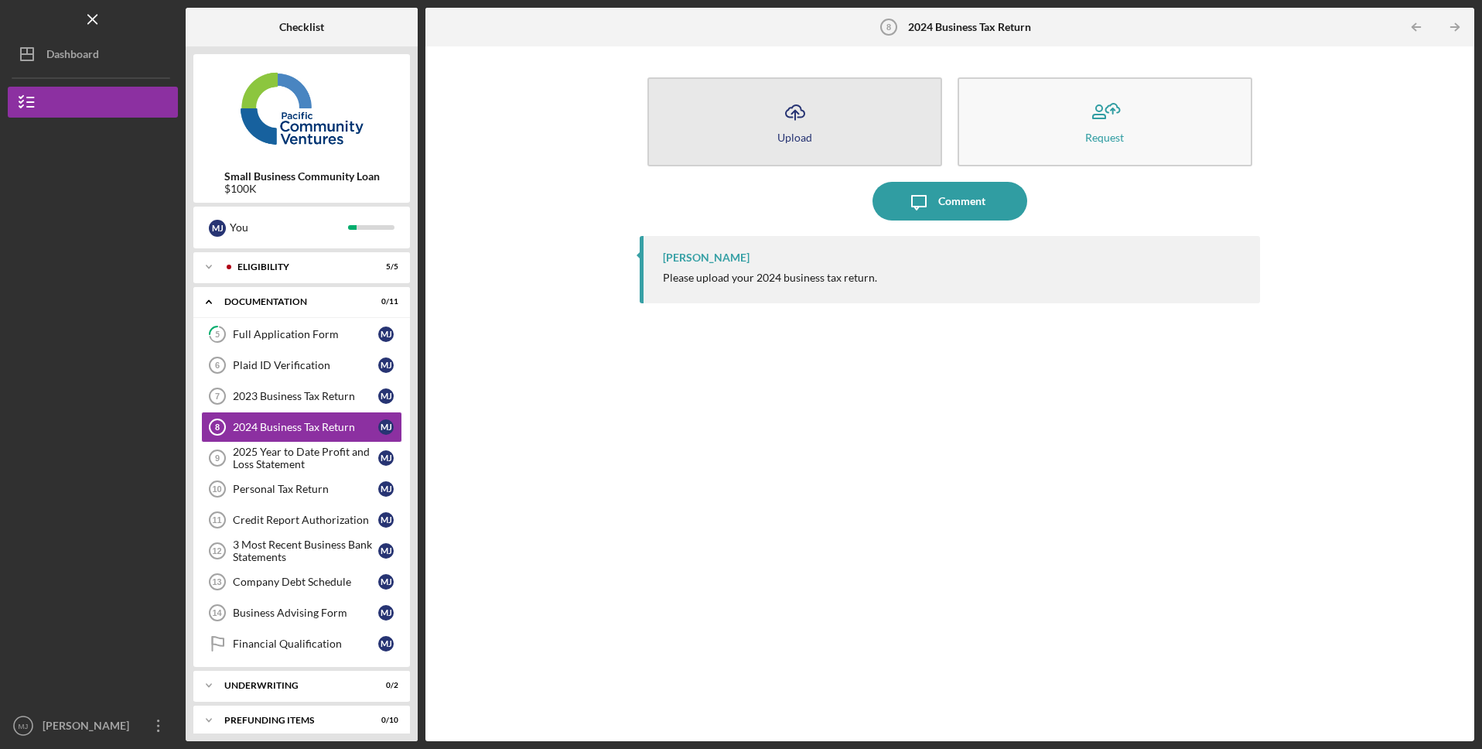
click at [758, 145] on button "Icon/Upload Upload" at bounding box center [794, 121] width 295 height 89
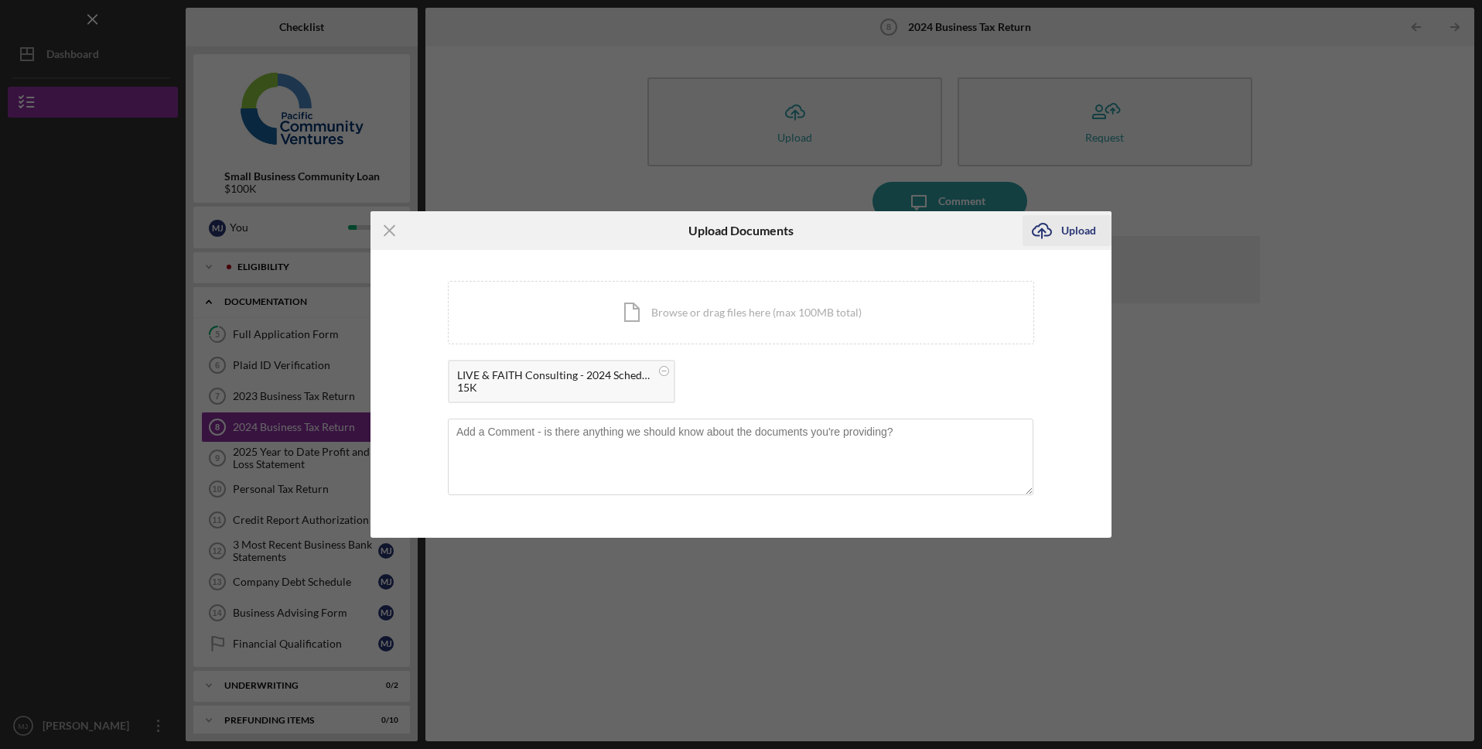
click at [1093, 233] on div "Upload" at bounding box center [1078, 230] width 35 height 31
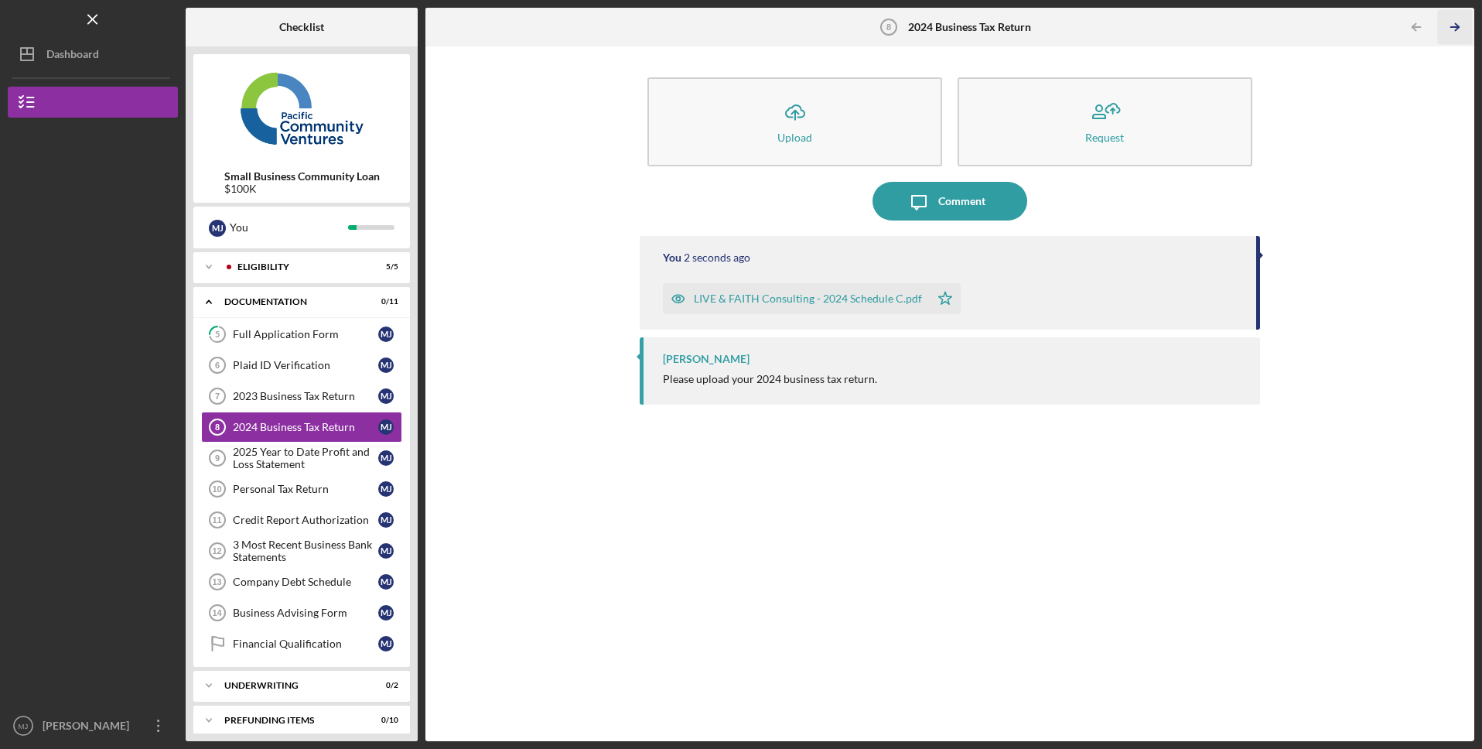
click at [1458, 28] on polyline "button" at bounding box center [1457, 27] width 4 height 7
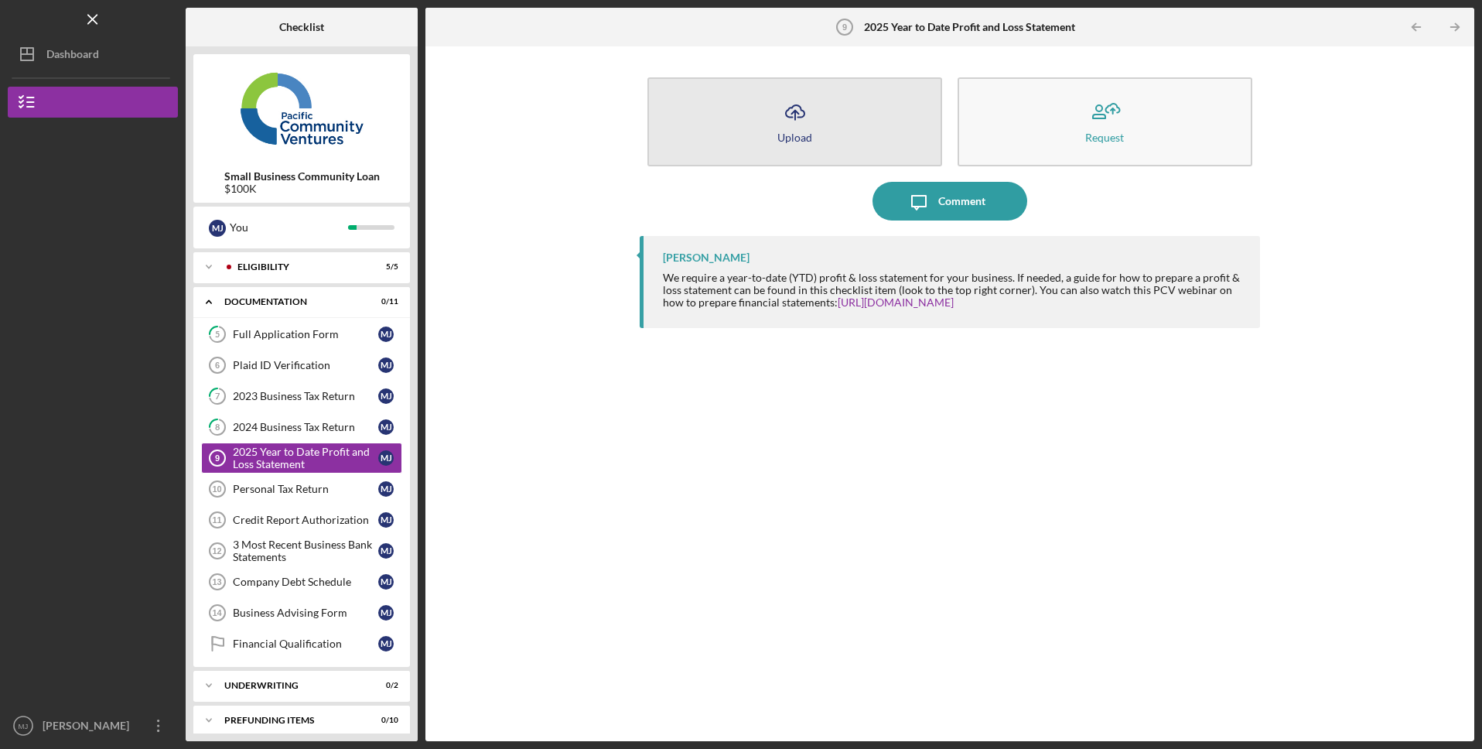
click at [758, 138] on button "Icon/Upload Upload" at bounding box center [794, 121] width 295 height 89
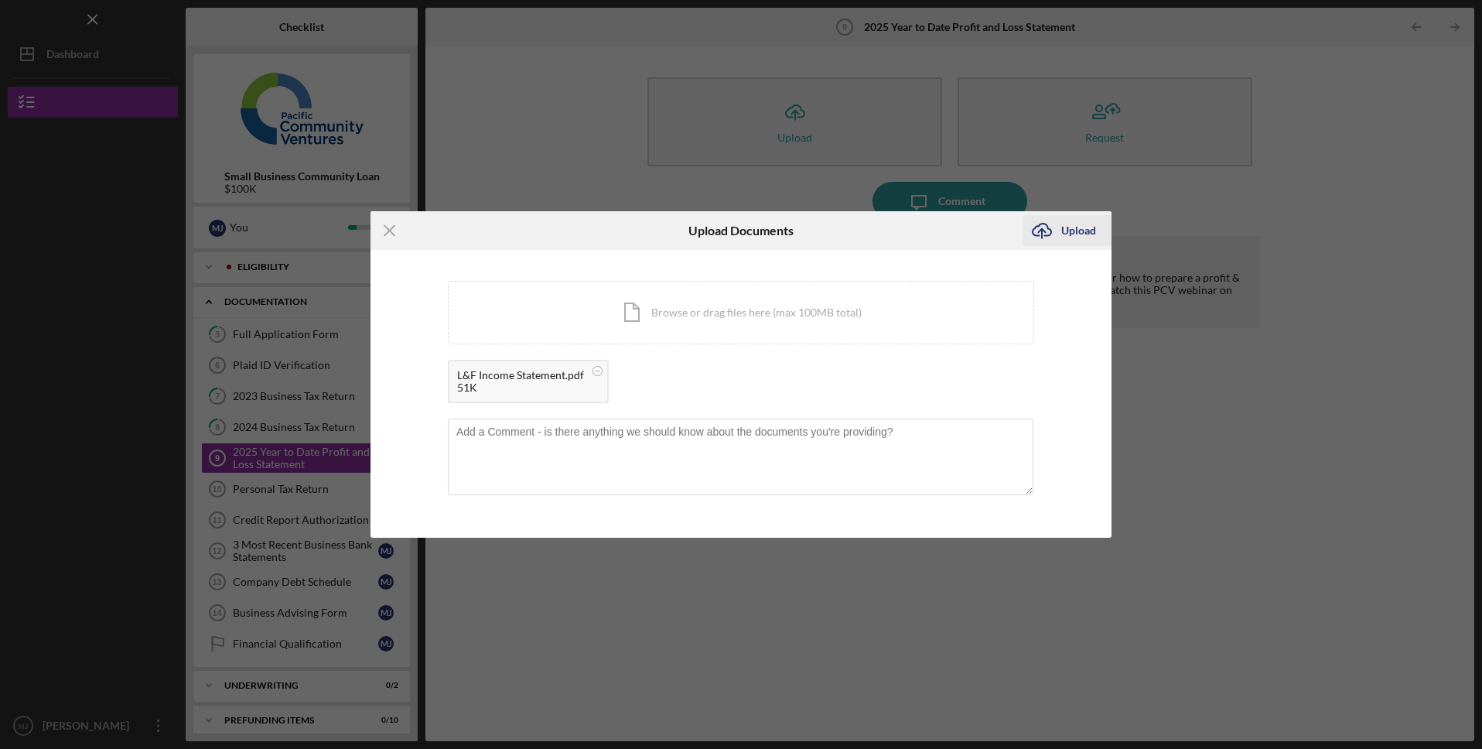
click at [1091, 227] on div "Upload" at bounding box center [1078, 230] width 35 height 31
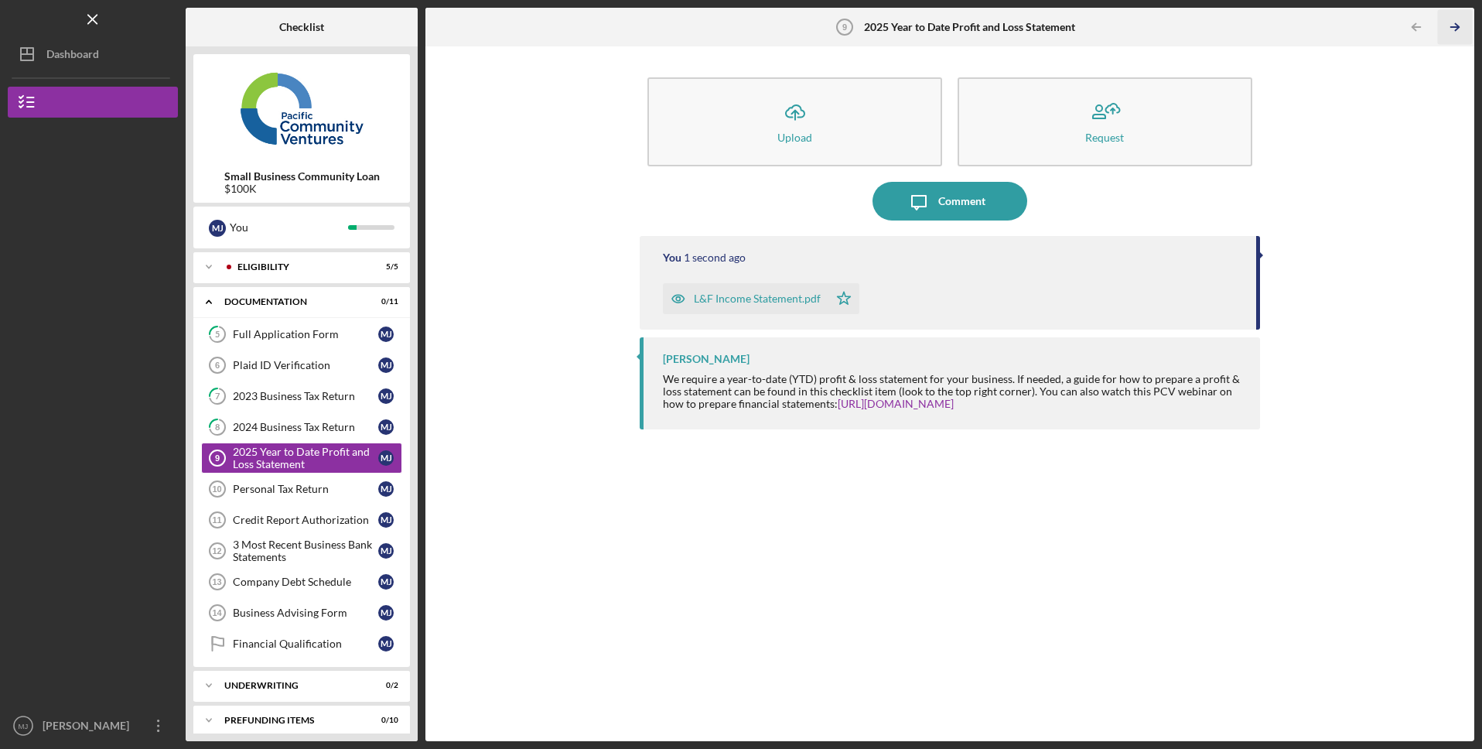
click at [1455, 32] on icon "Icon/Table Pagination Arrow" at bounding box center [1455, 27] width 35 height 35
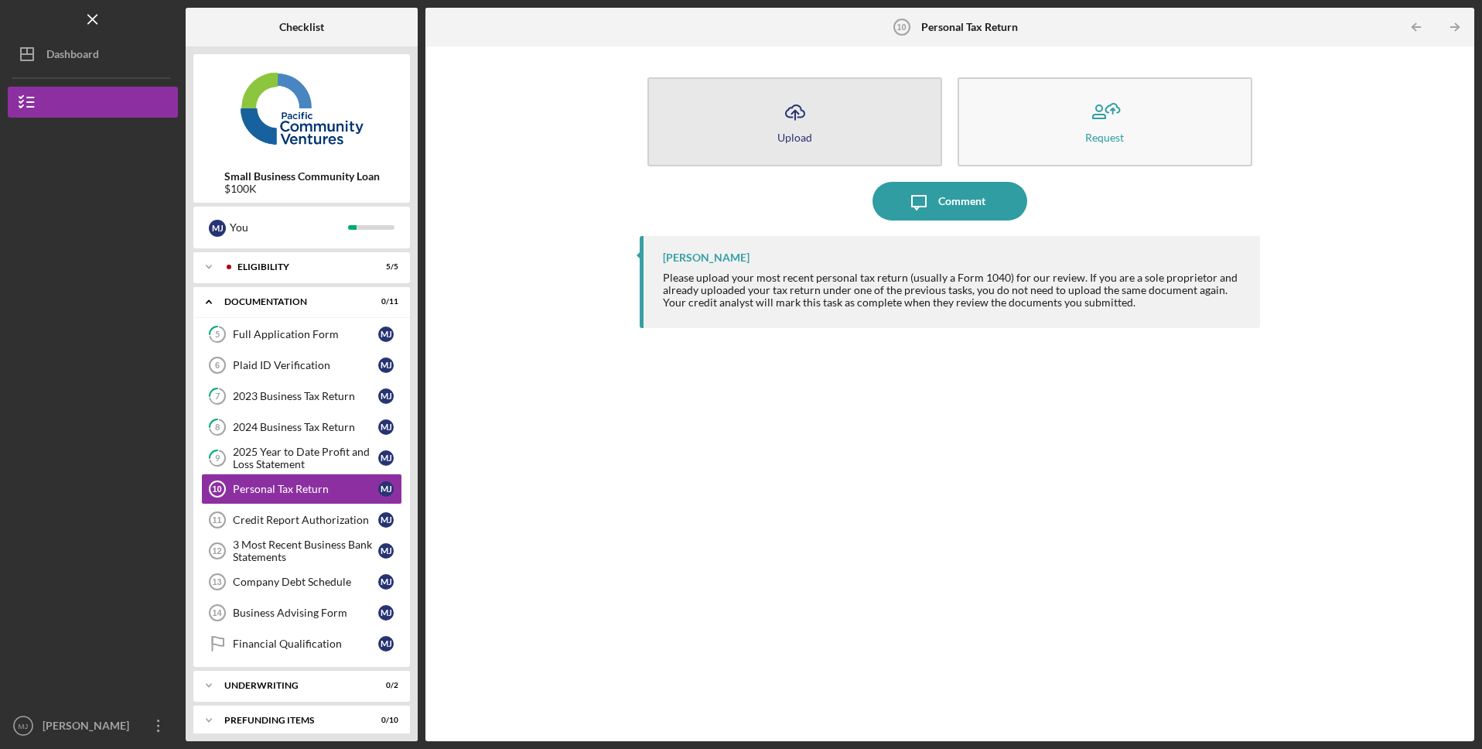
click at [761, 135] on button "Icon/Upload Upload" at bounding box center [794, 121] width 295 height 89
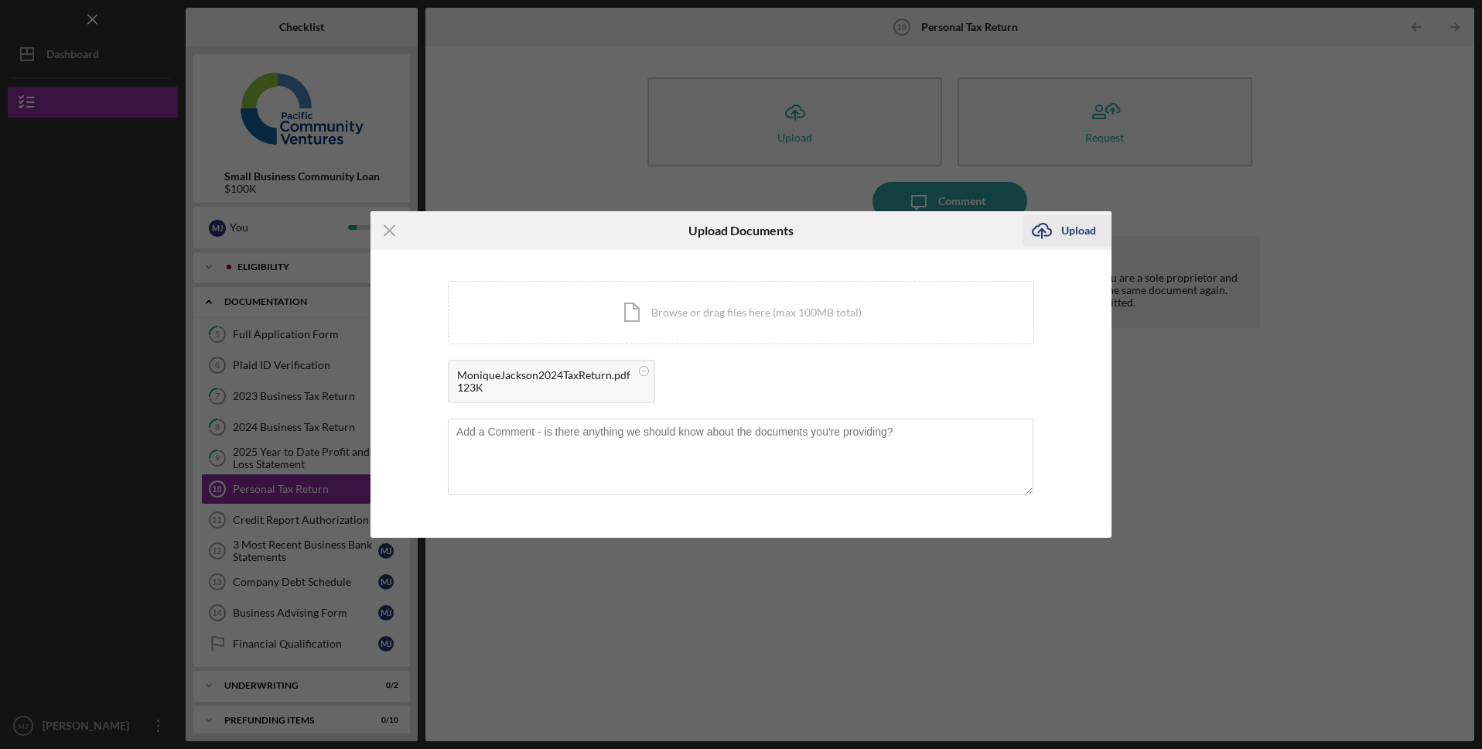
click at [1074, 231] on div "Upload" at bounding box center [1078, 230] width 35 height 31
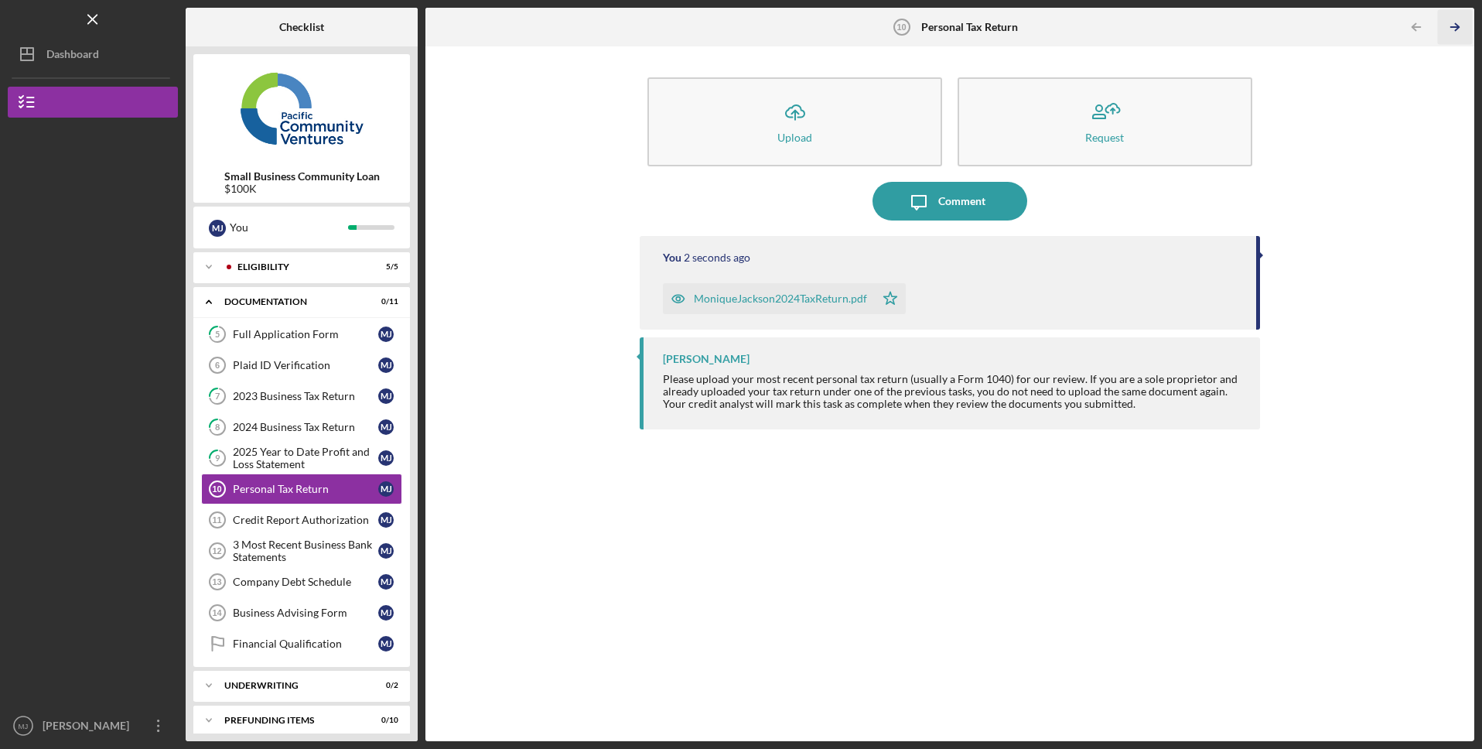
click at [1456, 26] on icon "Icon/Table Pagination Arrow" at bounding box center [1455, 27] width 35 height 35
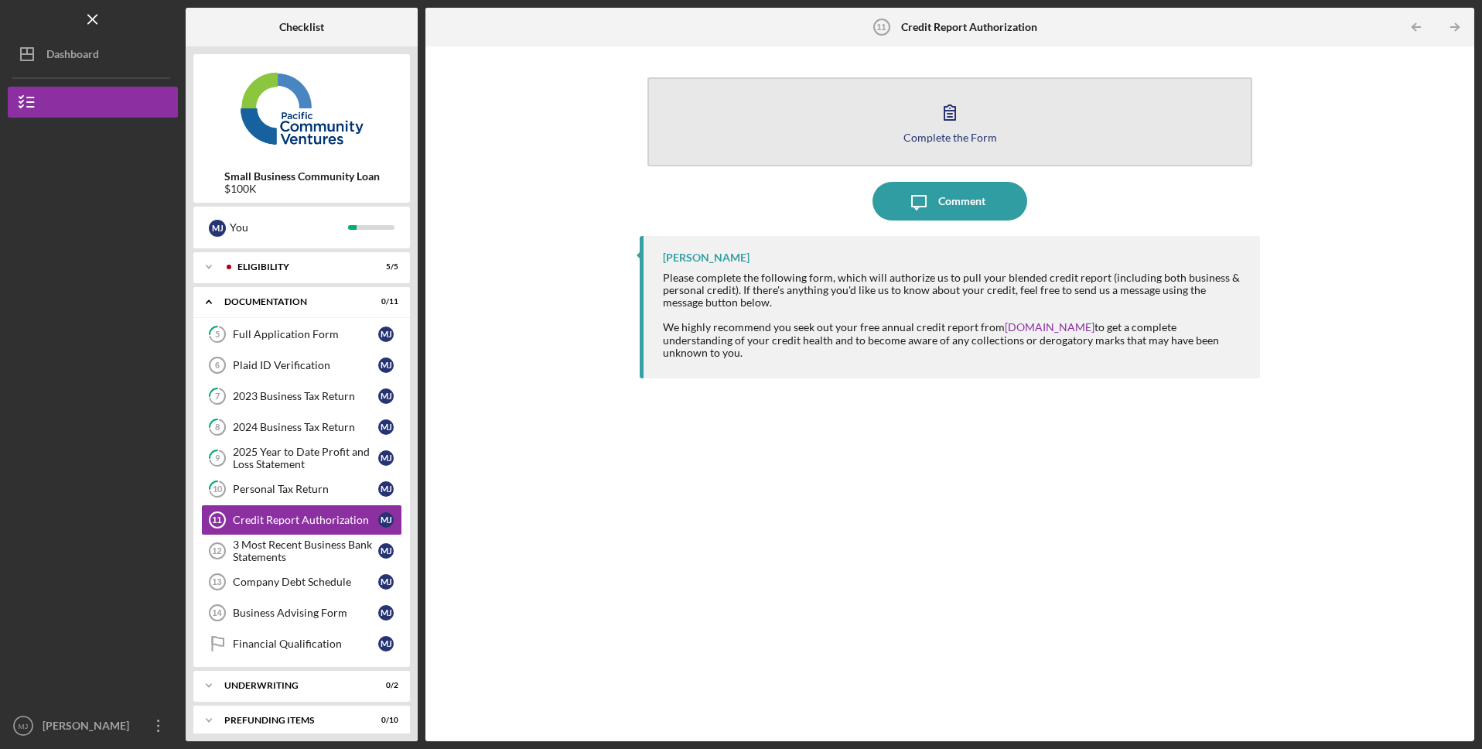
click at [1051, 132] on button "Complete the Form Form" at bounding box center [949, 121] width 605 height 89
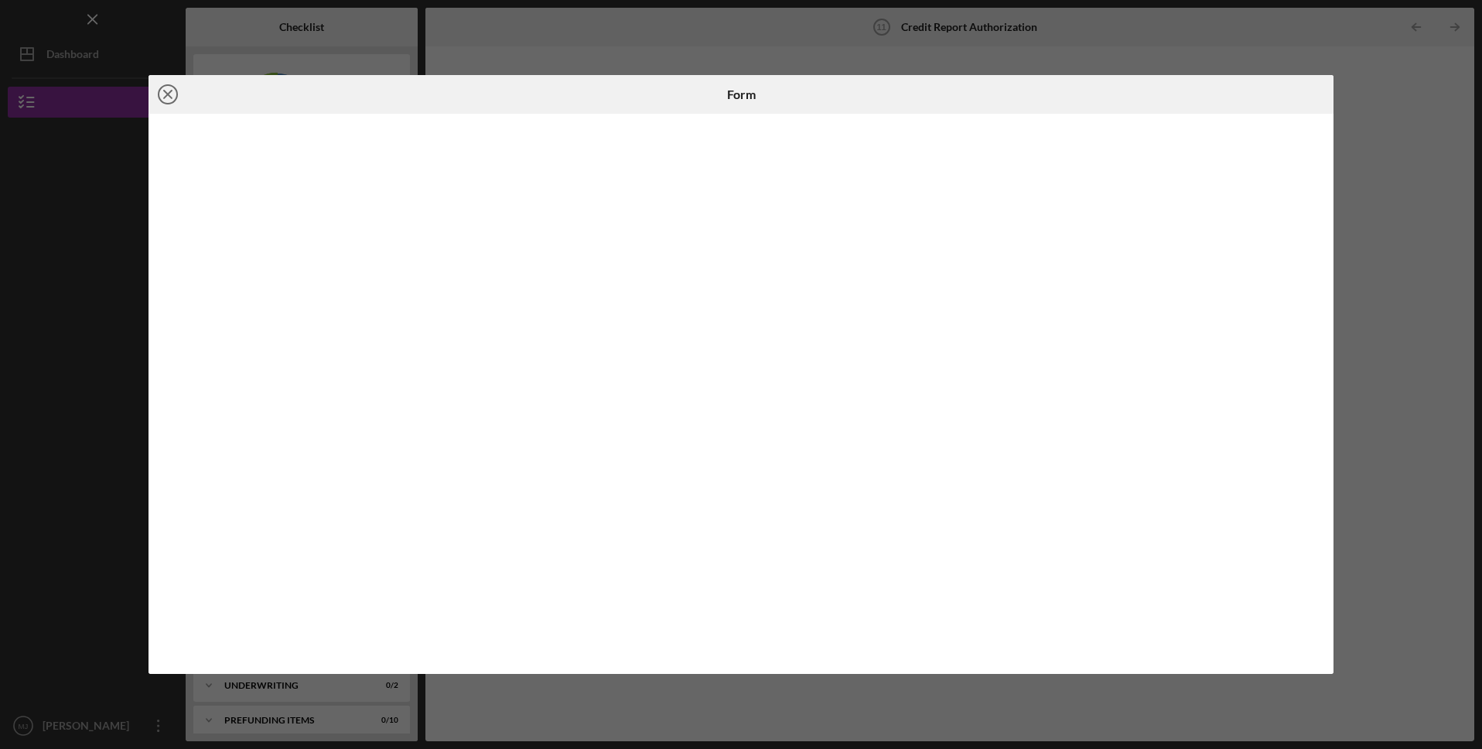
click at [174, 97] on icon "Icon/Close" at bounding box center [168, 94] width 39 height 39
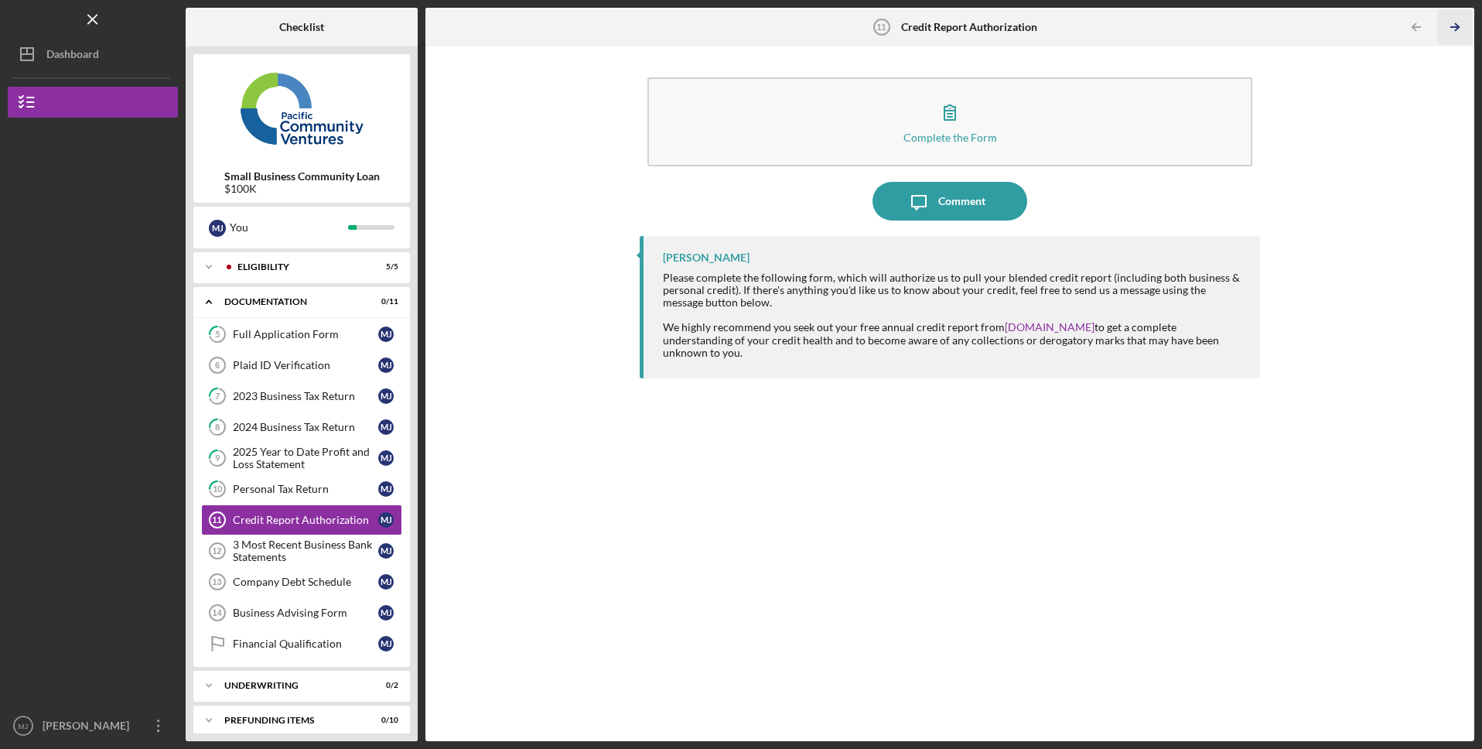
click at [1460, 24] on icon "Icon/Table Pagination Arrow" at bounding box center [1455, 27] width 35 height 35
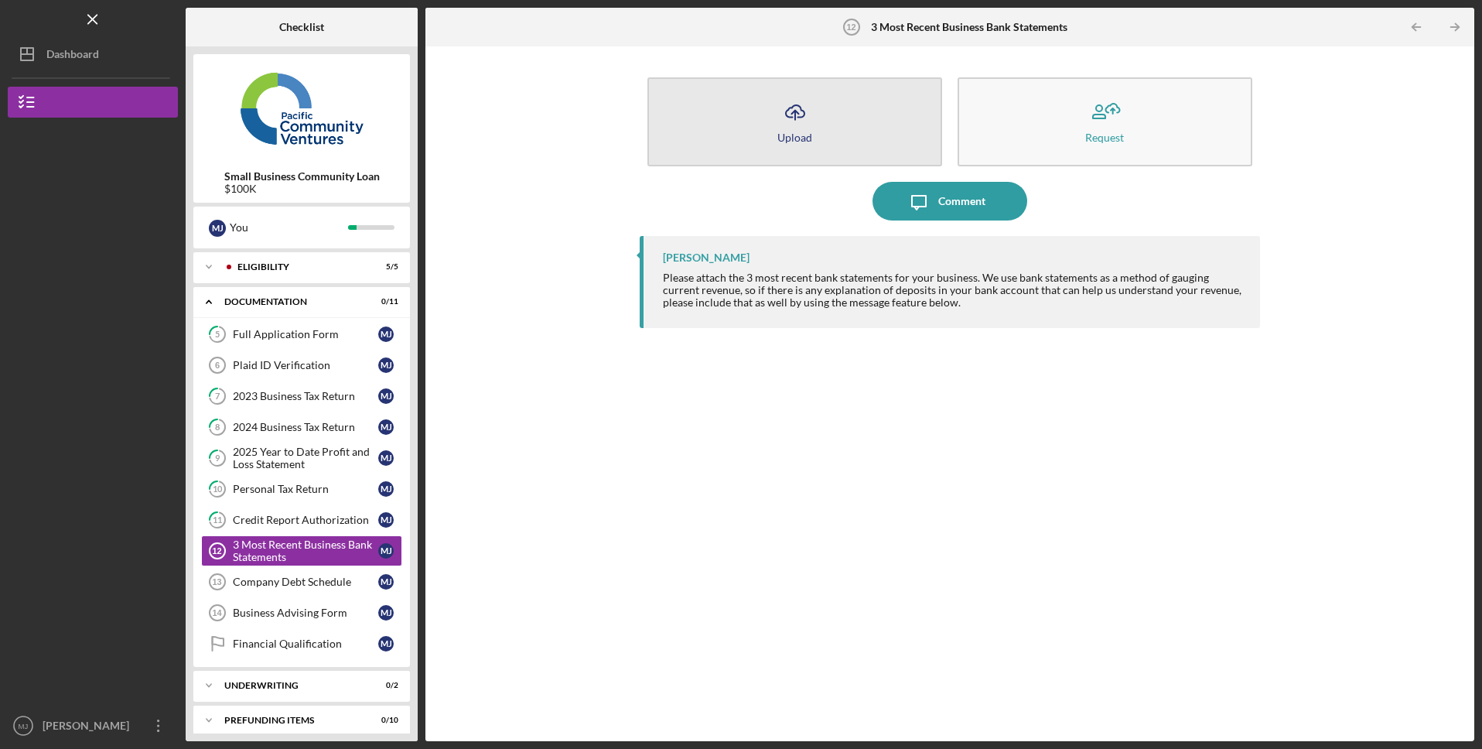
click at [789, 104] on icon "Icon/Upload" at bounding box center [795, 112] width 39 height 39
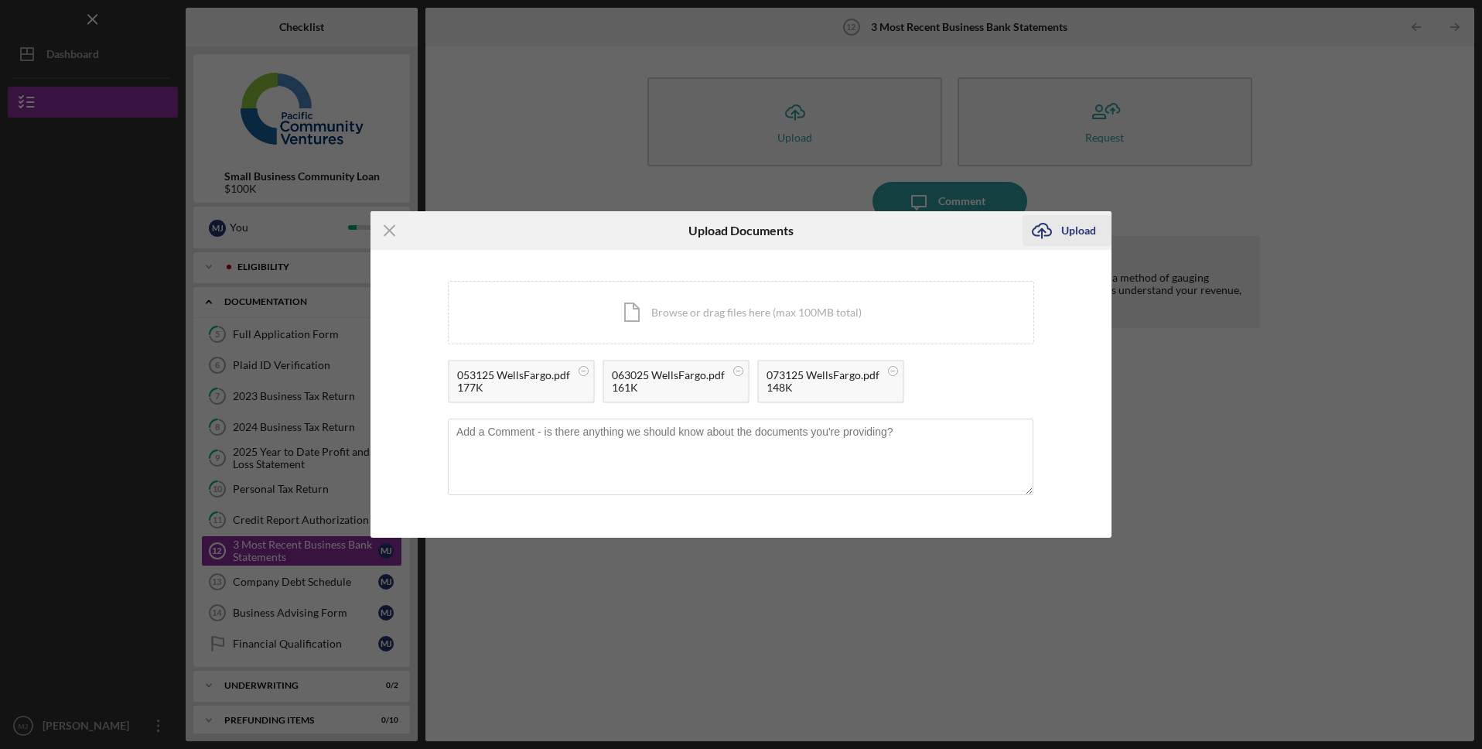
click at [1072, 236] on div "Upload" at bounding box center [1078, 230] width 35 height 31
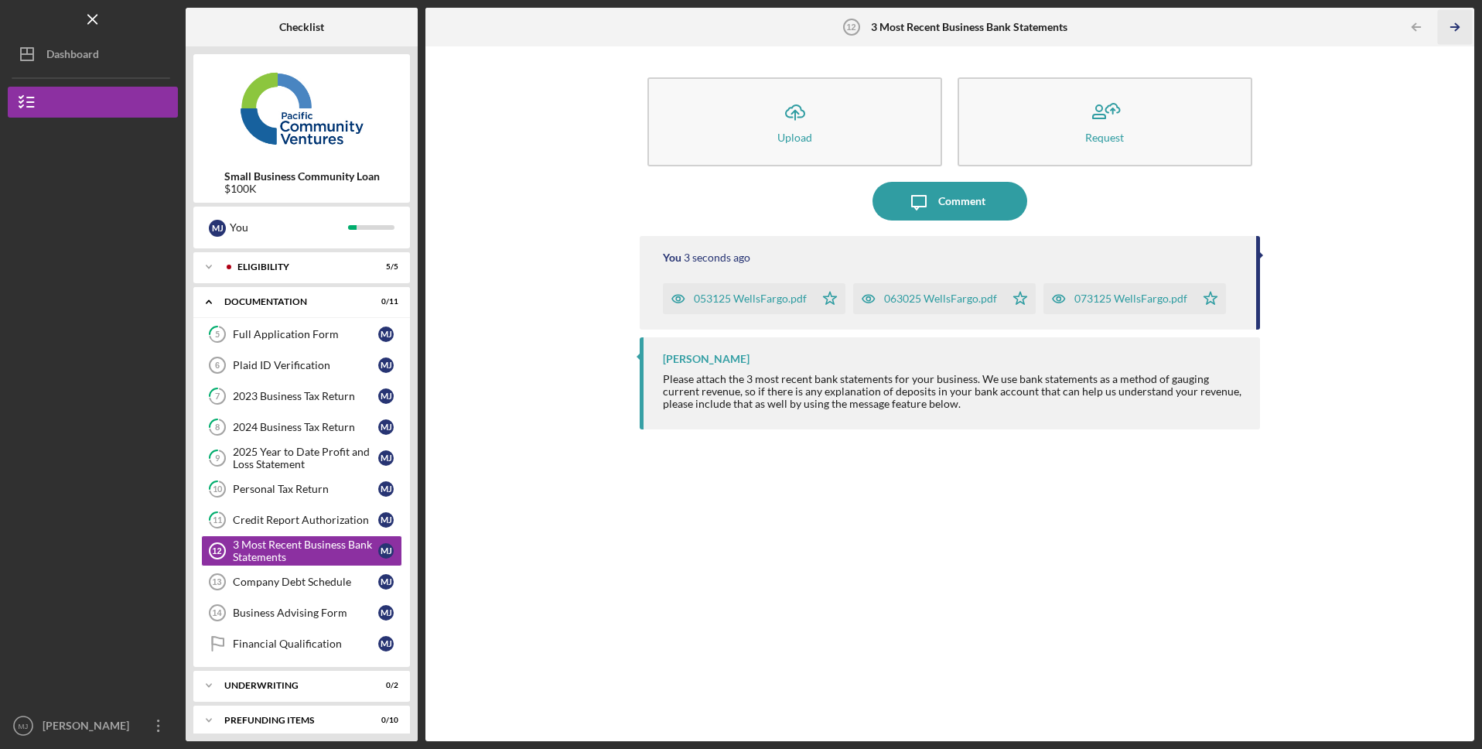
click at [1451, 25] on icon "Icon/Table Pagination Arrow" at bounding box center [1455, 27] width 35 height 35
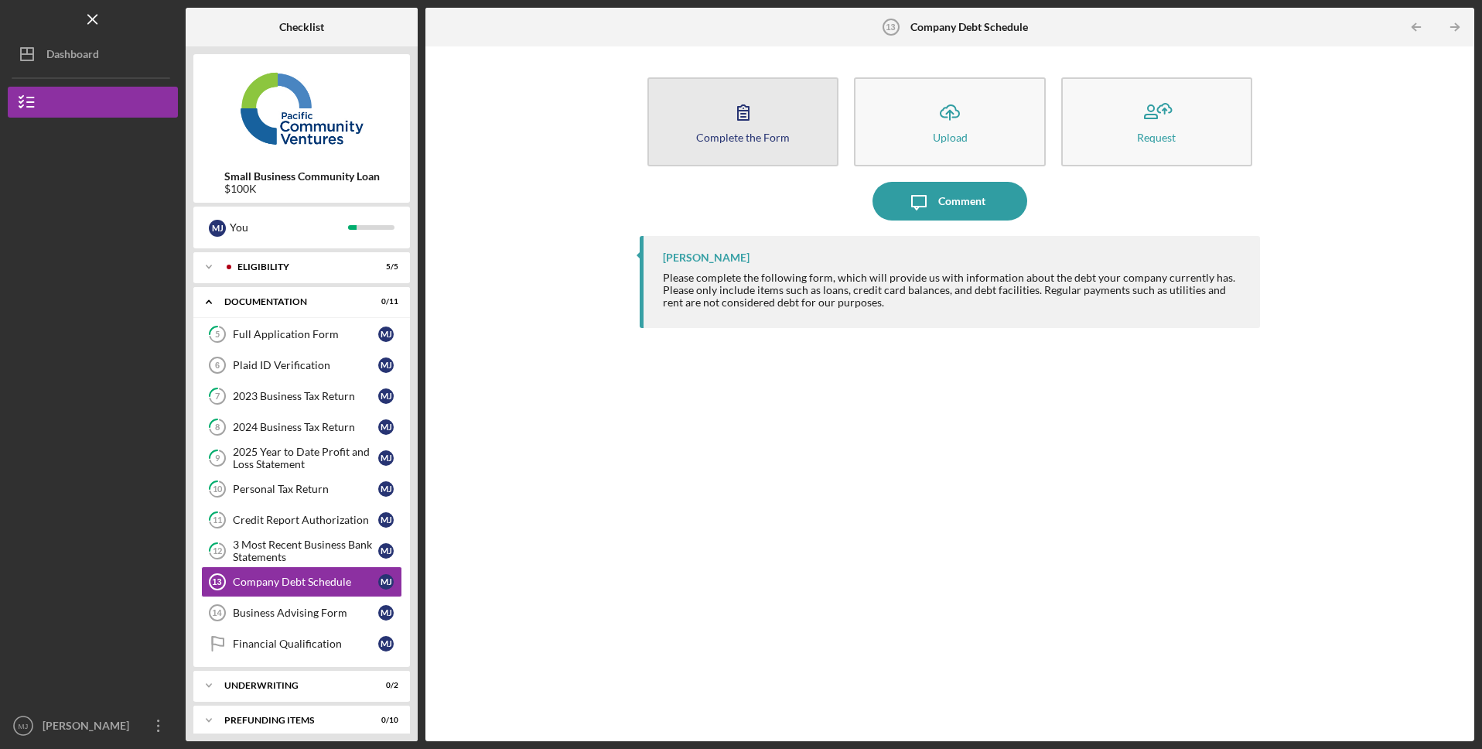
click at [741, 134] on div "Complete the Form" at bounding box center [743, 138] width 94 height 12
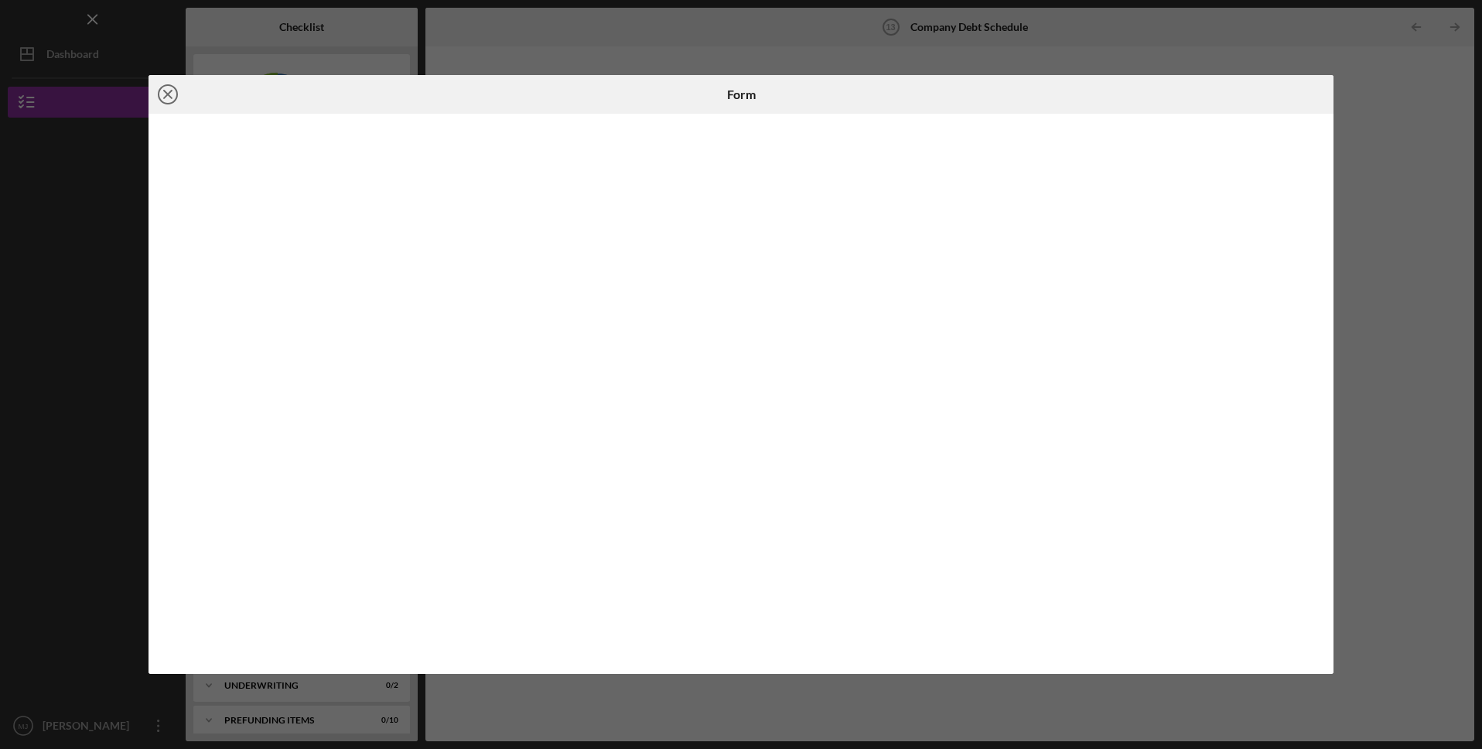
click at [166, 100] on icon "Icon/Close" at bounding box center [168, 94] width 39 height 39
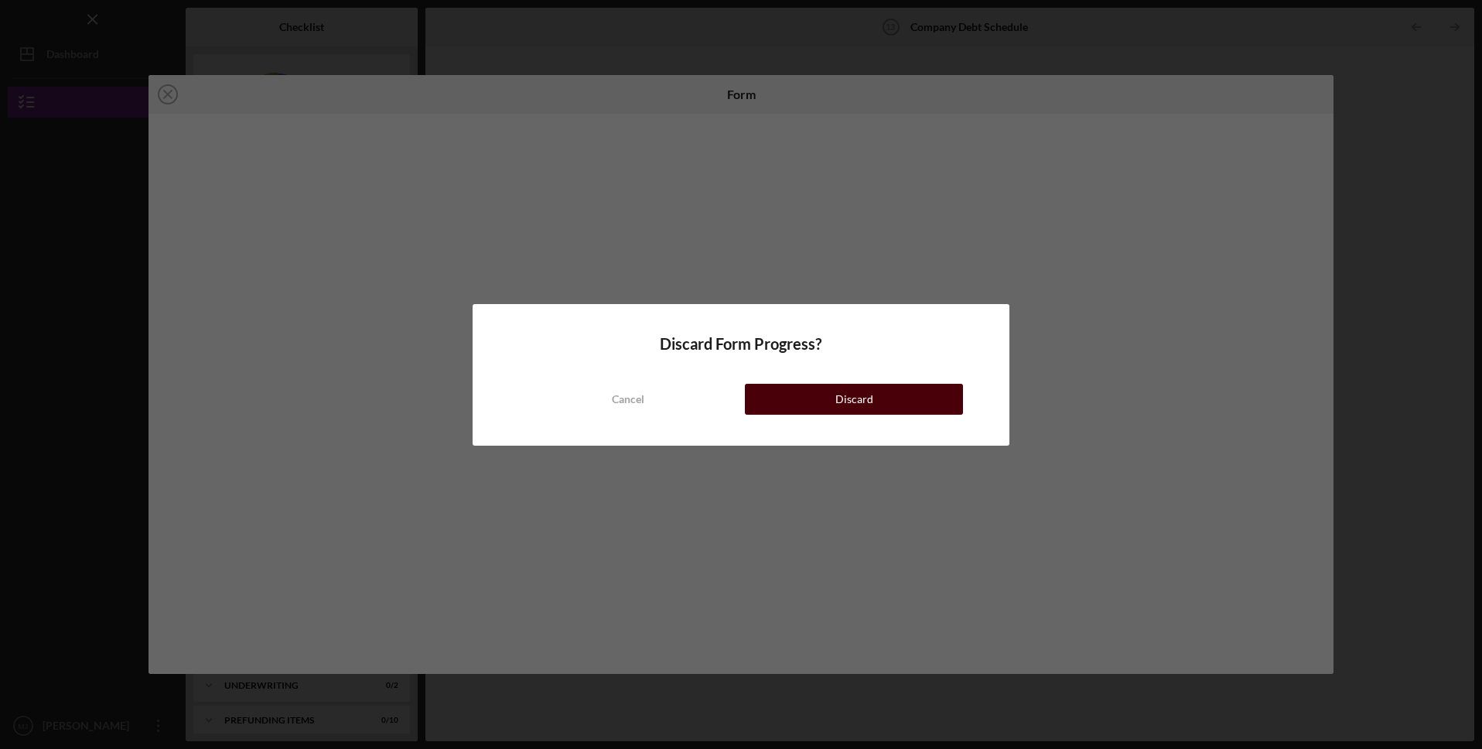
click at [781, 396] on button "Discard" at bounding box center [854, 399] width 218 height 31
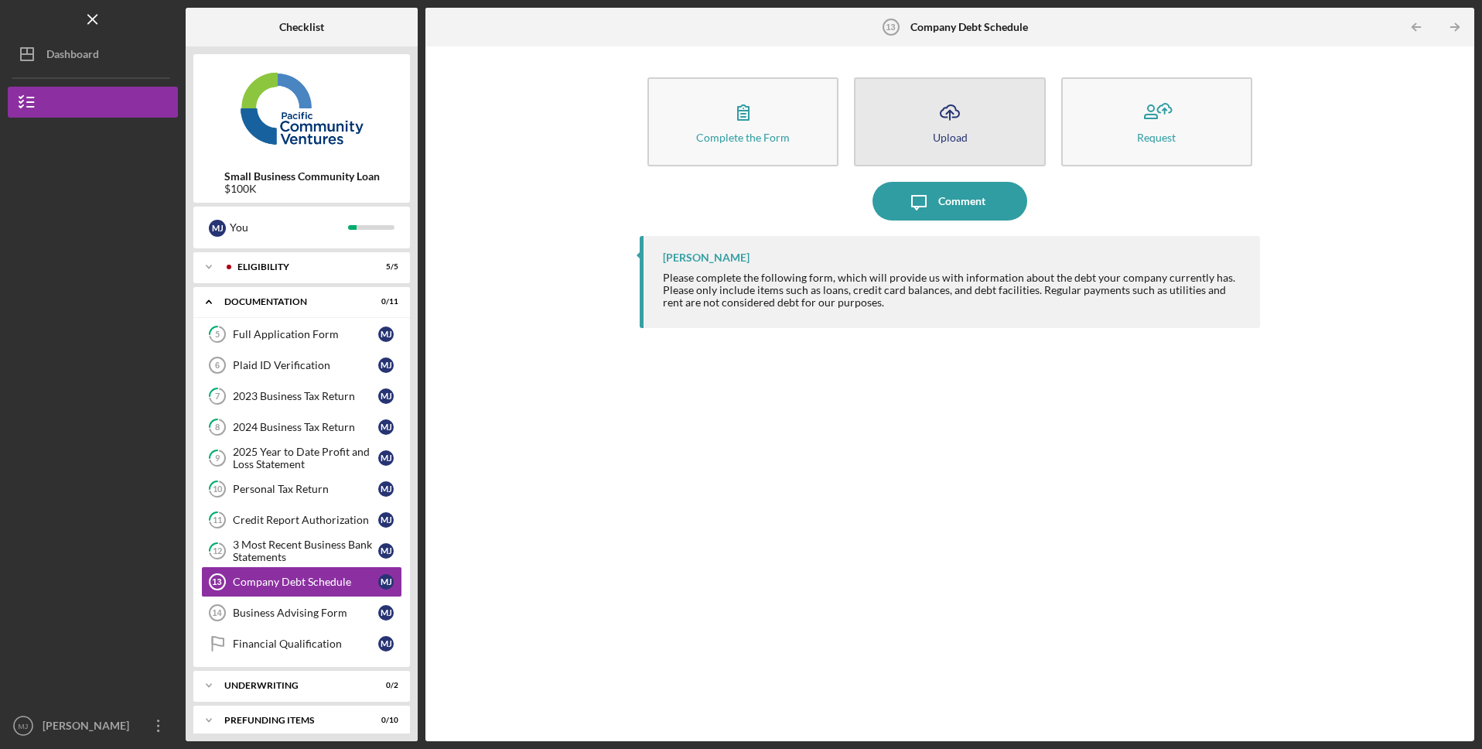
click at [944, 125] on icon "Icon/Upload" at bounding box center [950, 112] width 39 height 39
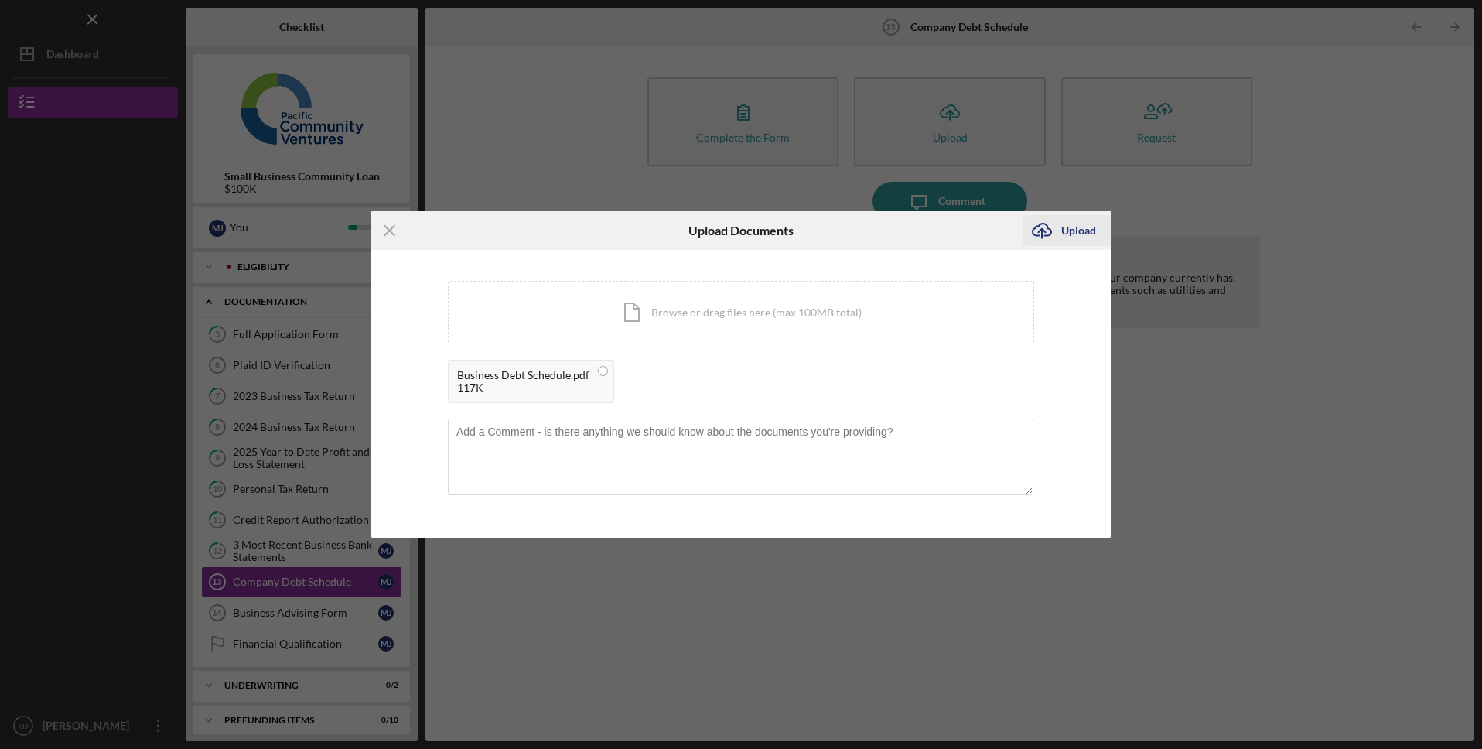
click at [1086, 233] on div "Upload" at bounding box center [1078, 230] width 35 height 31
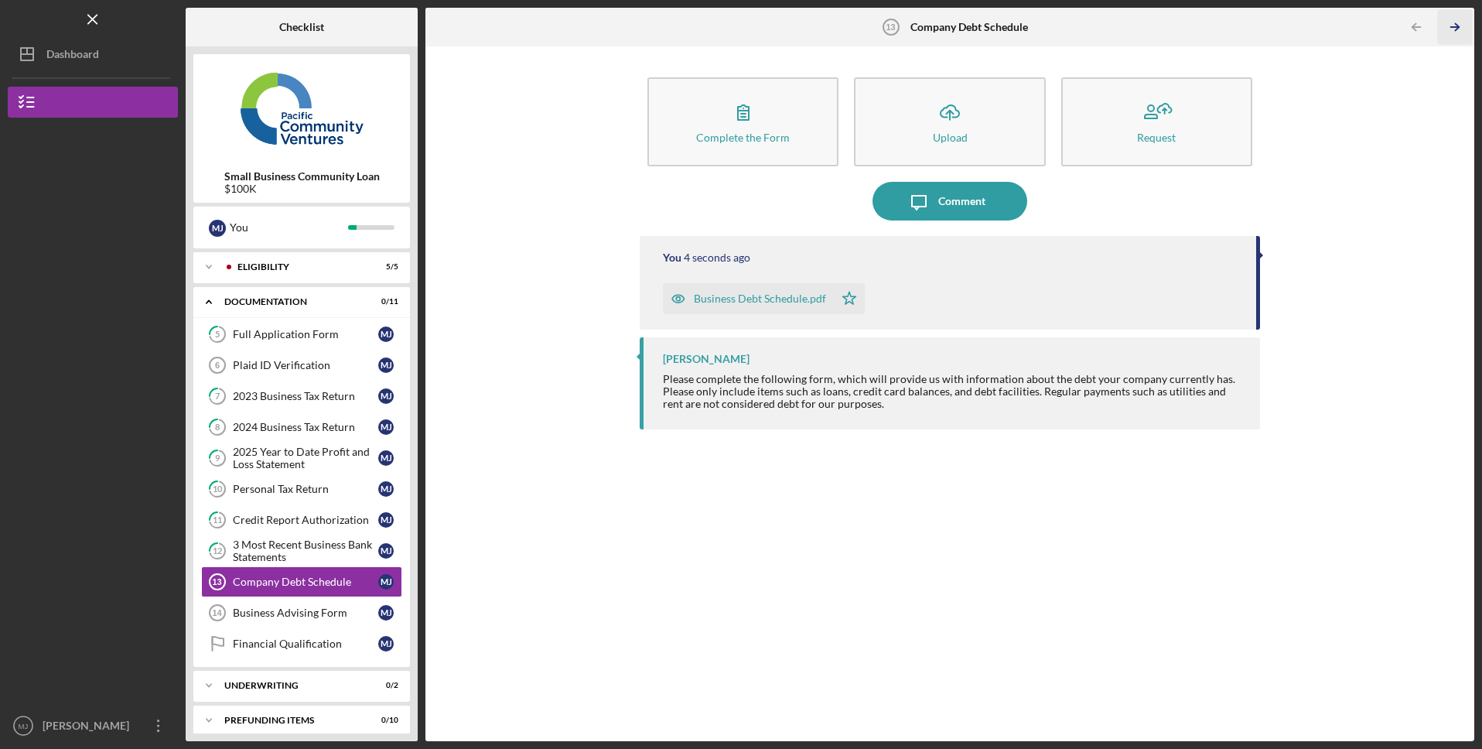
click at [1465, 24] on icon "Icon/Table Pagination Arrow" at bounding box center [1455, 27] width 35 height 35
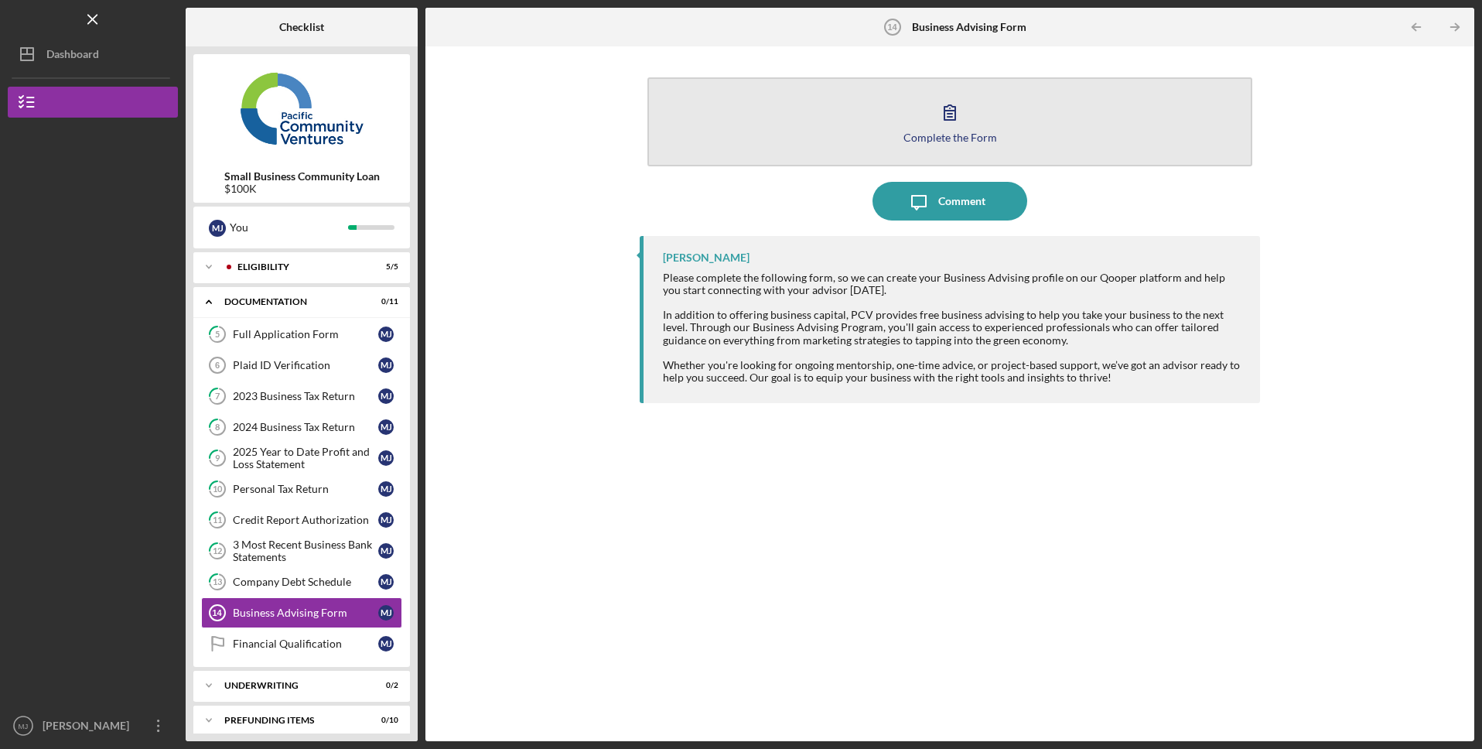
click at [1024, 123] on button "Complete the Form Form" at bounding box center [949, 121] width 605 height 89
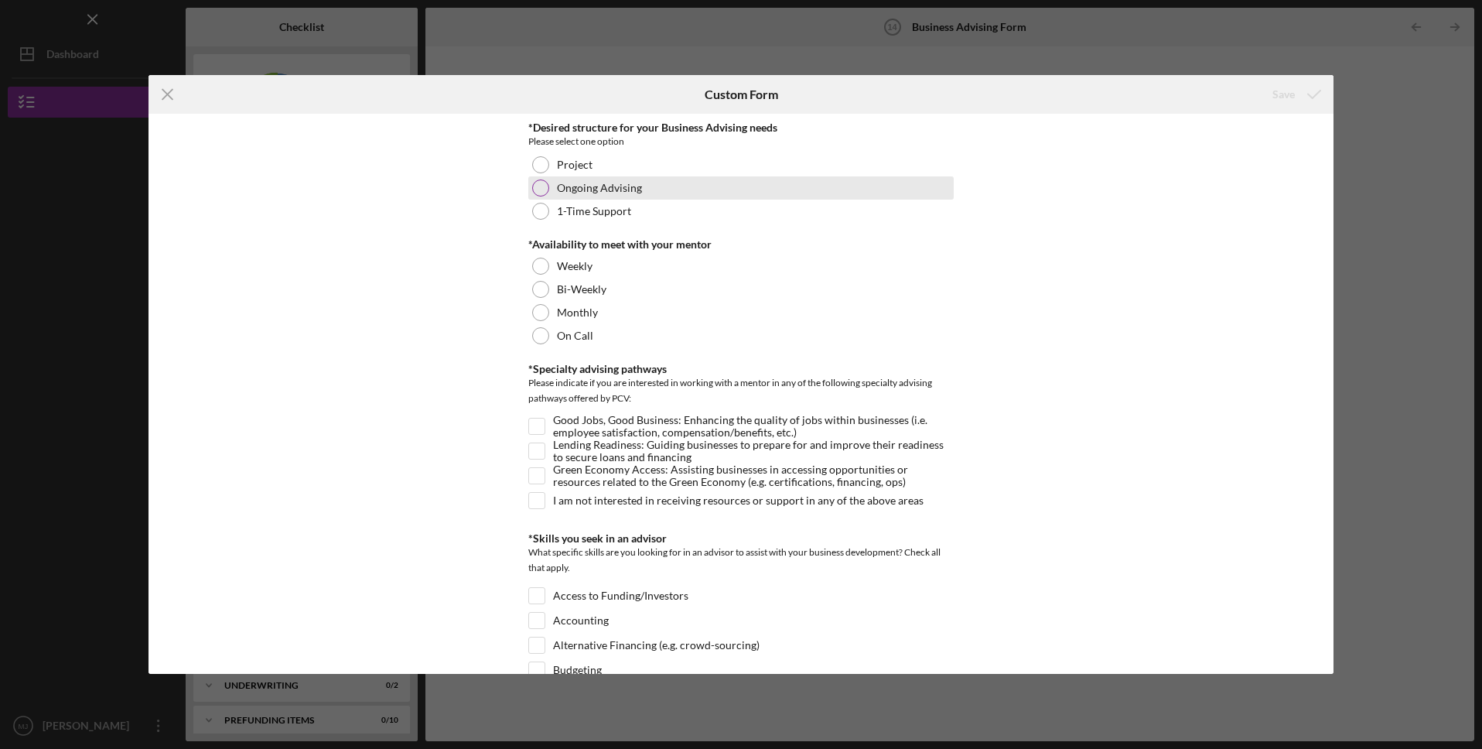
click at [538, 185] on div at bounding box center [540, 187] width 17 height 17
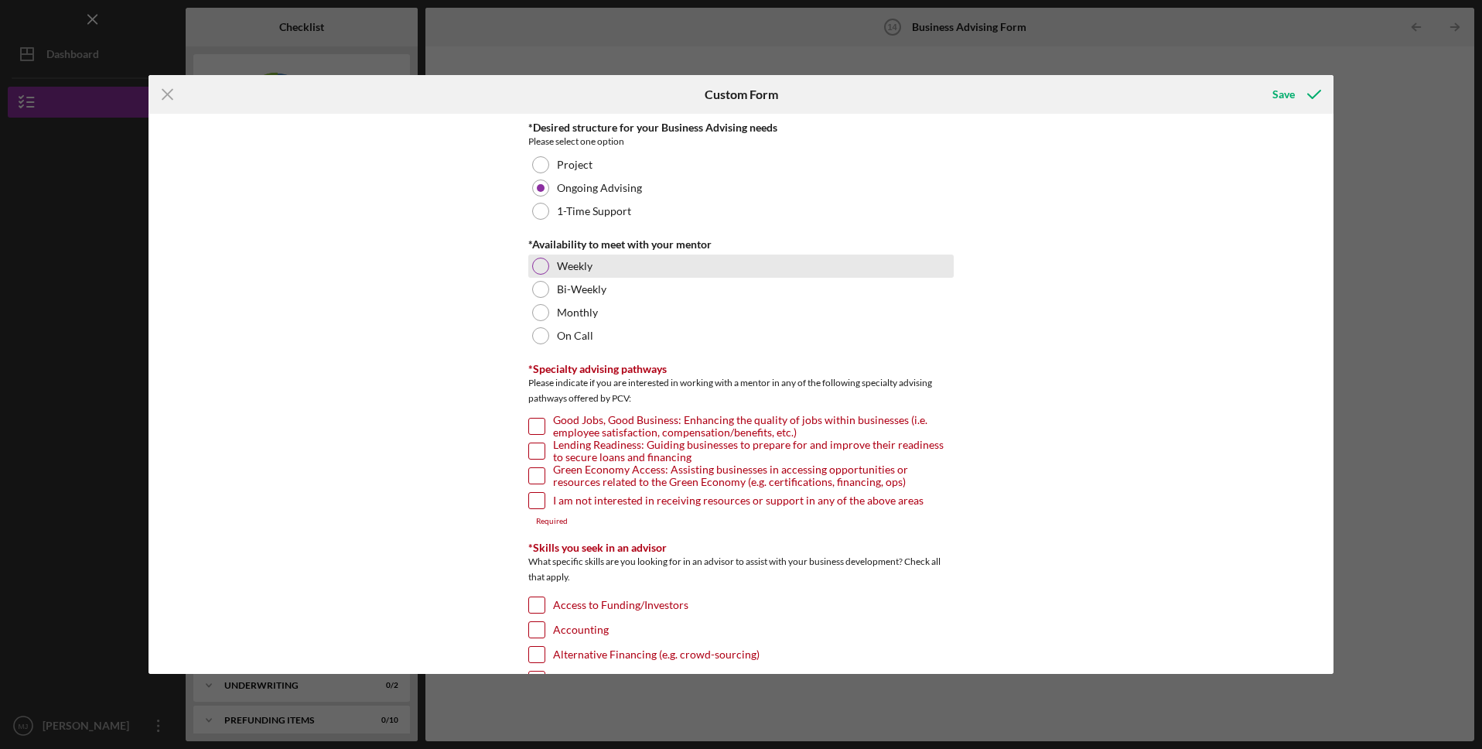
click at [537, 268] on div at bounding box center [540, 266] width 17 height 17
click at [529, 446] on input "Lending Readiness: Guiding businesses to prepare for and improve their readines…" at bounding box center [536, 450] width 15 height 15
checkbox input "true"
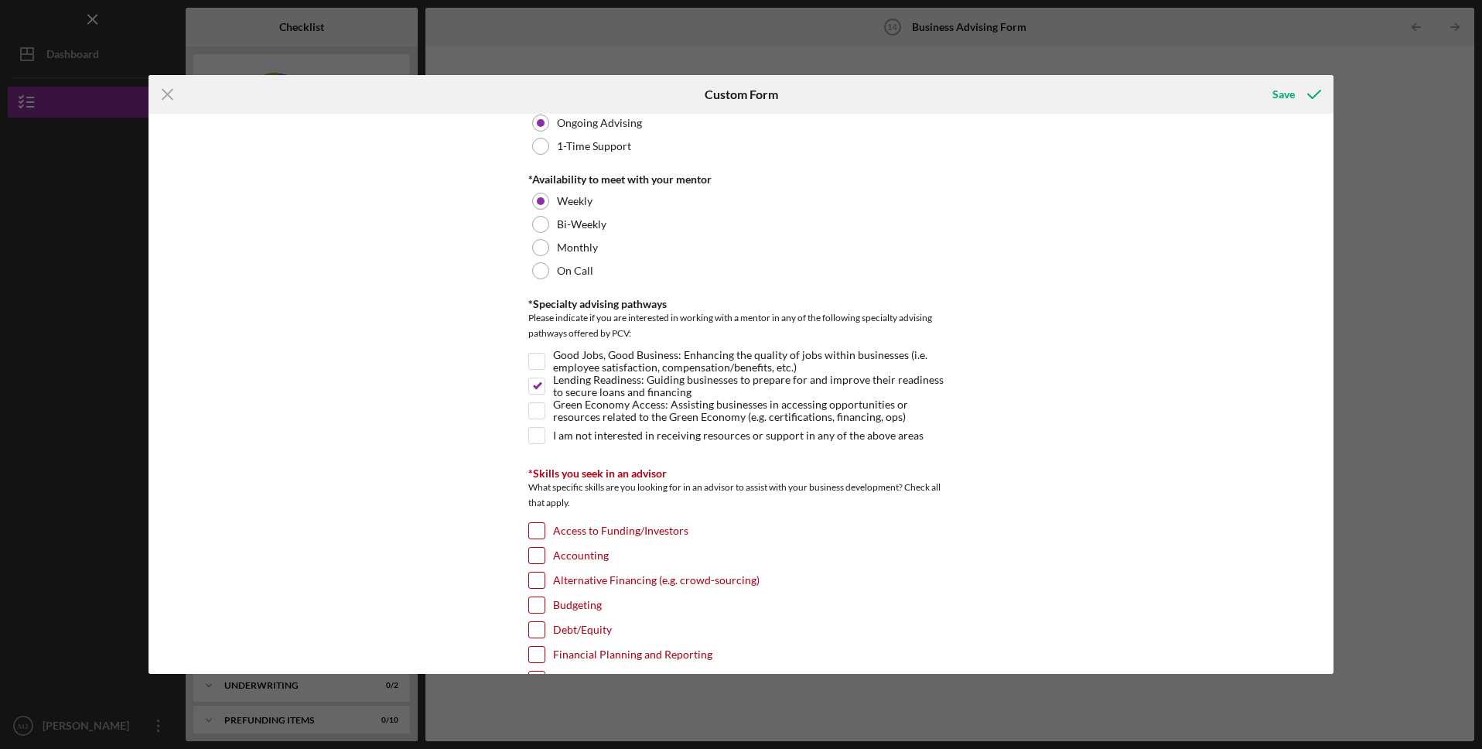
scroll to position [78, 0]
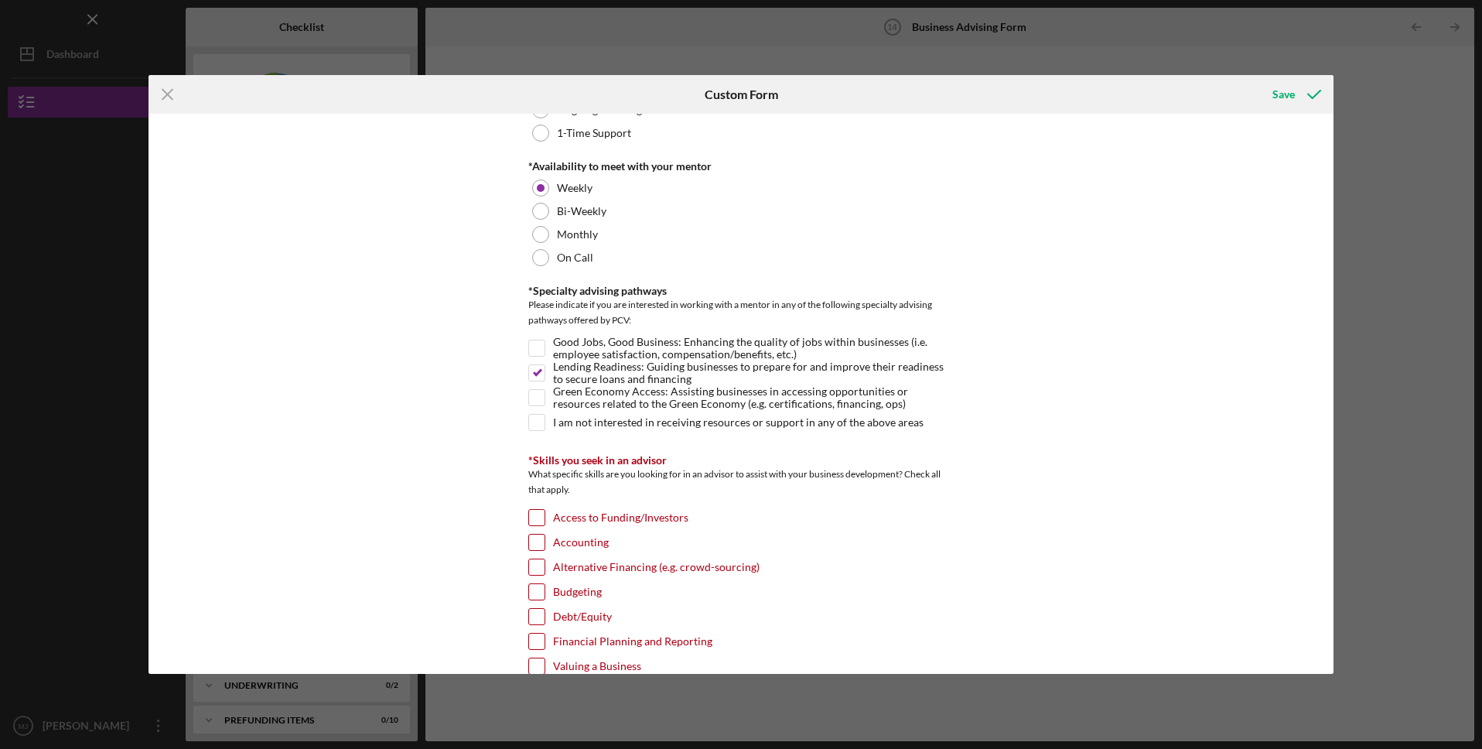
click at [538, 522] on input "Access to Funding/Investors" at bounding box center [536, 517] width 15 height 15
checkbox input "true"
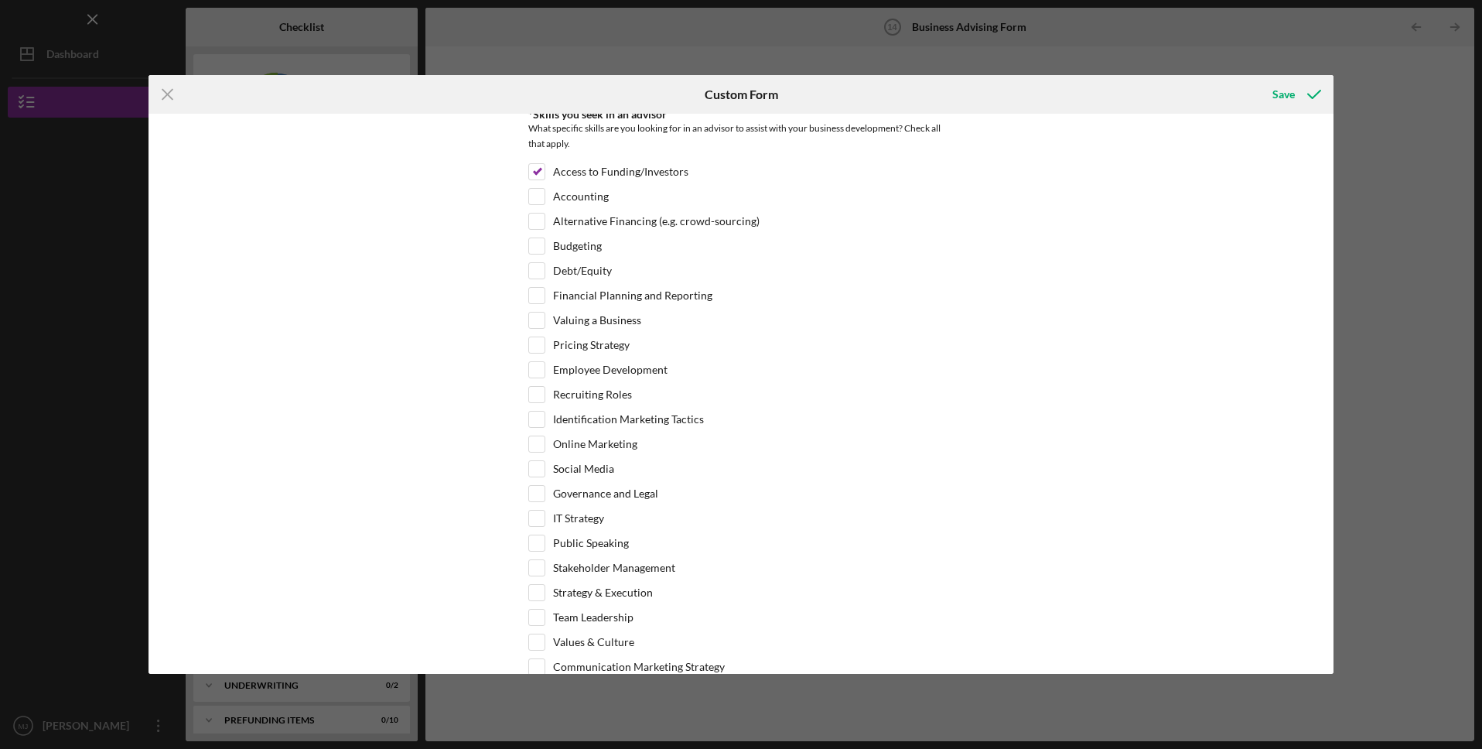
scroll to position [415, 0]
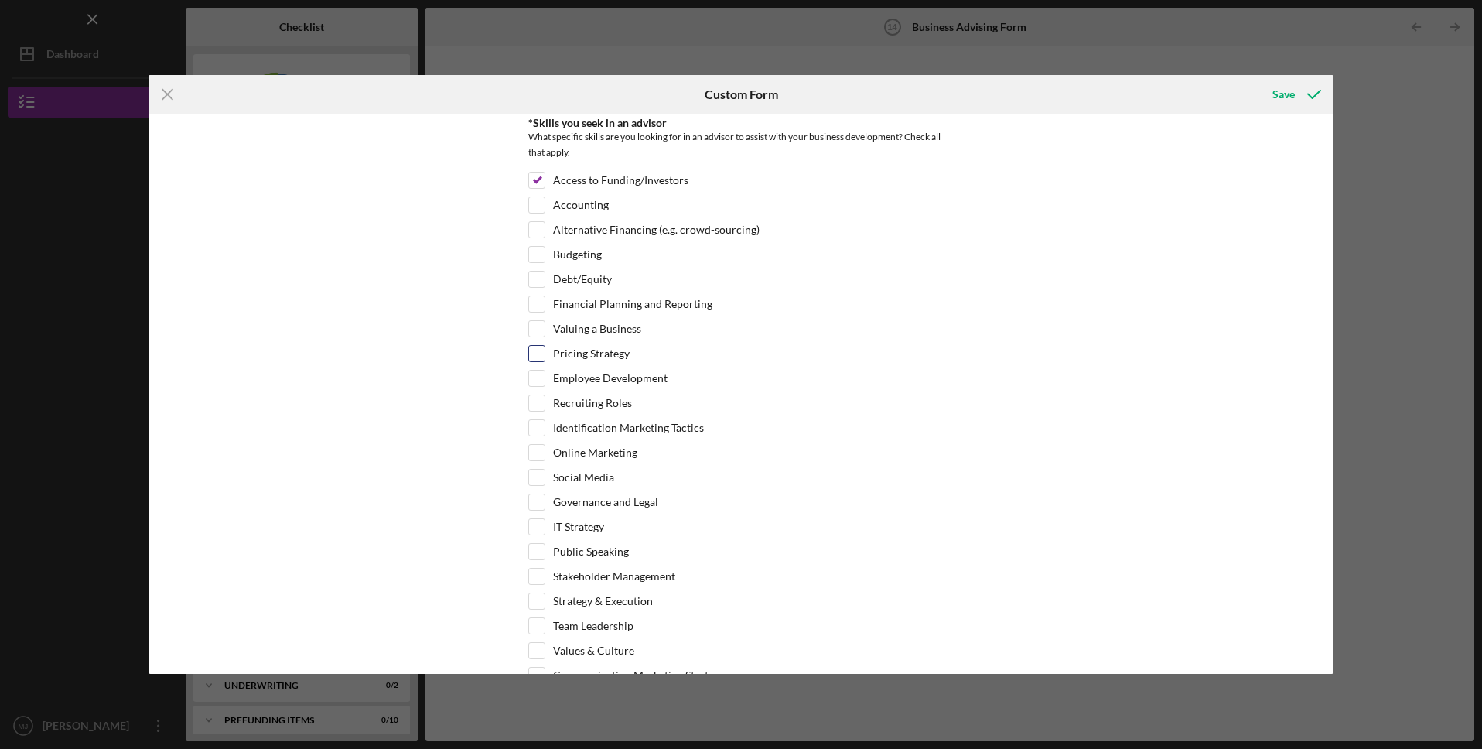
click at [537, 356] on input "Pricing Strategy" at bounding box center [536, 353] width 15 height 15
checkbox input "true"
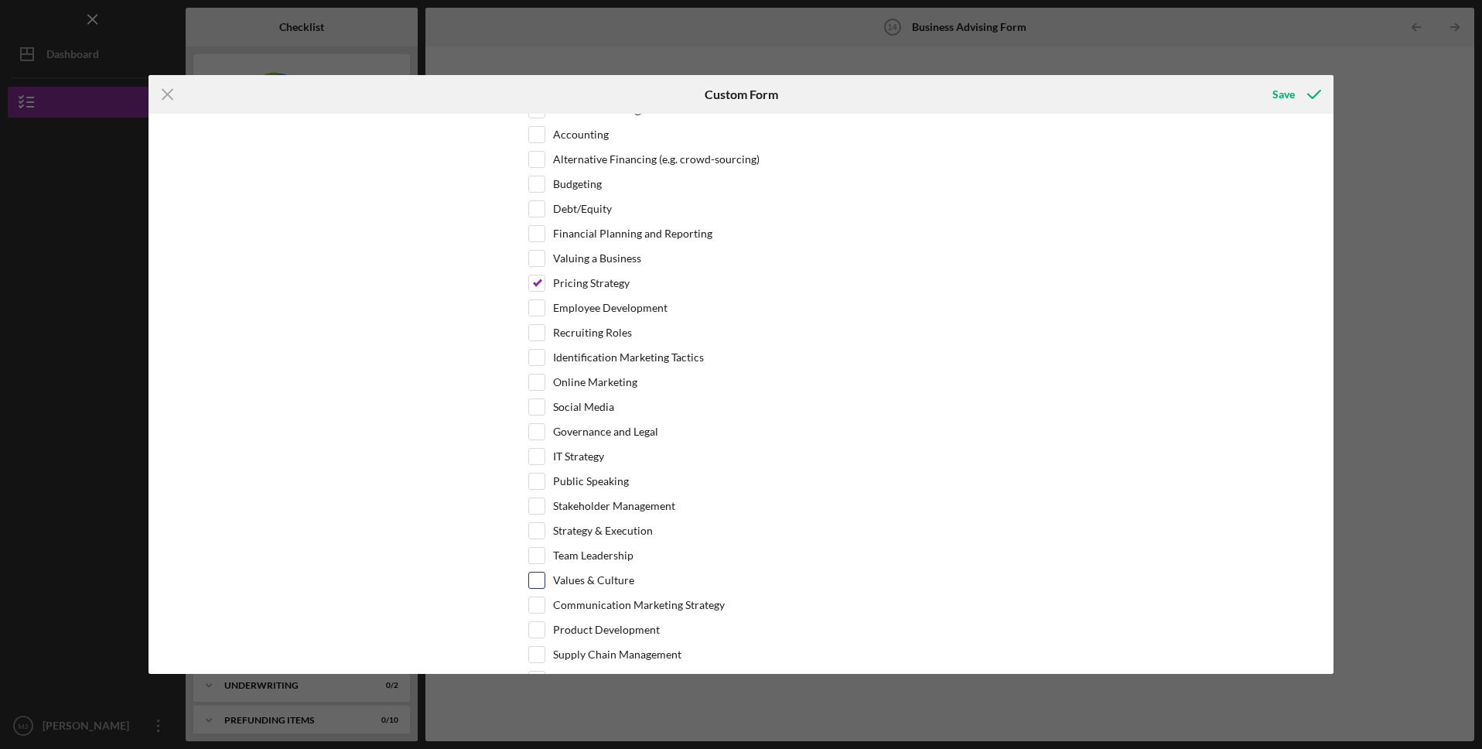
scroll to position [488, 0]
click at [538, 601] on input "Communication Marketing Strategy" at bounding box center [536, 602] width 15 height 15
checkbox input "true"
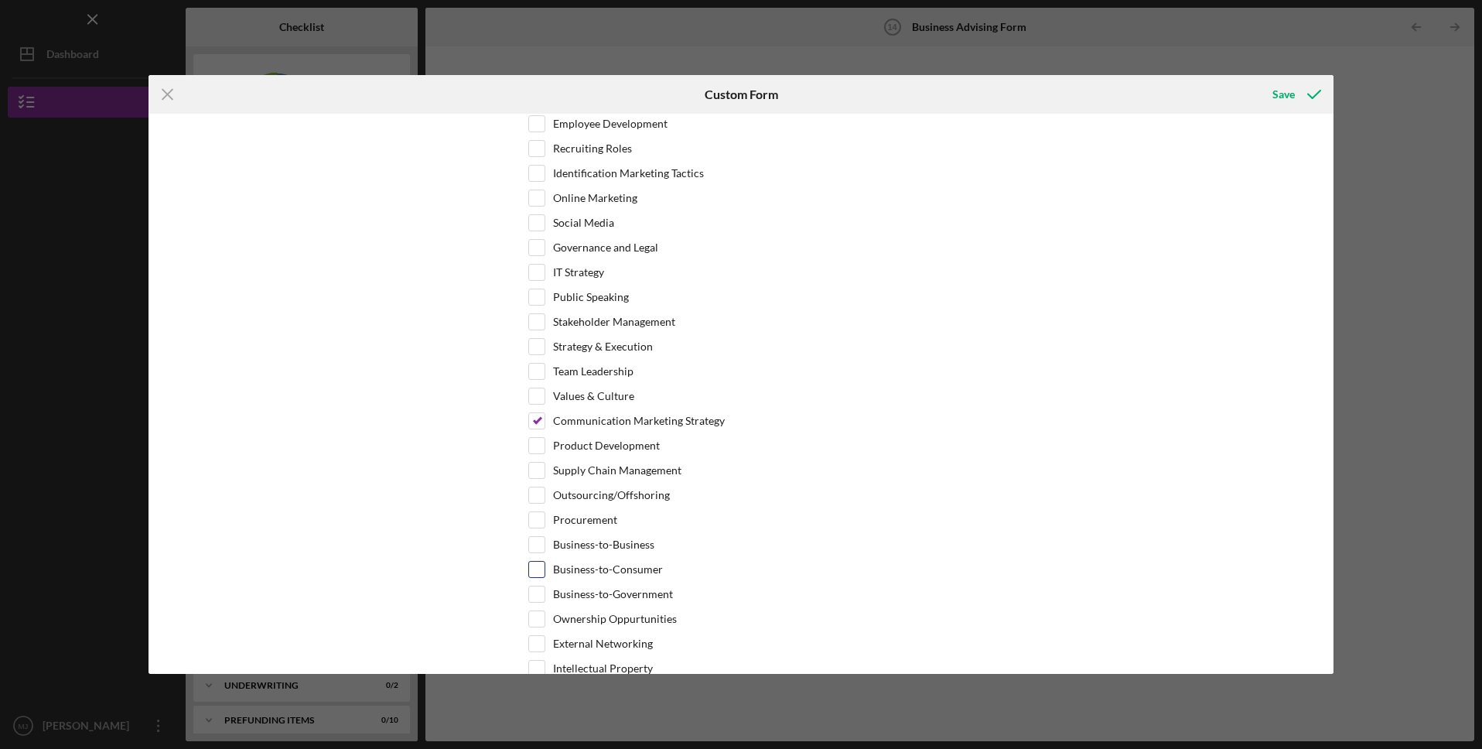
scroll to position [690, 0]
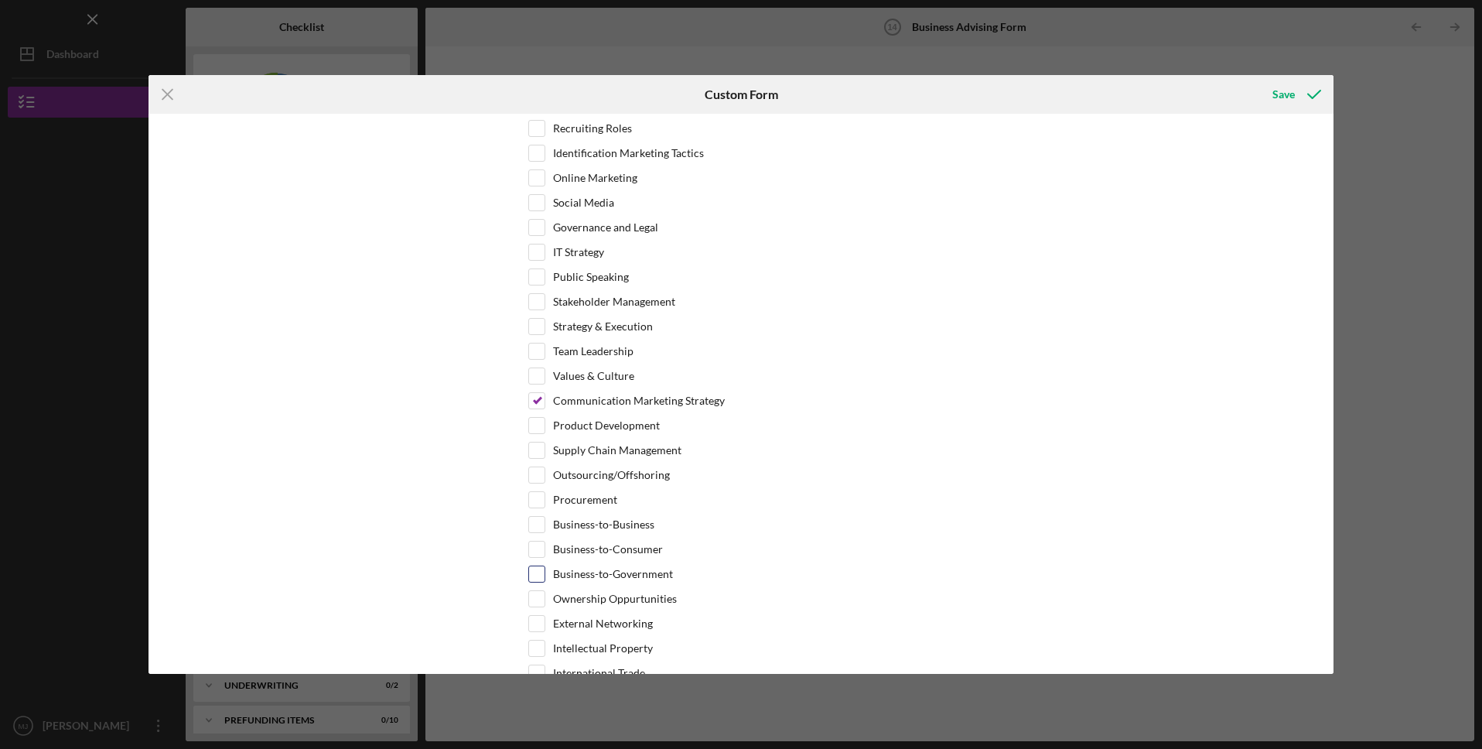
click at [538, 582] on div at bounding box center [536, 573] width 17 height 17
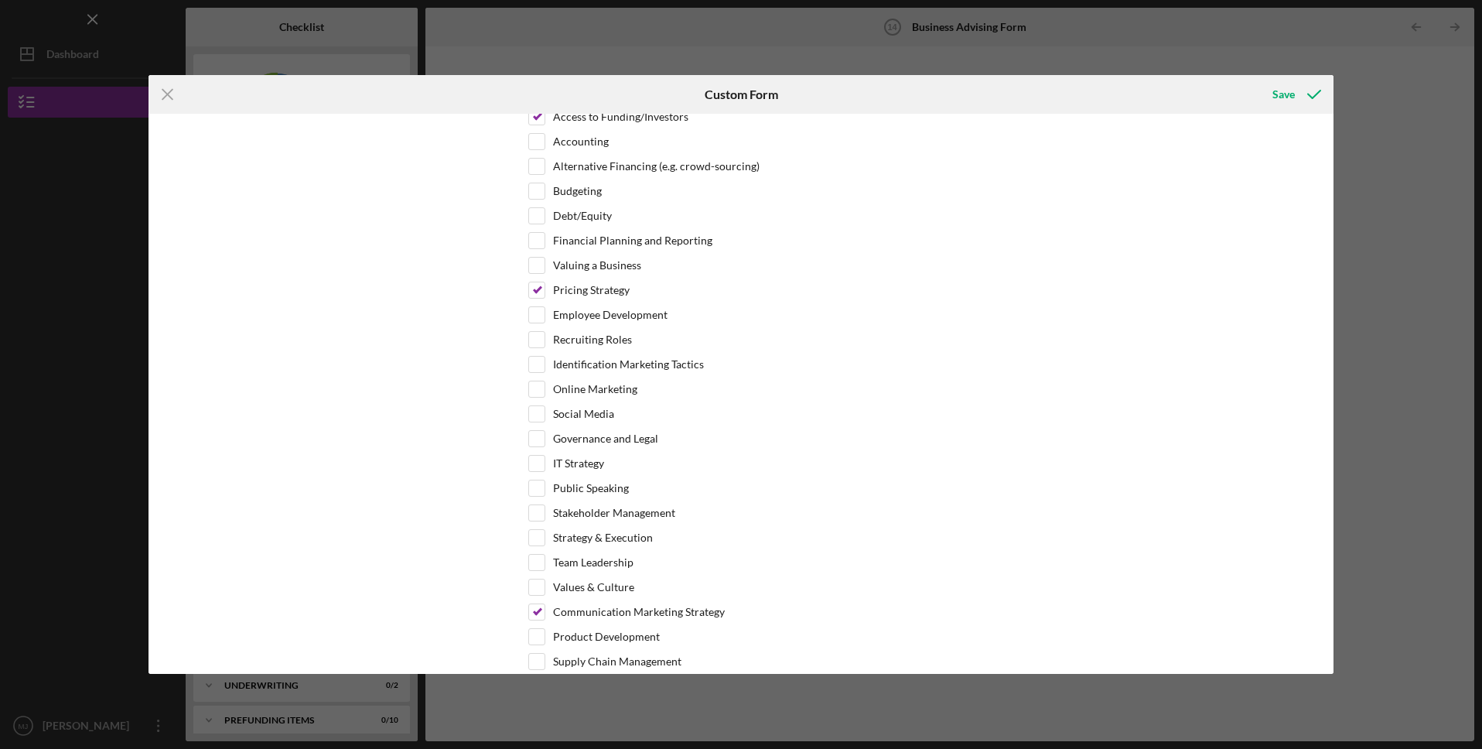
scroll to position [412, 0]
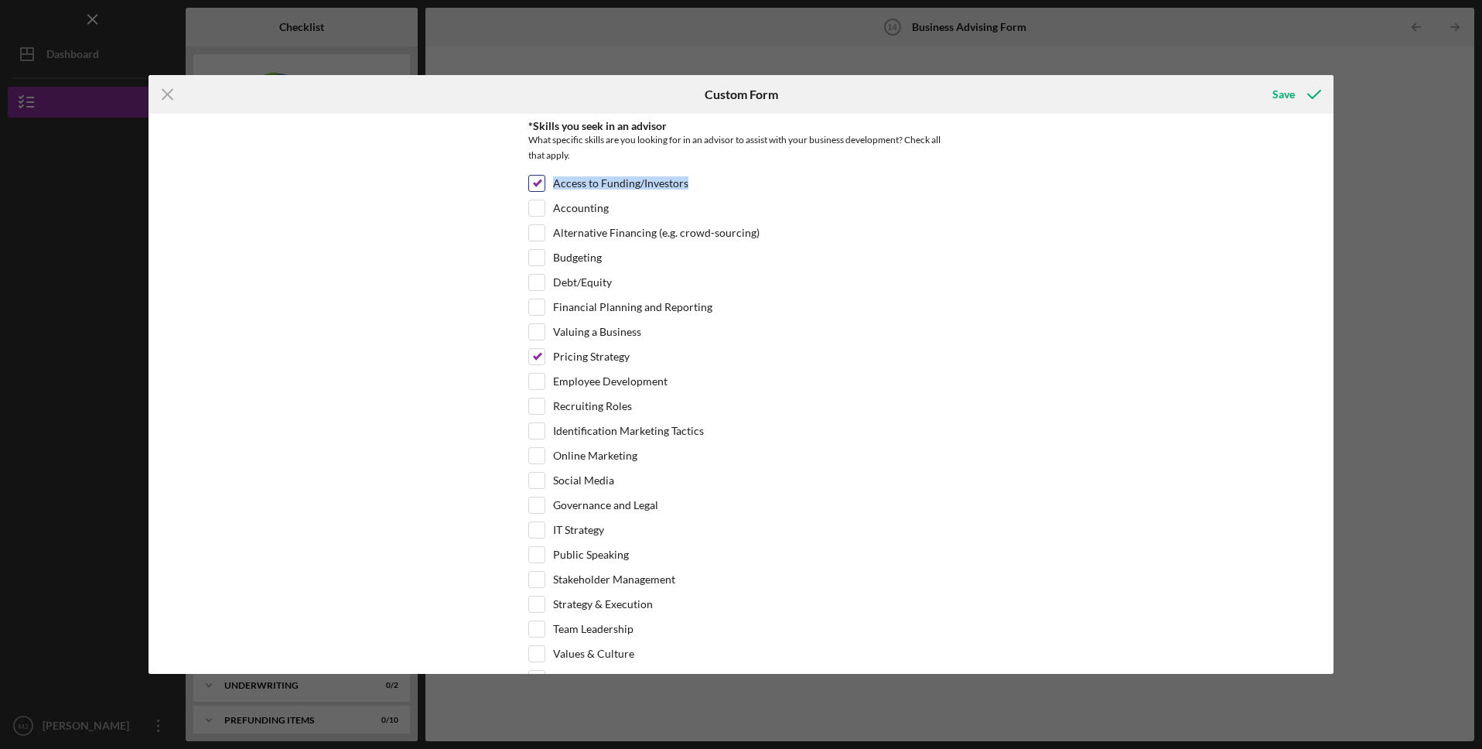
drag, startPoint x: 699, startPoint y: 179, endPoint x: 551, endPoint y: 181, distance: 148.5
click at [551, 181] on div "Access to Funding/Investors" at bounding box center [740, 187] width 425 height 25
click at [553, 181] on label "Access to Funding/Investors" at bounding box center [620, 183] width 135 height 15
click at [545, 181] on input "Access to Funding/Investors" at bounding box center [536, 183] width 15 height 15
checkbox input "false"
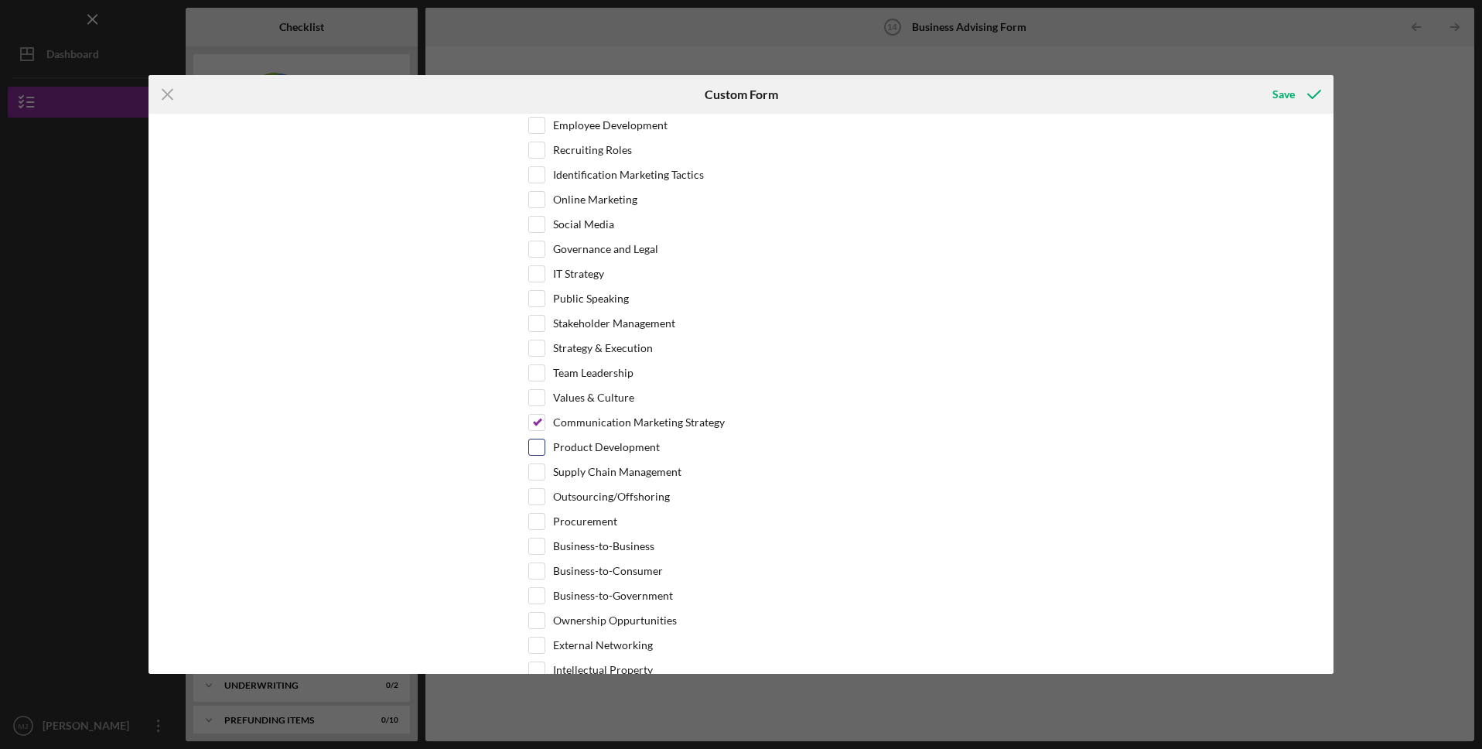
scroll to position [680, 0]
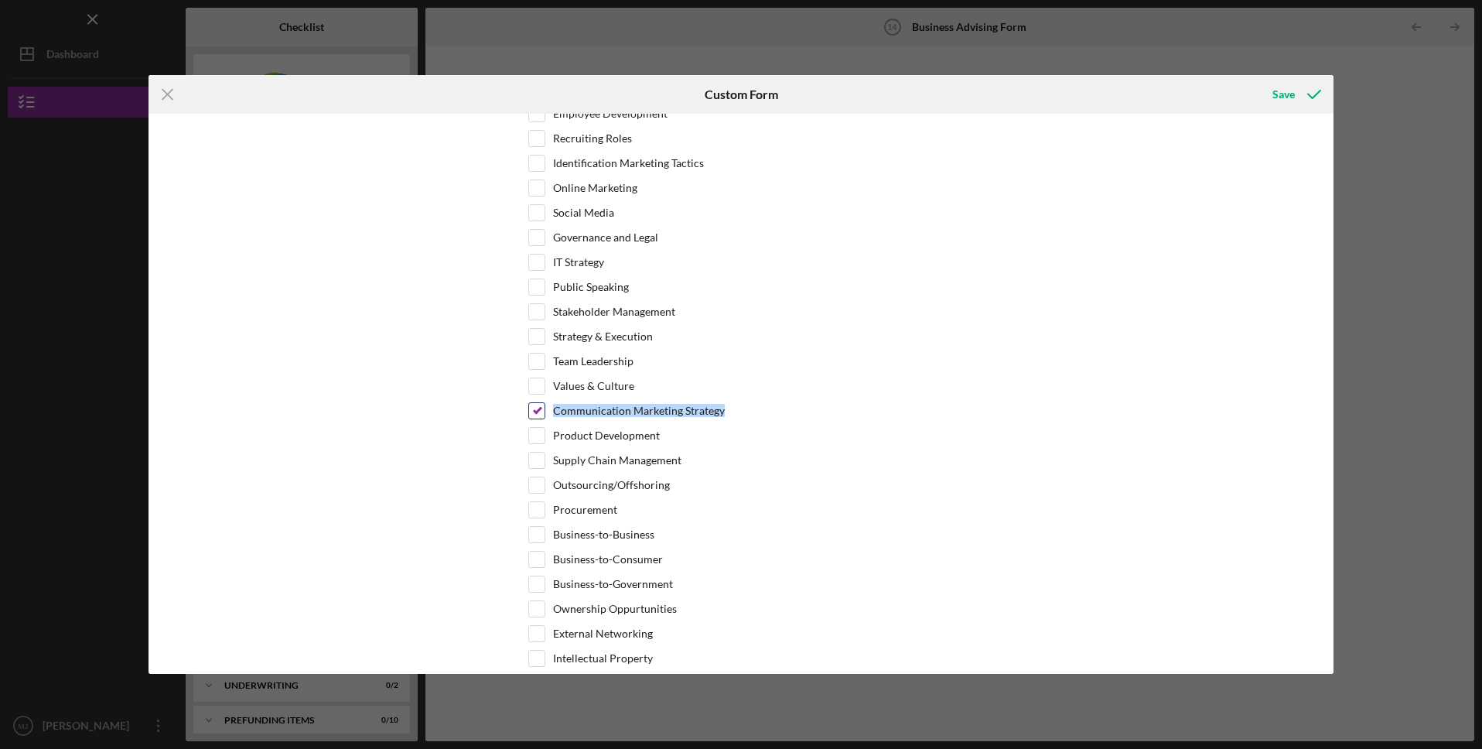
drag, startPoint x: 726, startPoint y: 420, endPoint x: 553, endPoint y: 415, distance: 172.6
click at [553, 415] on div "Communication Marketing Strategy" at bounding box center [740, 414] width 425 height 25
copy label "Communication Marketing Strategy"
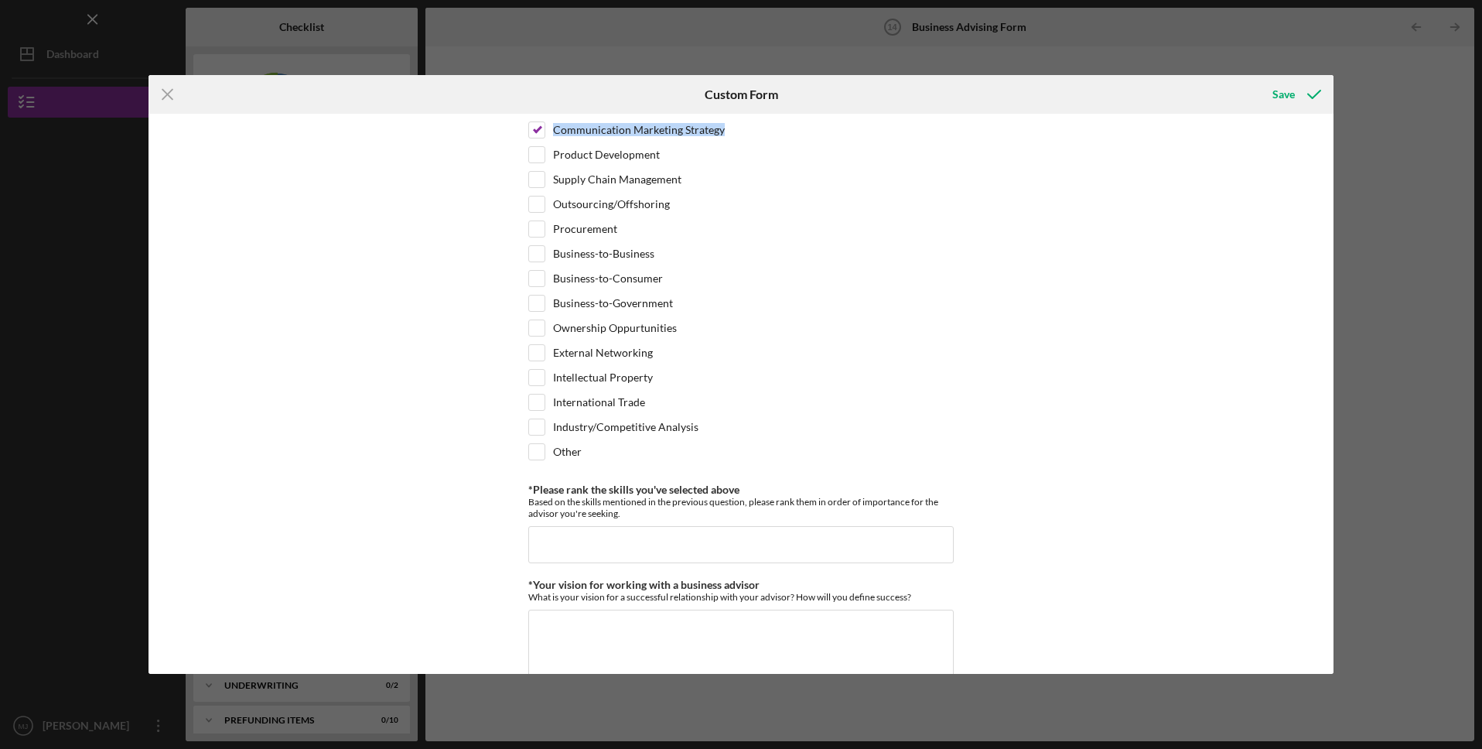
scroll to position [1187, 0]
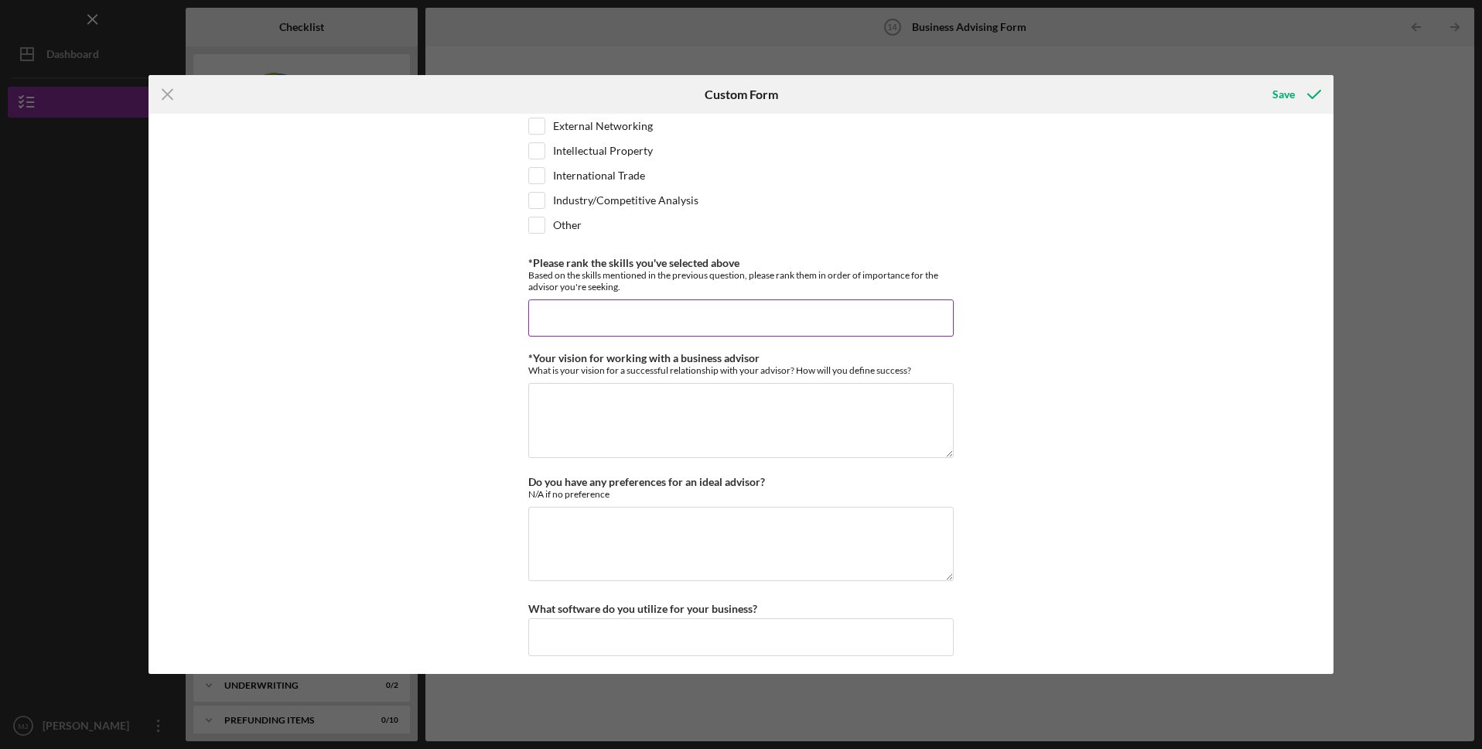
click at [572, 334] on input "*Please rank the skills you've selected above" at bounding box center [740, 317] width 425 height 37
paste input "Communication Marketing Strategy"
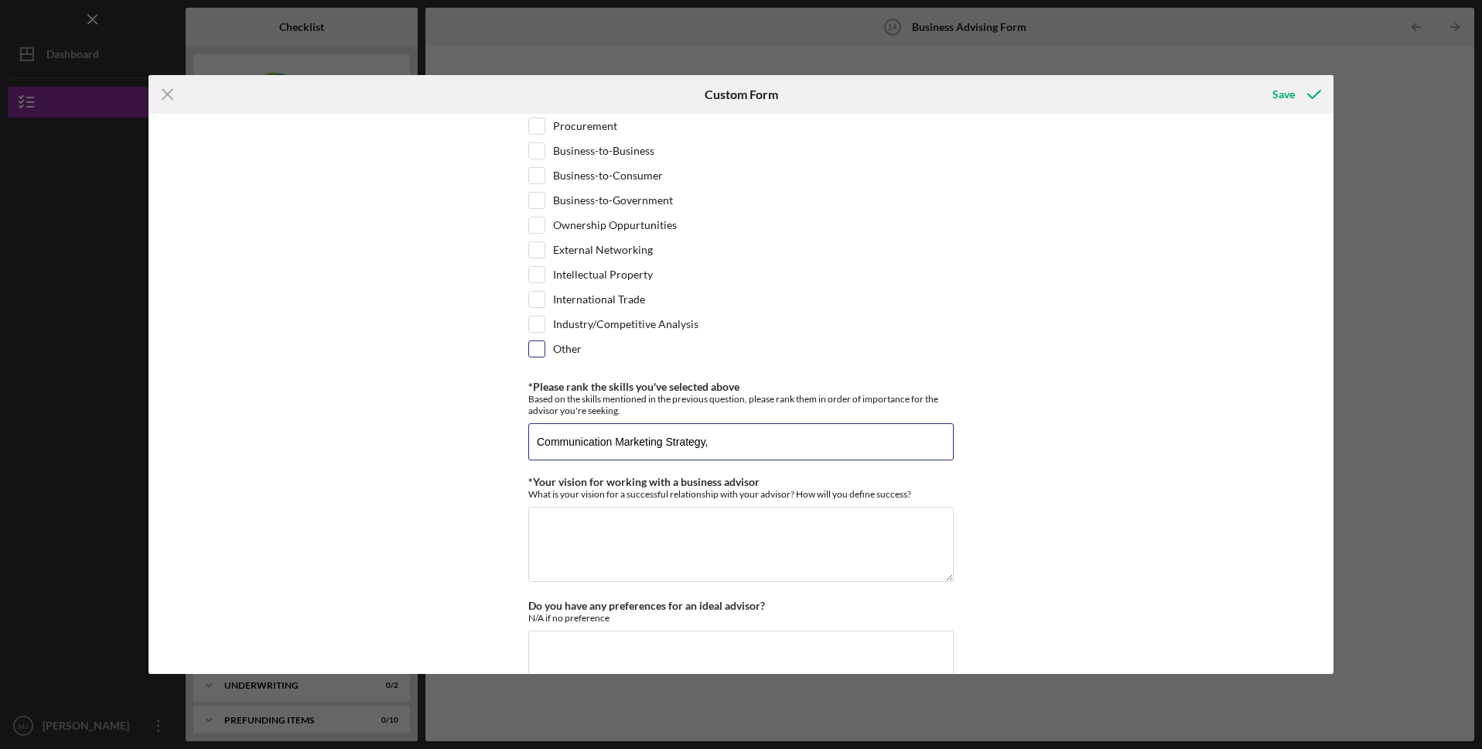
scroll to position [1055, 0]
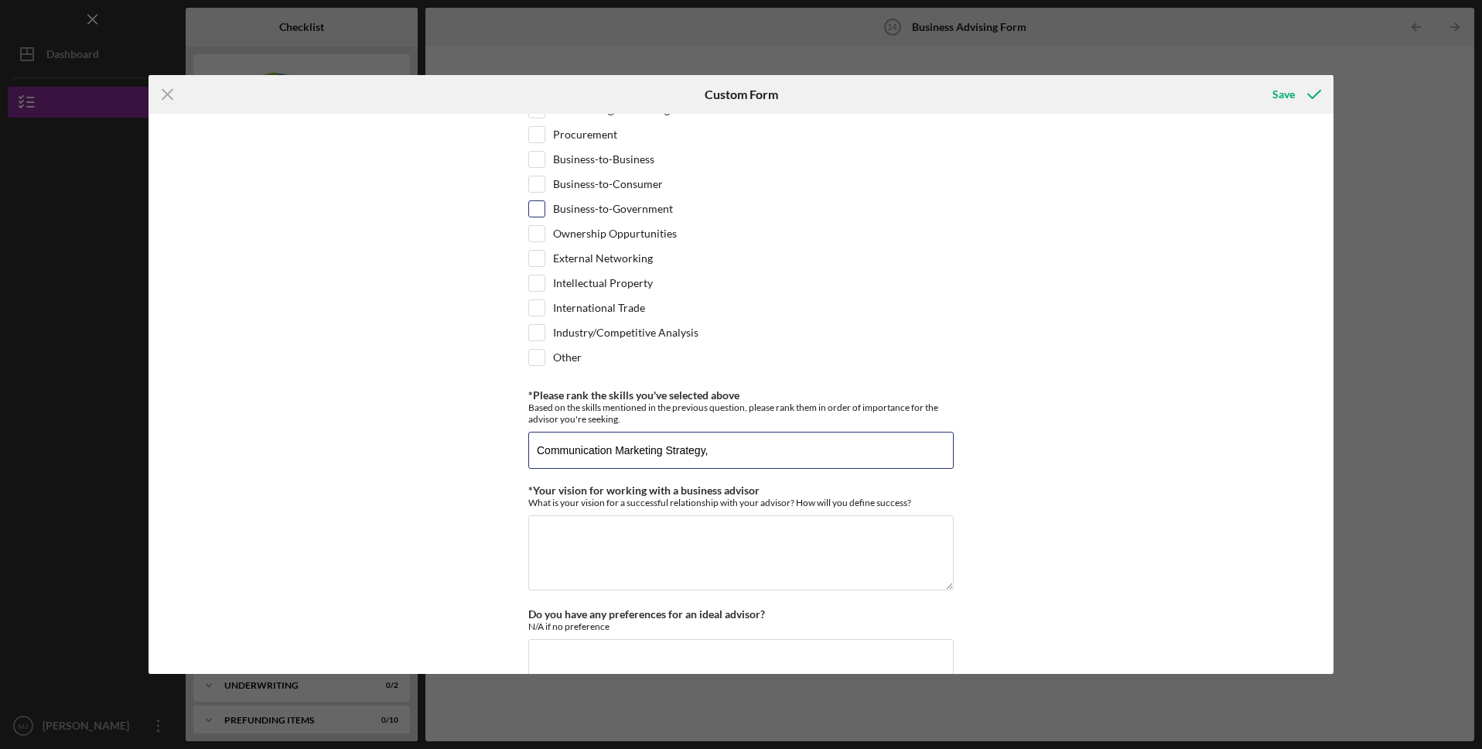
type input "Communication Marketing Strategy,"
click at [532, 214] on input "Business-to-Government" at bounding box center [536, 208] width 15 height 15
checkbox input "true"
drag, startPoint x: 687, startPoint y: 206, endPoint x: 573, endPoint y: 201, distance: 113.8
click at [573, 201] on div "Business-to-Government" at bounding box center [740, 212] width 425 height 25
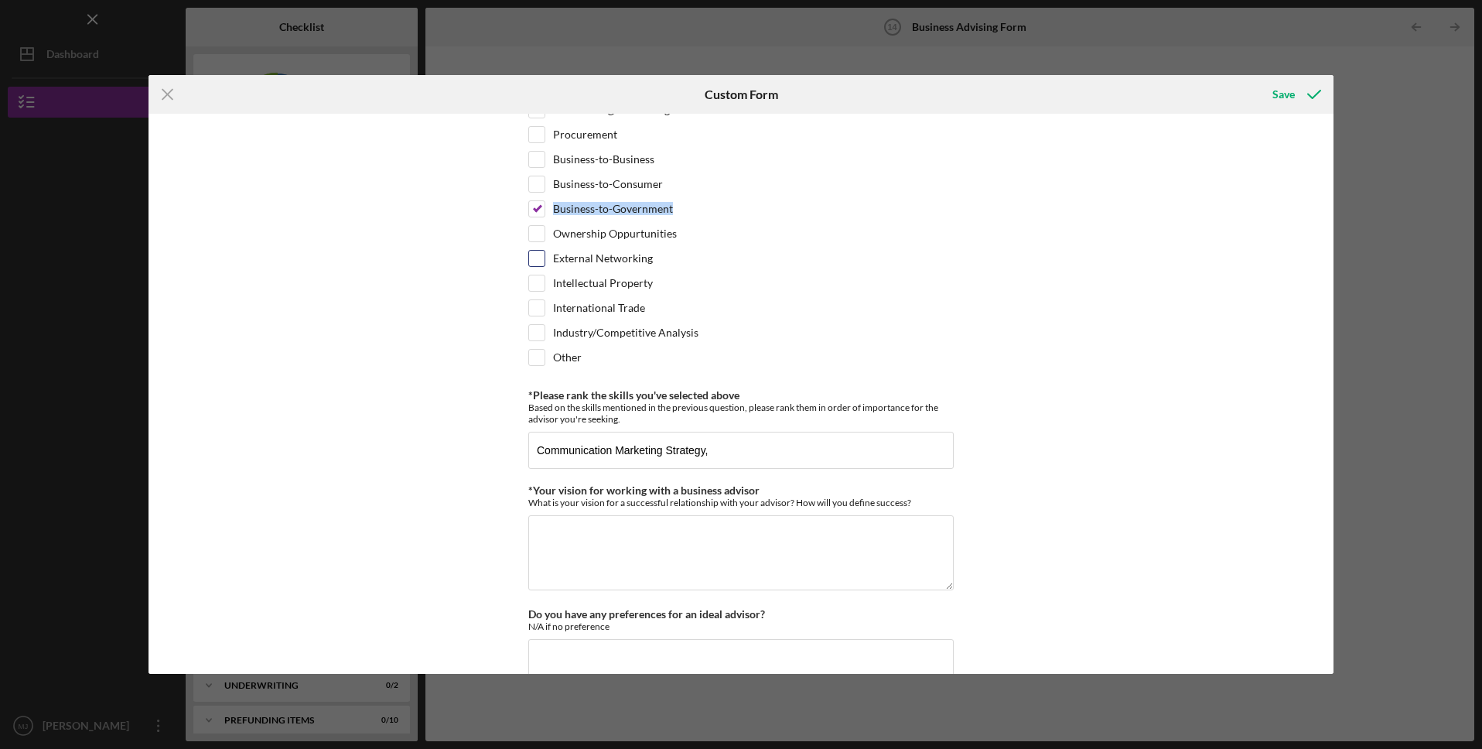
copy label "Business-to-Government"
click at [724, 448] on input "Communication Marketing Strategy," at bounding box center [740, 450] width 425 height 37
paste input "Business-to-Government"
type input "Communication Marketing Strategy, Business-to-Government"
click at [534, 161] on input "Business-to-Business" at bounding box center [536, 159] width 15 height 15
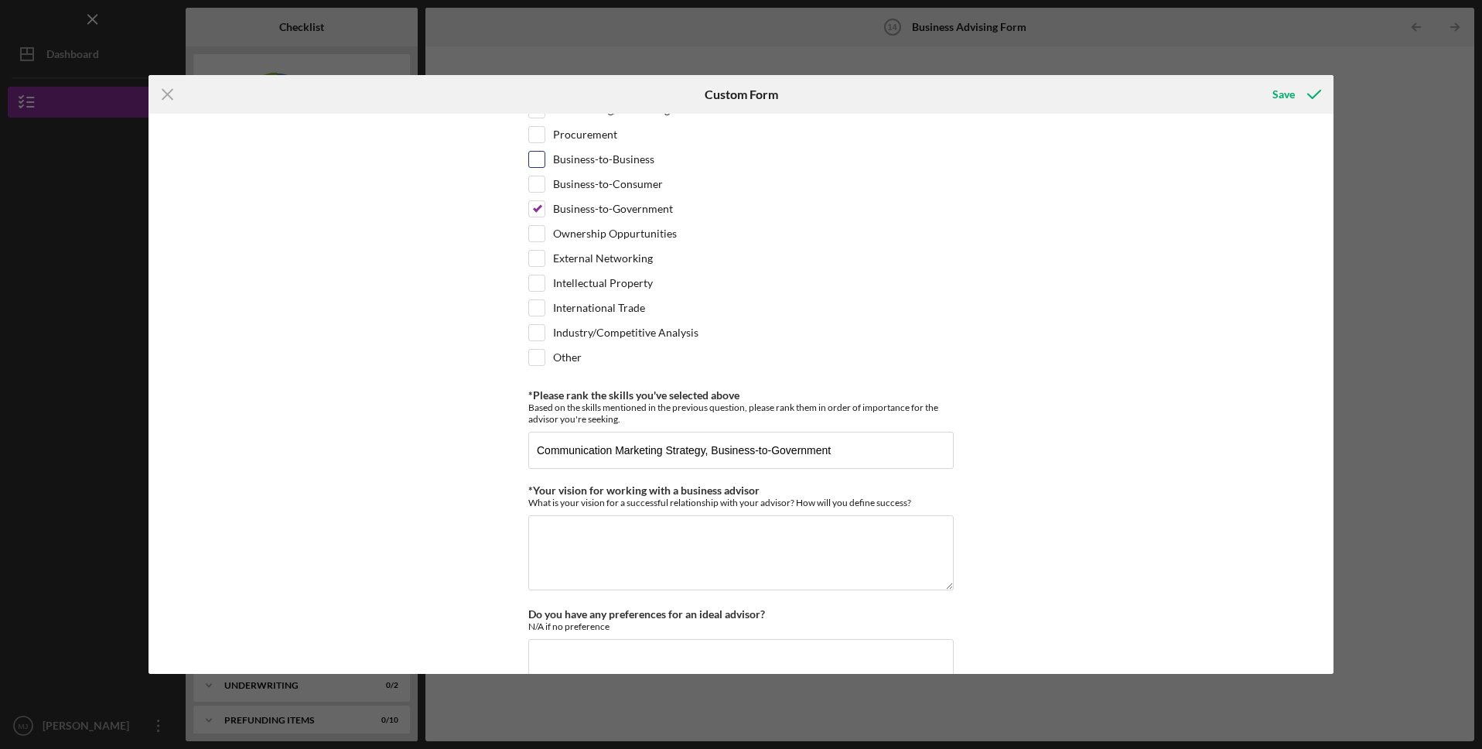
checkbox input "true"
drag, startPoint x: 661, startPoint y: 154, endPoint x: 556, endPoint y: 152, distance: 105.2
click at [556, 152] on div "Business-to-Business" at bounding box center [740, 163] width 425 height 25
click at [822, 445] on input "Communication Marketing Strategy, Business-to-Government" at bounding box center [740, 450] width 425 height 37
click at [830, 447] on input "Communication Marketing Strategy, Business-to-Government" at bounding box center [740, 450] width 425 height 37
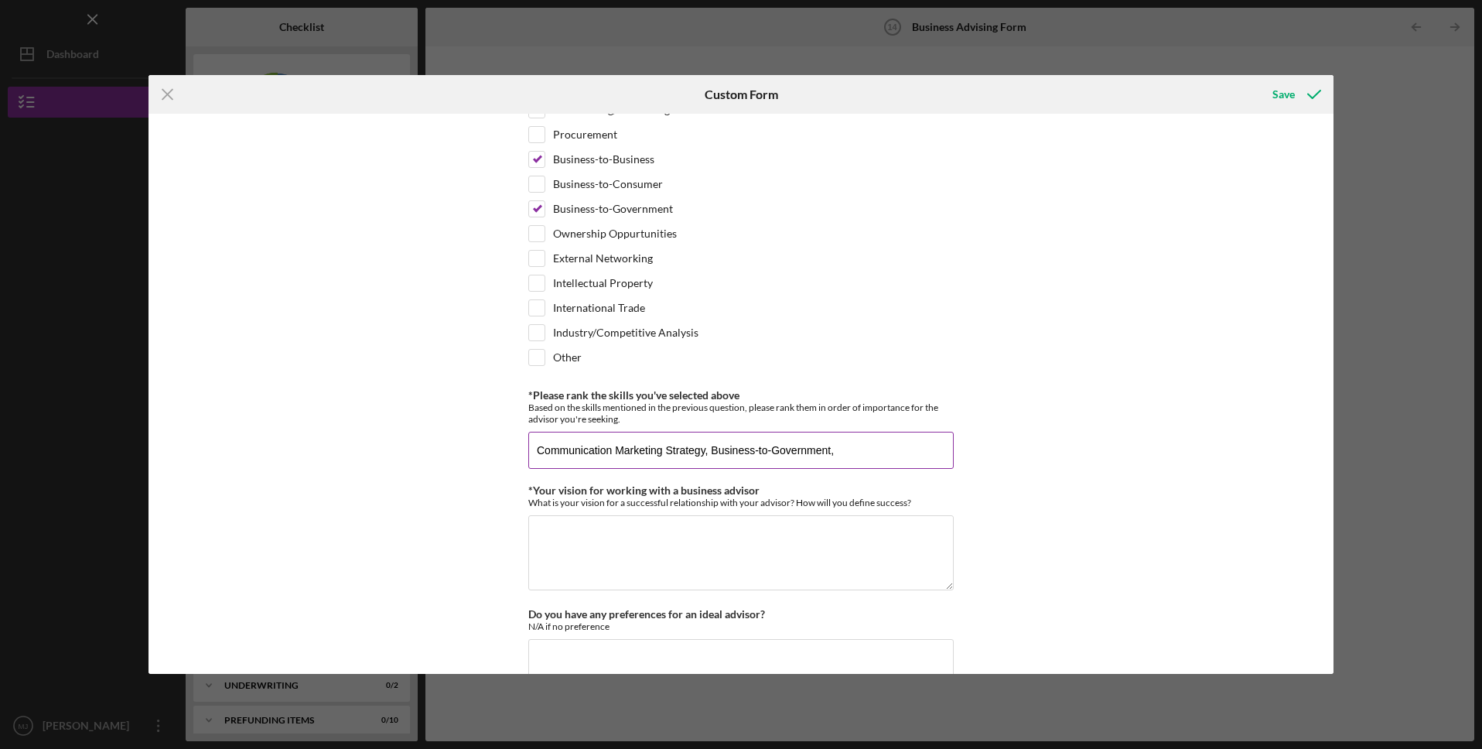
paste input "Business-to-Business"
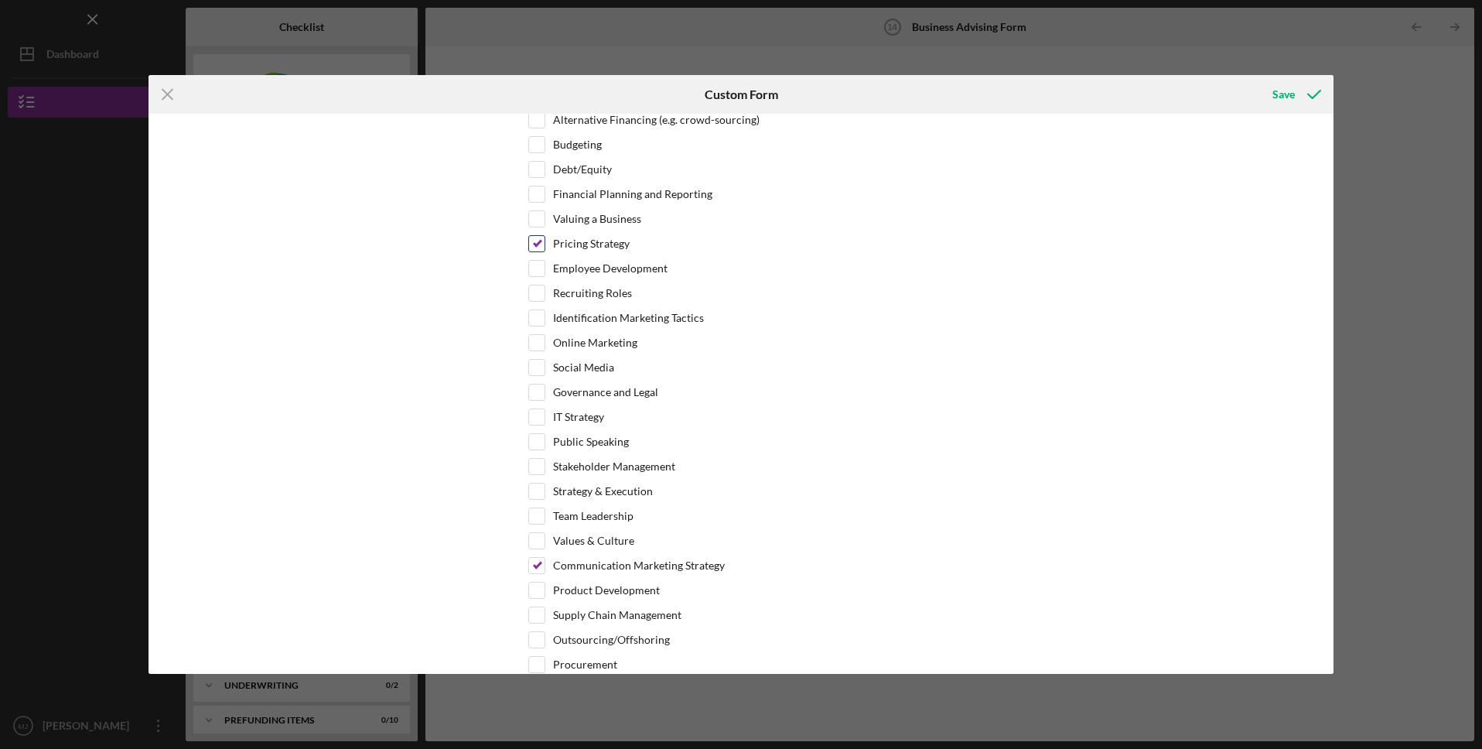
scroll to position [517, 0]
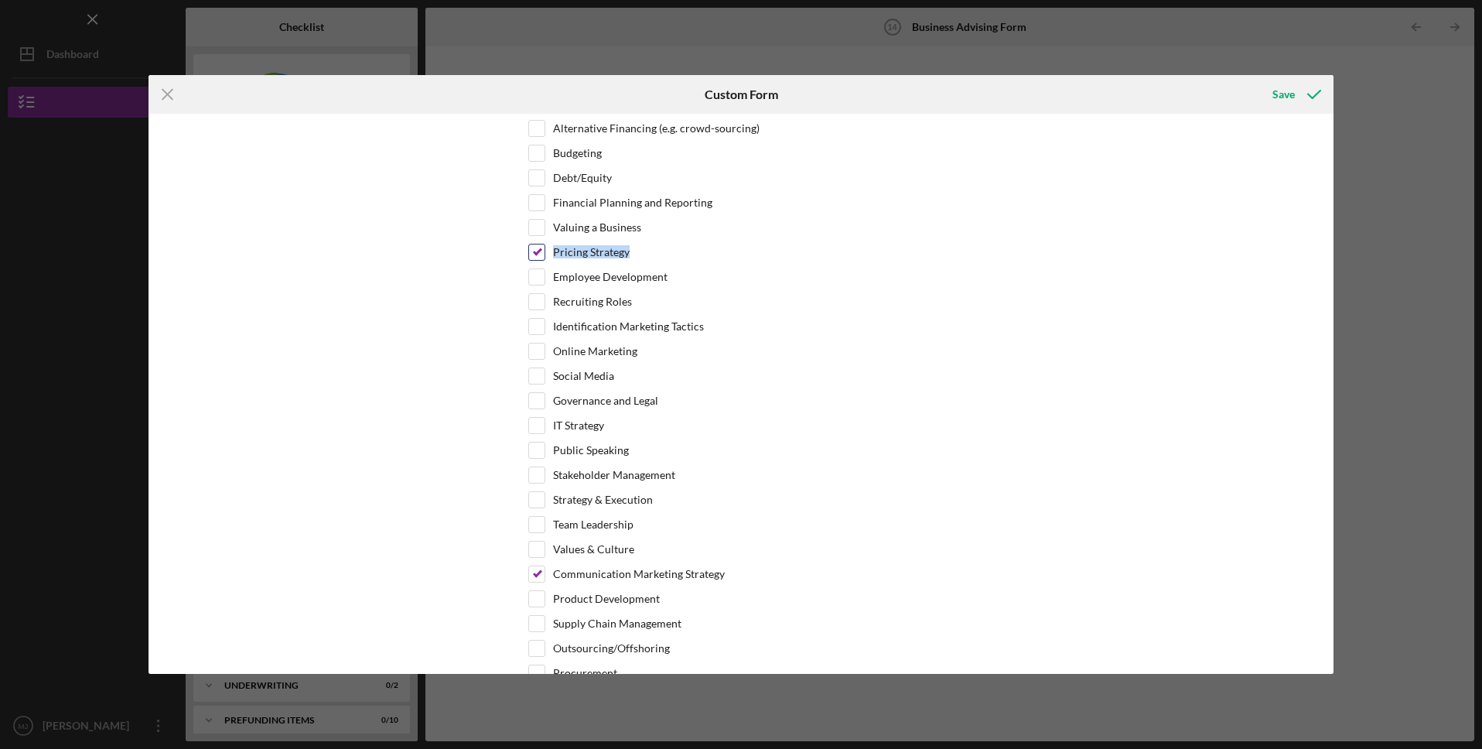
drag, startPoint x: 653, startPoint y: 256, endPoint x: 547, endPoint y: 255, distance: 106.0
click at [547, 255] on div "Pricing Strategy" at bounding box center [740, 256] width 425 height 25
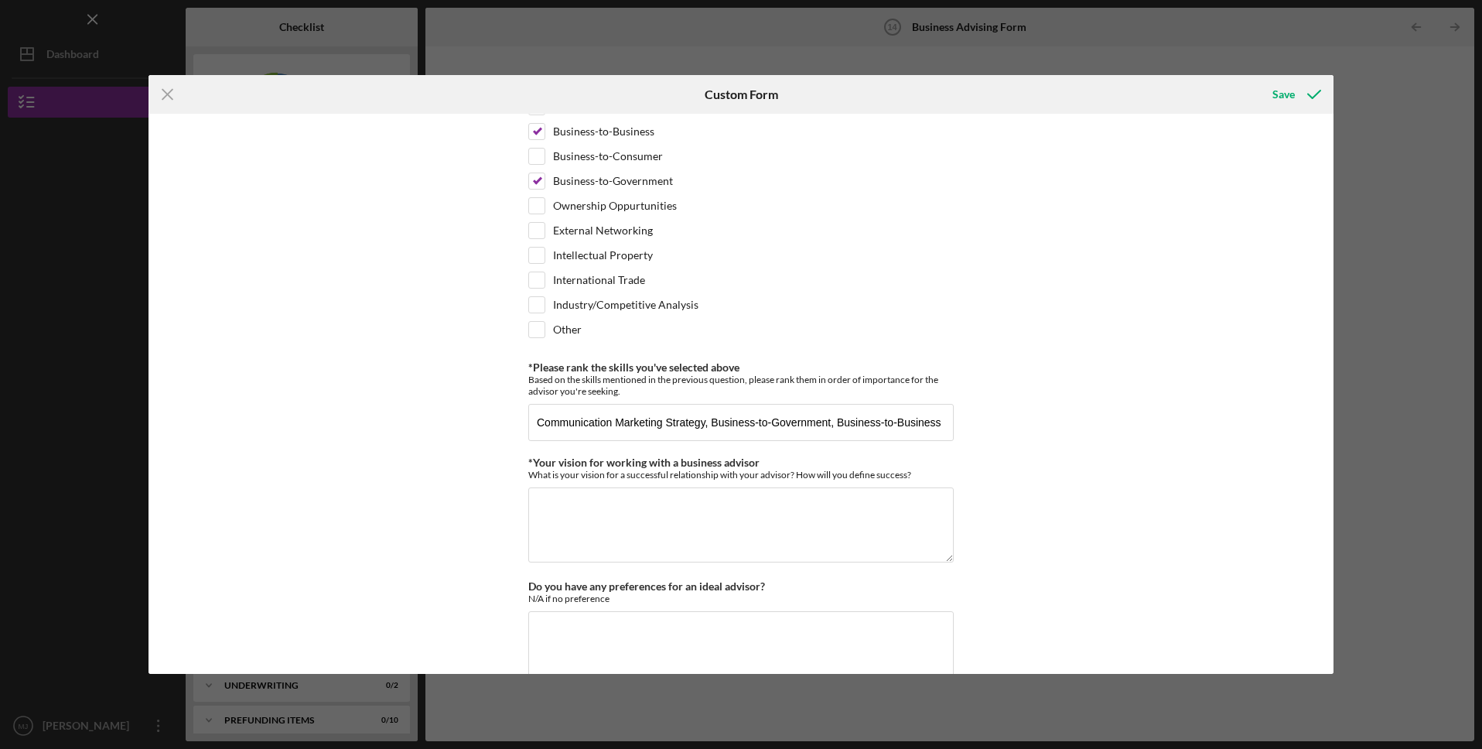
scroll to position [1264, 0]
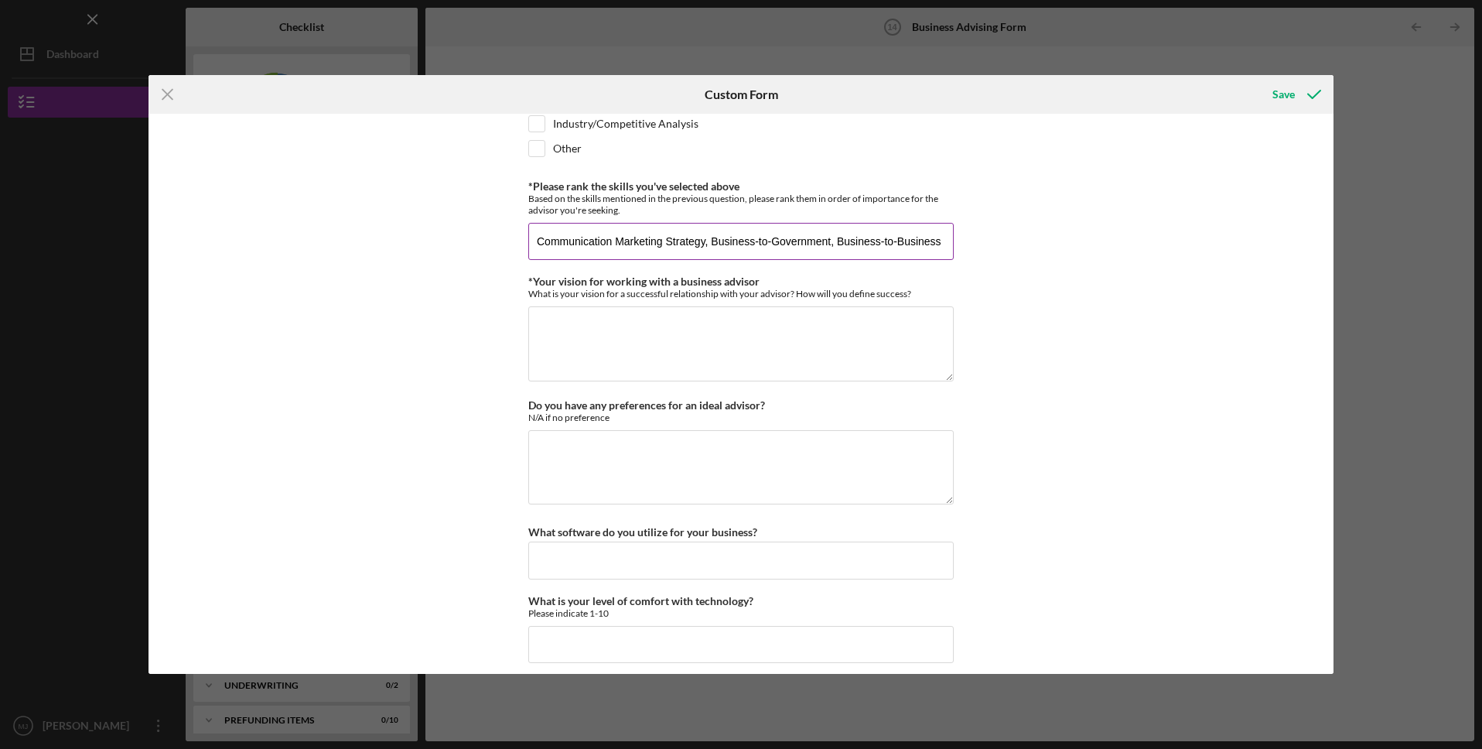
click at [941, 242] on input "Communication Marketing Strategy, Business-to-Government, Business-to-Business" at bounding box center [740, 241] width 425 height 37
paste input "Pricing Strategy"
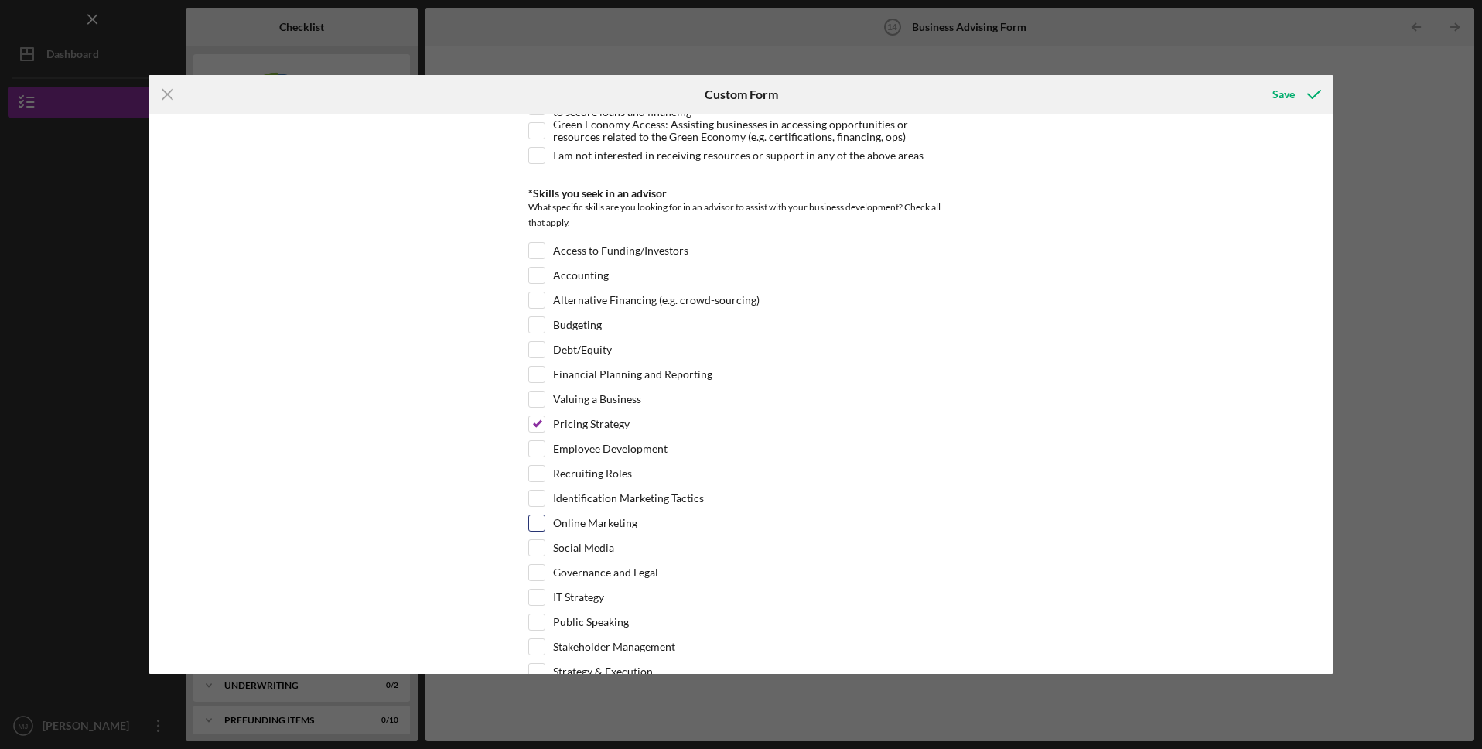
scroll to position [326, 0]
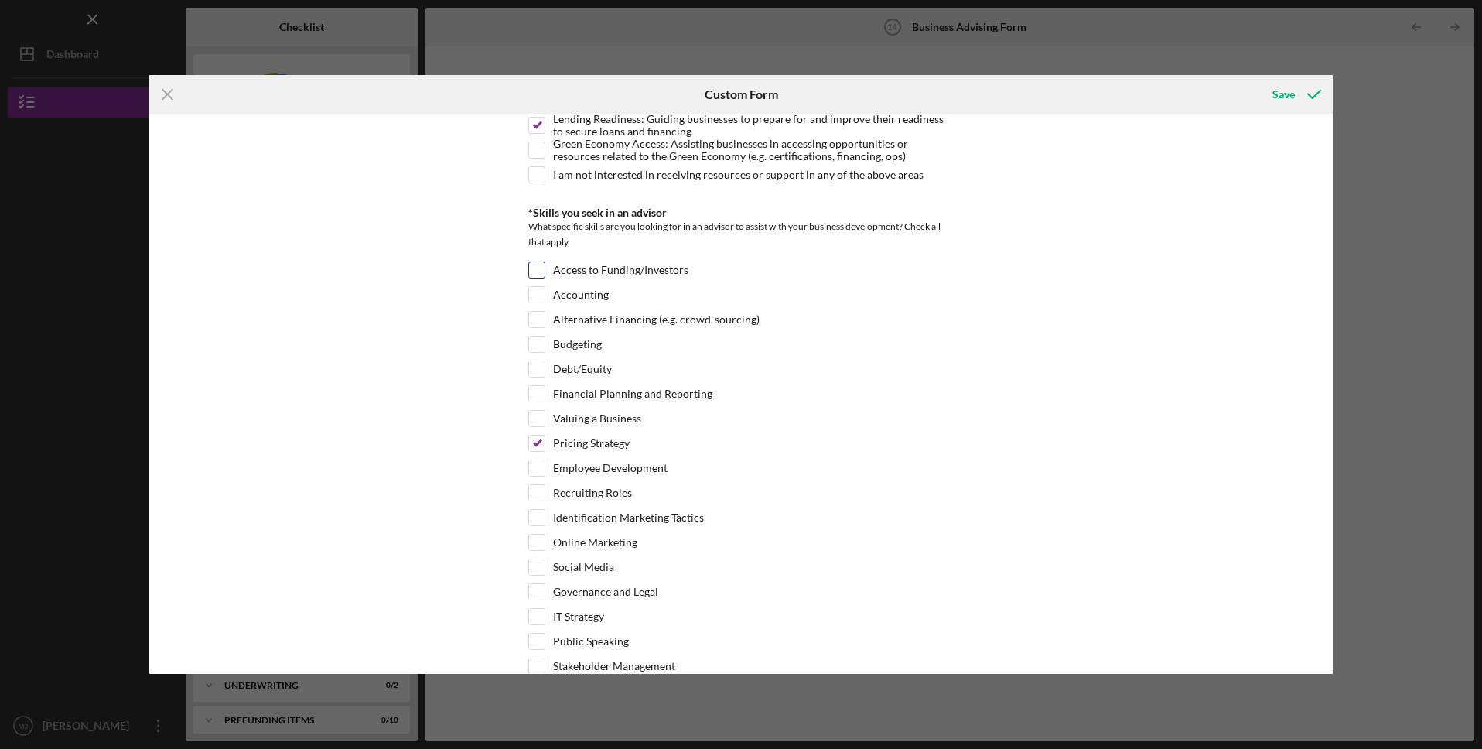
type input "Communication Marketing Strategy, Business-to-Government, Business-to-Business,…"
click at [535, 278] on div at bounding box center [536, 269] width 17 height 17
click at [543, 265] on div "Access to Funding/Investors" at bounding box center [740, 273] width 425 height 25
click at [540, 268] on input "Access to Funding/Investors" at bounding box center [536, 269] width 15 height 15
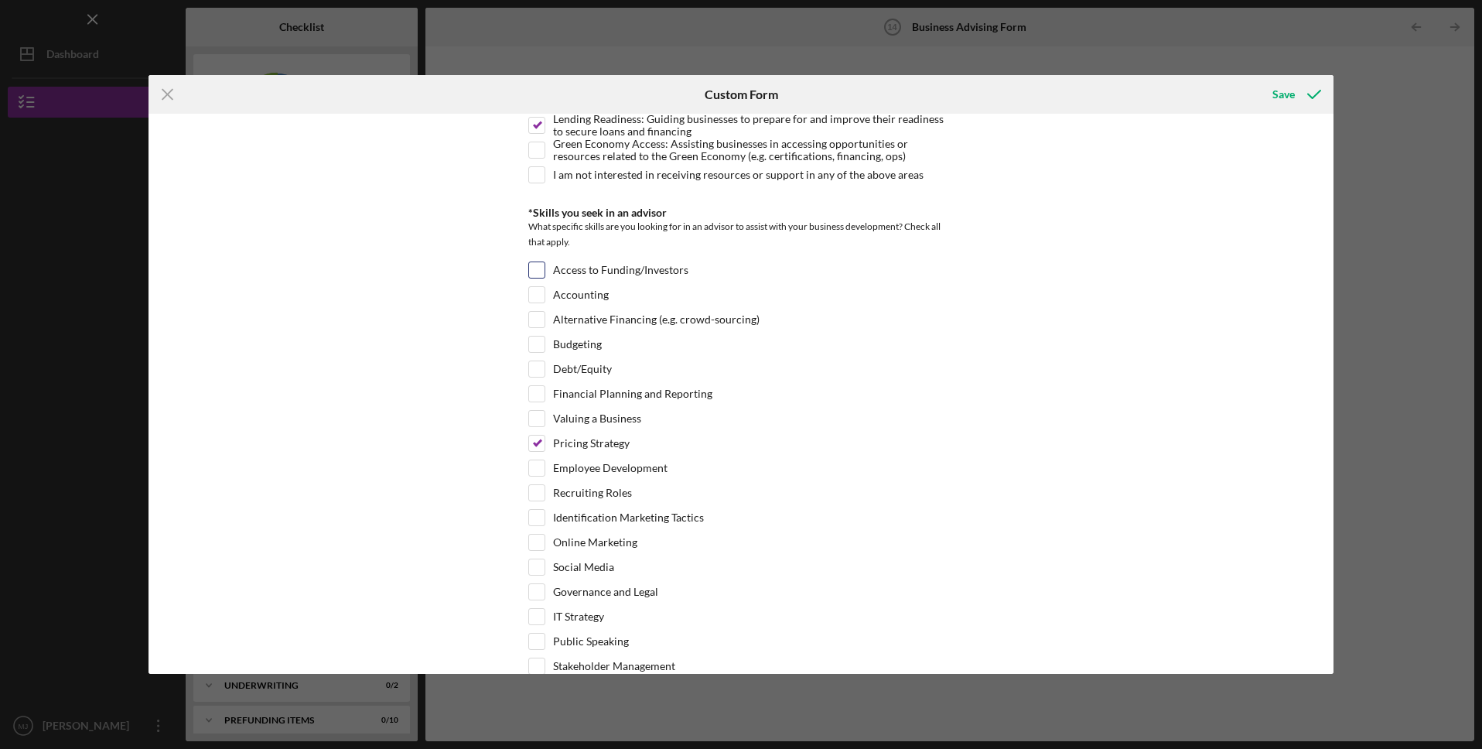
checkbox input "true"
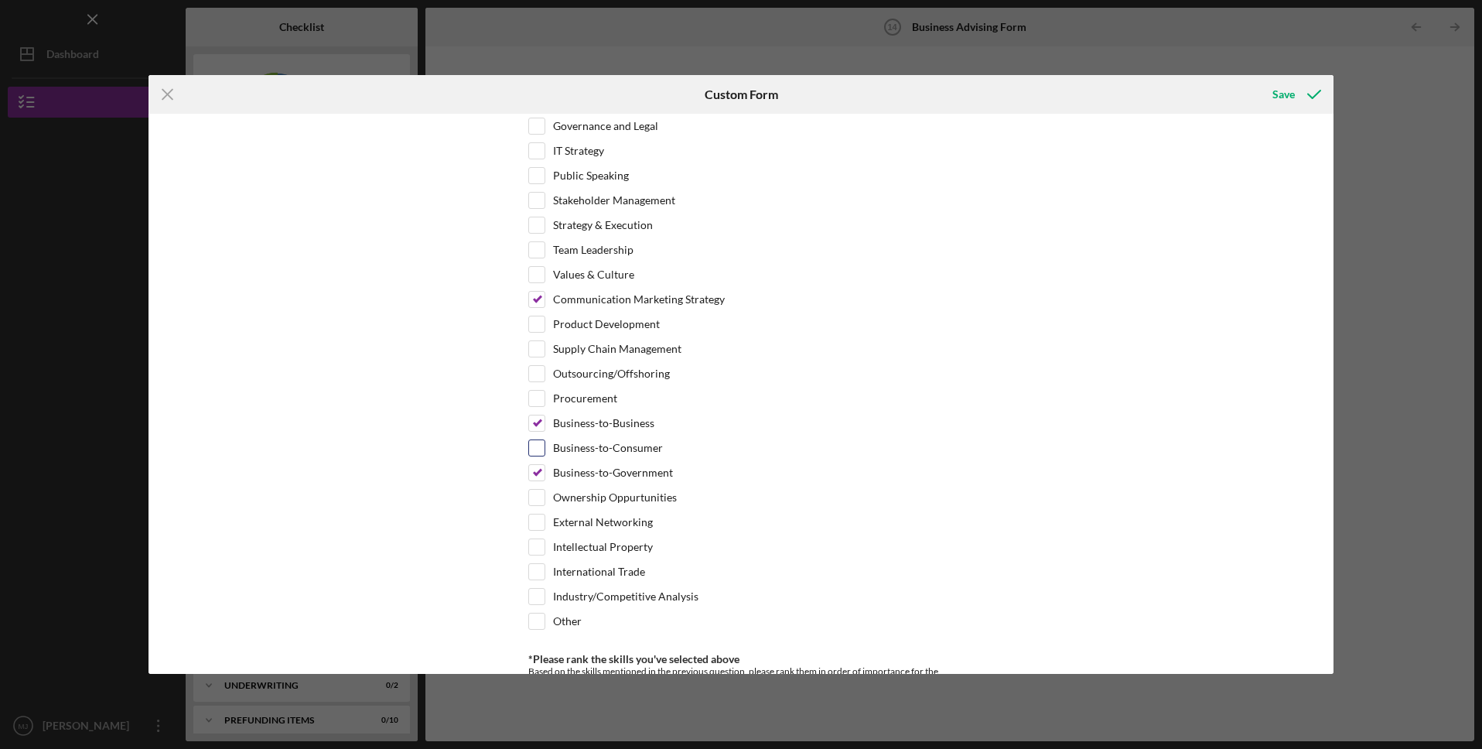
scroll to position [302, 0]
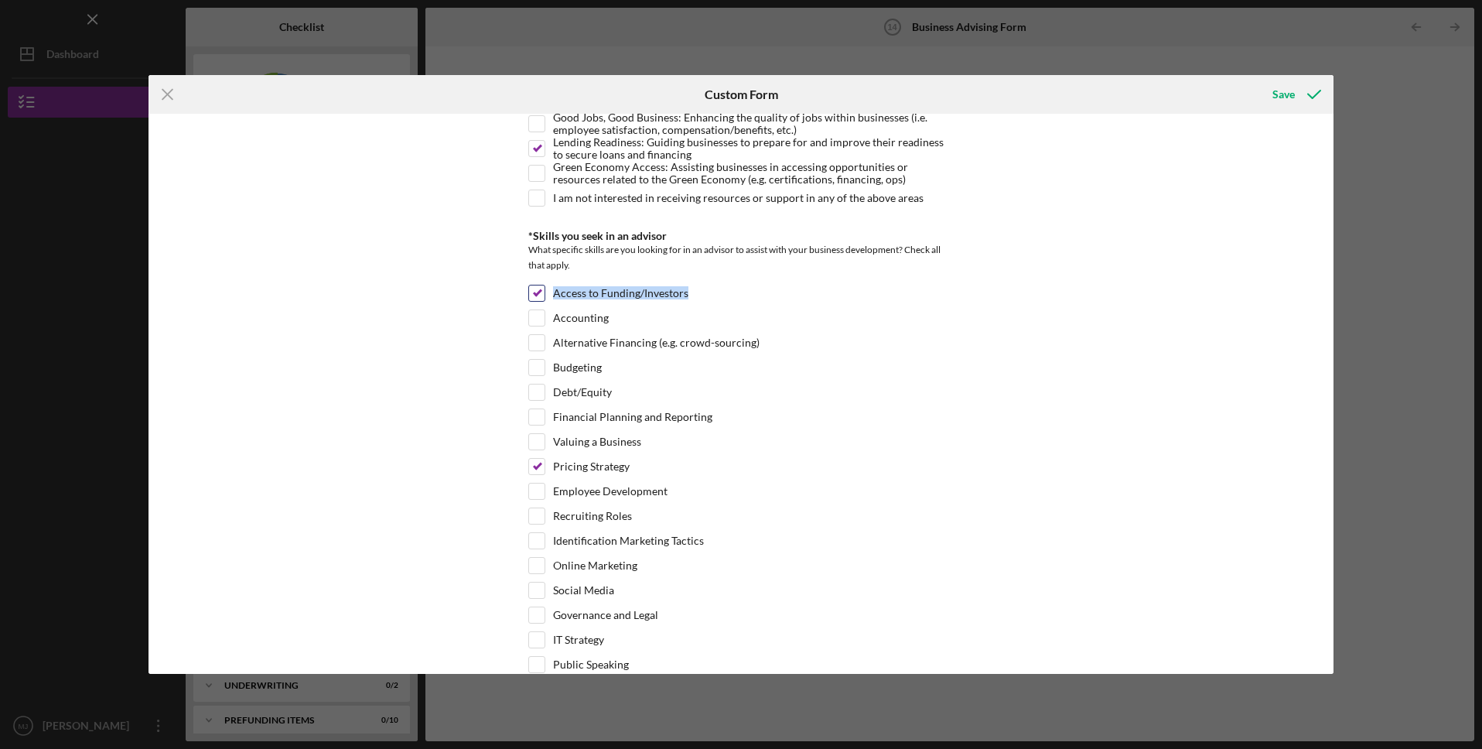
drag, startPoint x: 692, startPoint y: 291, endPoint x: 554, endPoint y: 289, distance: 137.7
click at [554, 289] on div "Access to Funding/Investors" at bounding box center [740, 297] width 425 height 25
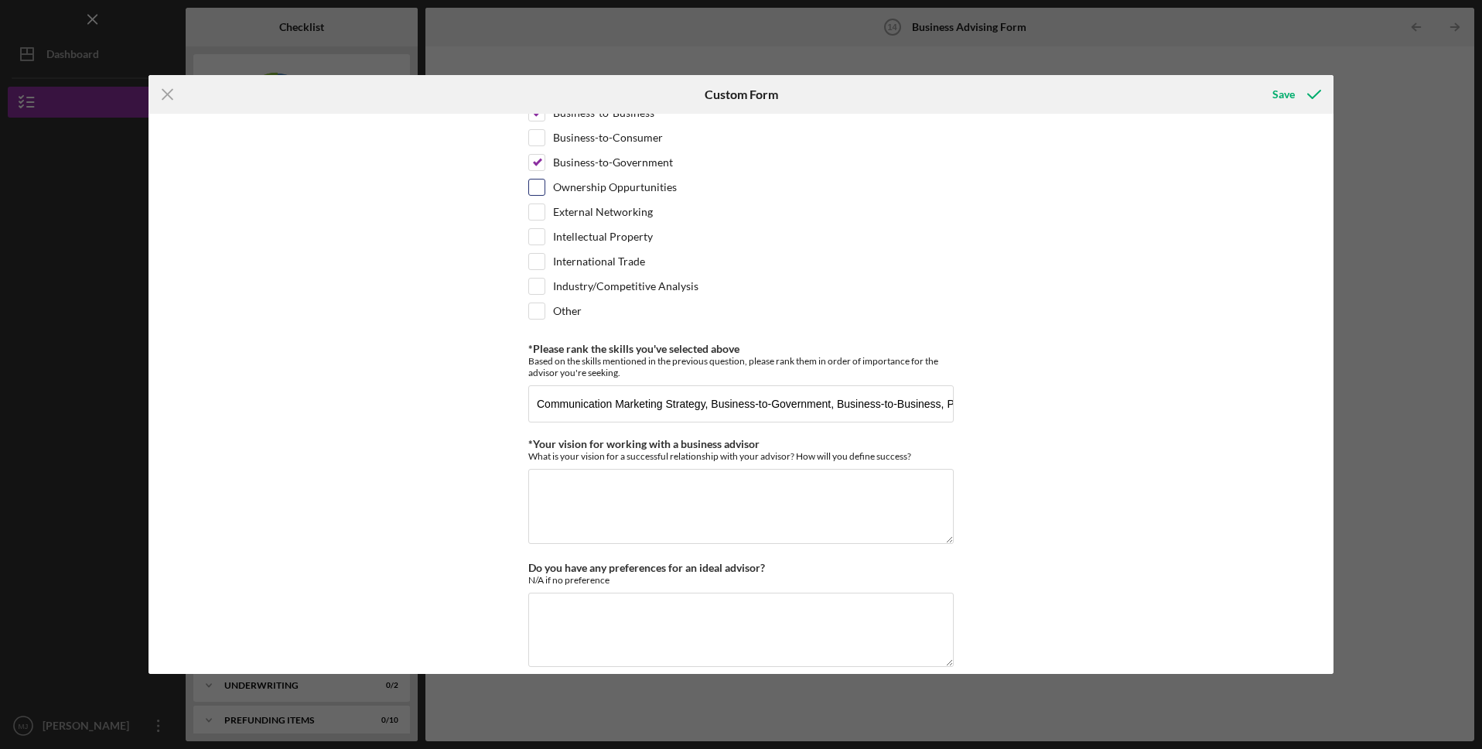
scroll to position [1213, 0]
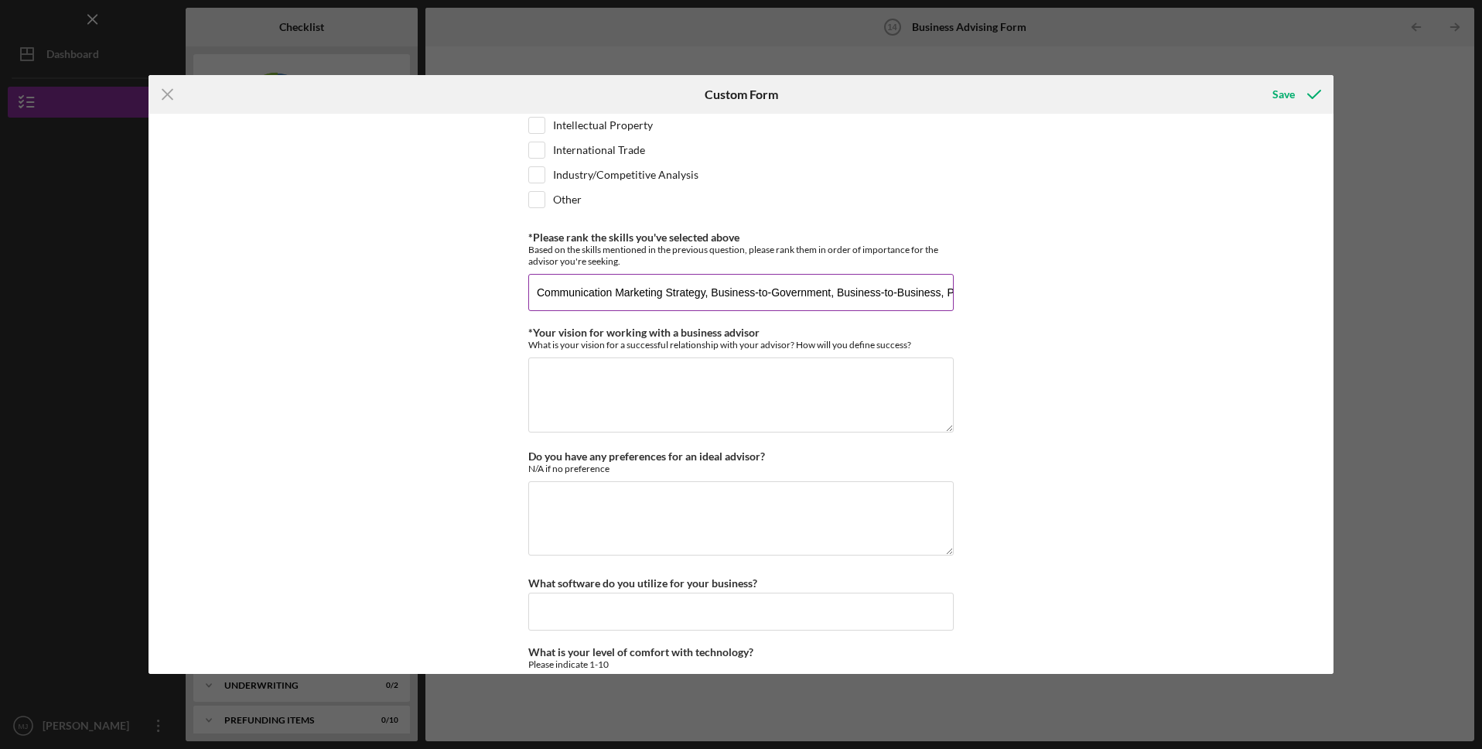
click at [717, 305] on input "Communication Marketing Strategy, Business-to-Government, Business-to-Business,…" at bounding box center [740, 292] width 425 height 37
click at [682, 295] on input "Communication Marketing Strategy, Business-to-Government, Business-to-Business,…" at bounding box center [740, 292] width 425 height 37
click at [770, 288] on input "Communication Marketing Strategy, Business-to-Government, Business-to-Business,…" at bounding box center [740, 292] width 425 height 37
click at [867, 288] on input "Communication Marketing Strategy, Business-to-Government, Business-to-Business,…" at bounding box center [740, 292] width 425 height 37
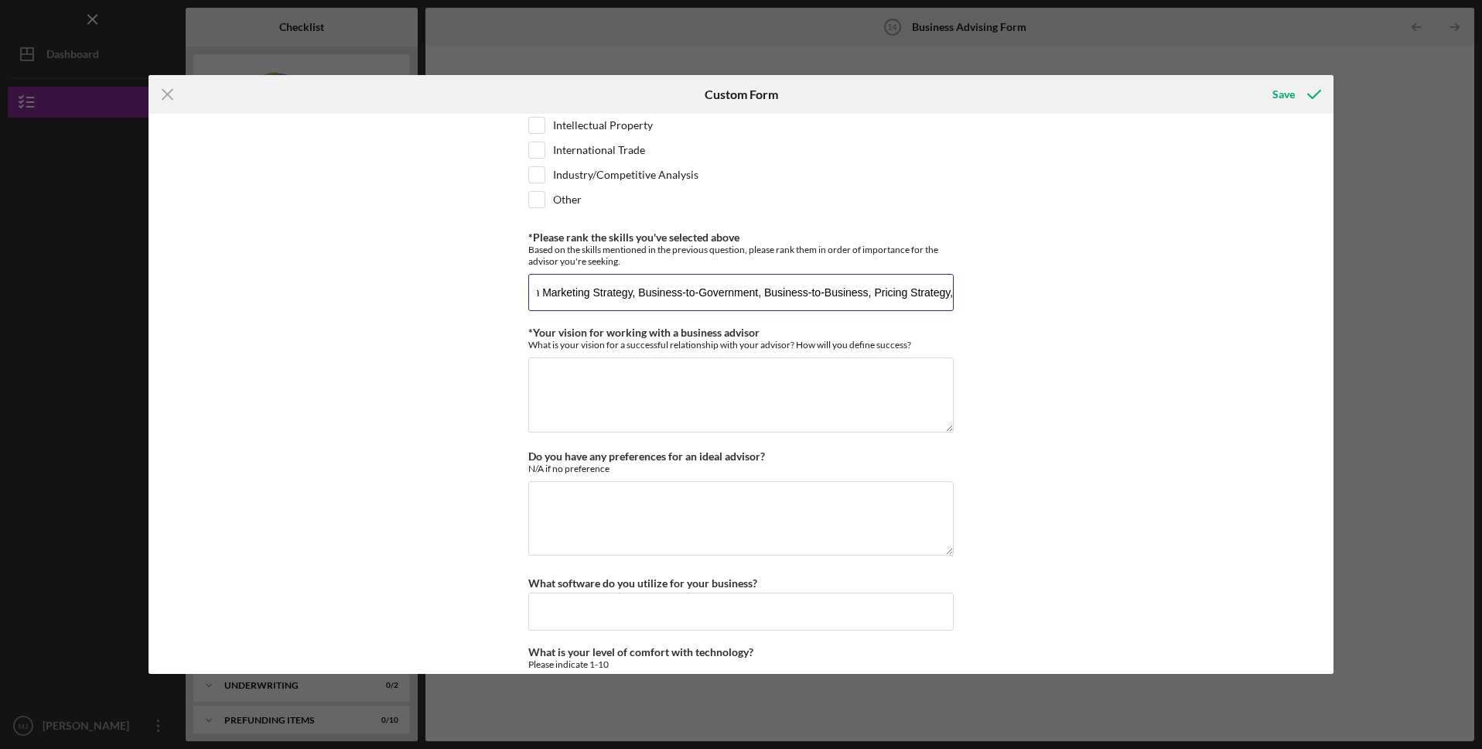
paste input "Access to Funding/Investors"
type input "Communication Marketing Strategy, Business-to-Government, Business-to-Business,…"
click at [847, 400] on textarea "*Your vision for working with a business advisor" at bounding box center [740, 394] width 425 height 74
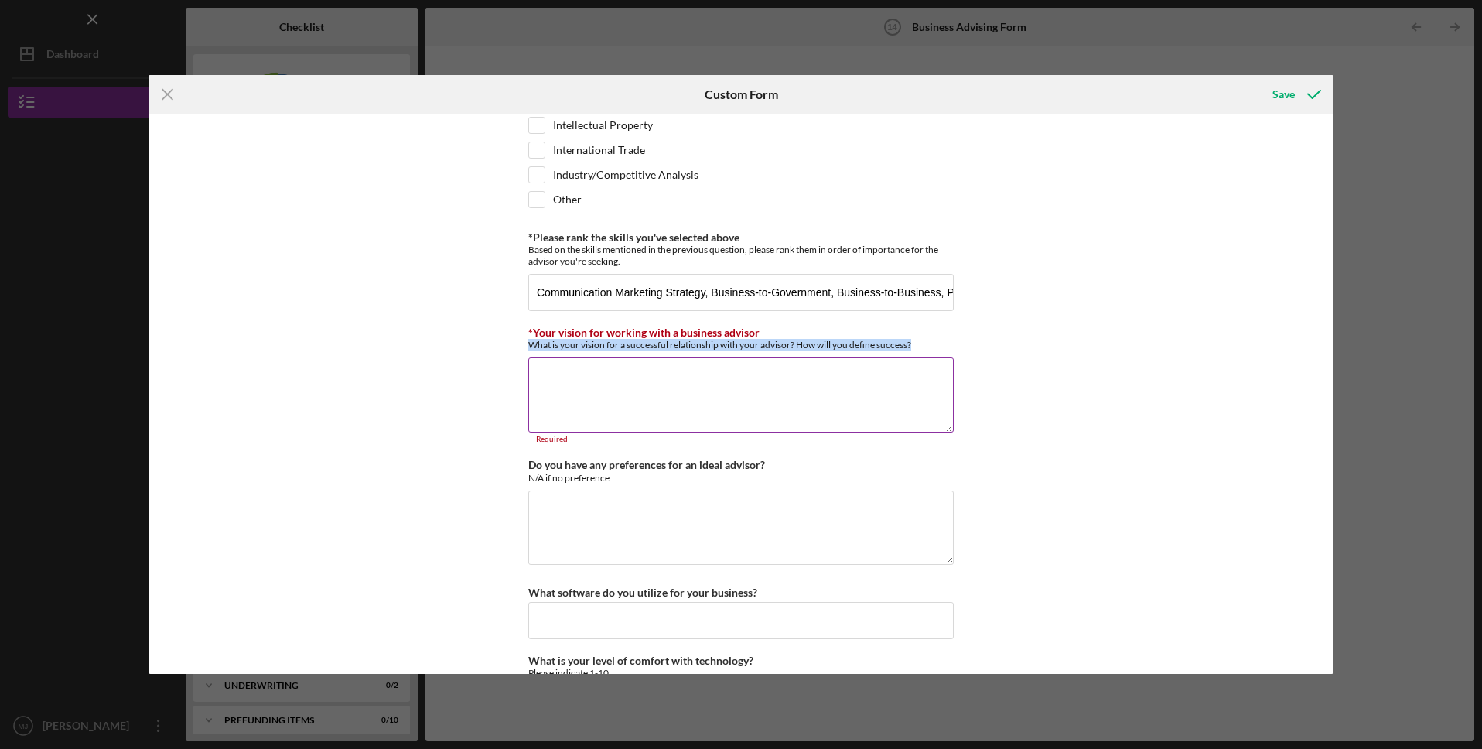
drag, startPoint x: 919, startPoint y: 345, endPoint x: 528, endPoint y: 343, distance: 391.4
click at [528, 343] on div "What is your vision for a successful relationship with your advisor? How will y…" at bounding box center [740, 345] width 425 height 12
drag, startPoint x: 535, startPoint y: 295, endPoint x: 977, endPoint y: 314, distance: 442.1
click at [977, 314] on div "*Desired structure for your Business Advising needs Please select one option Pr…" at bounding box center [742, 394] width 1186 height 560
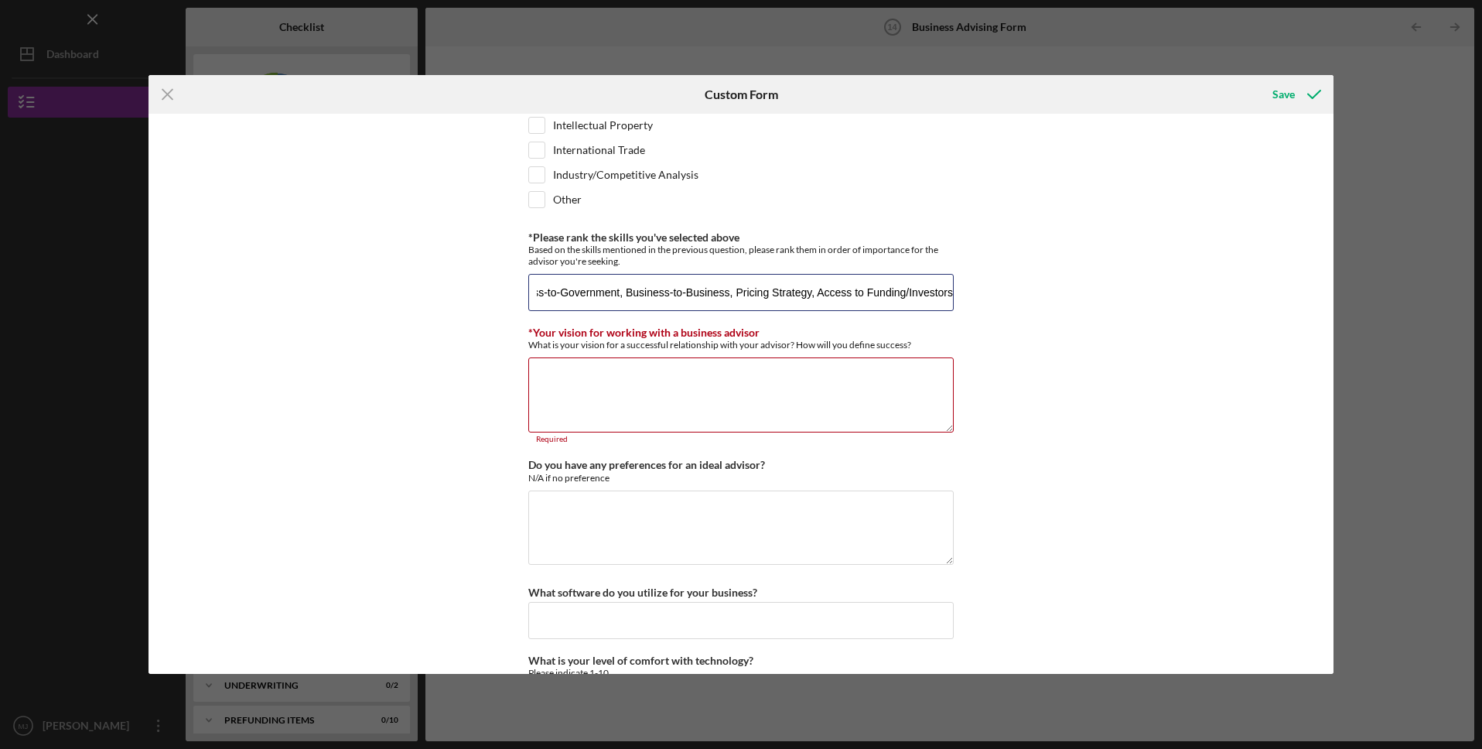
scroll to position [0, 0]
click at [648, 405] on textarea "*Your vision for working with a business advisor" at bounding box center [740, 394] width 425 height 74
paste textarea "A successful relationship with our advisor will be built on open communication,…"
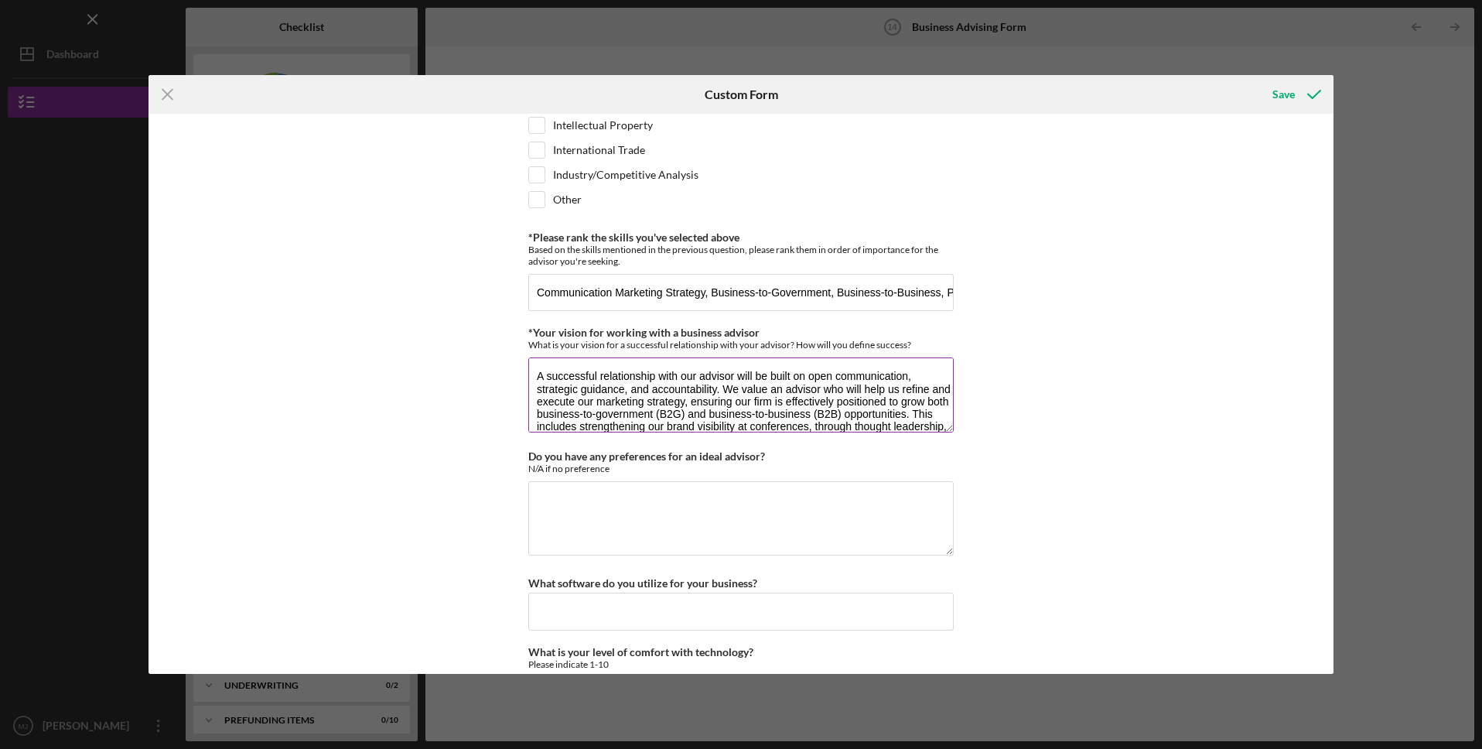
scroll to position [88, 0]
type textarea "A successful relationship with our advisor will be built on open communication,…"
click at [630, 520] on textarea "Do you have any preferences for an ideal advisor?" at bounding box center [740, 518] width 425 height 74
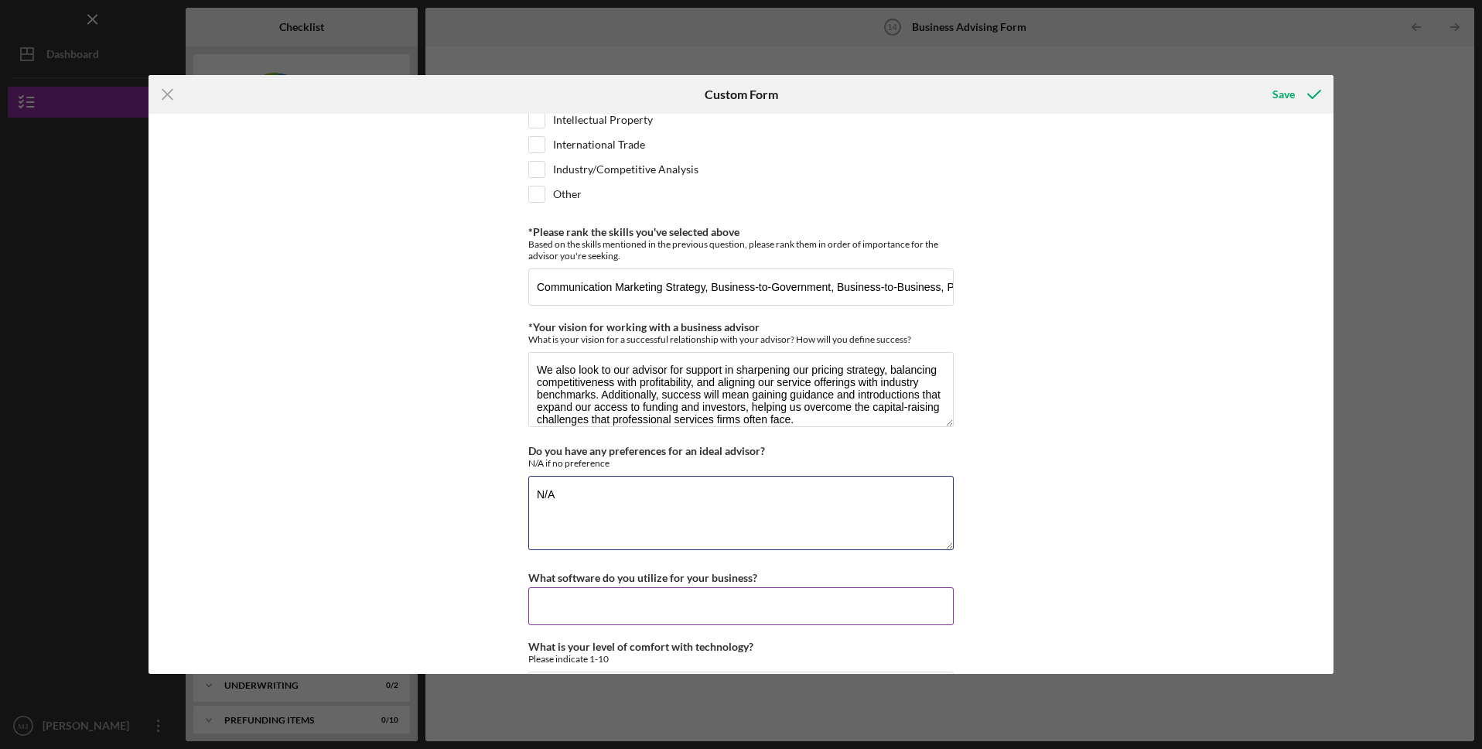
scroll to position [1275, 0]
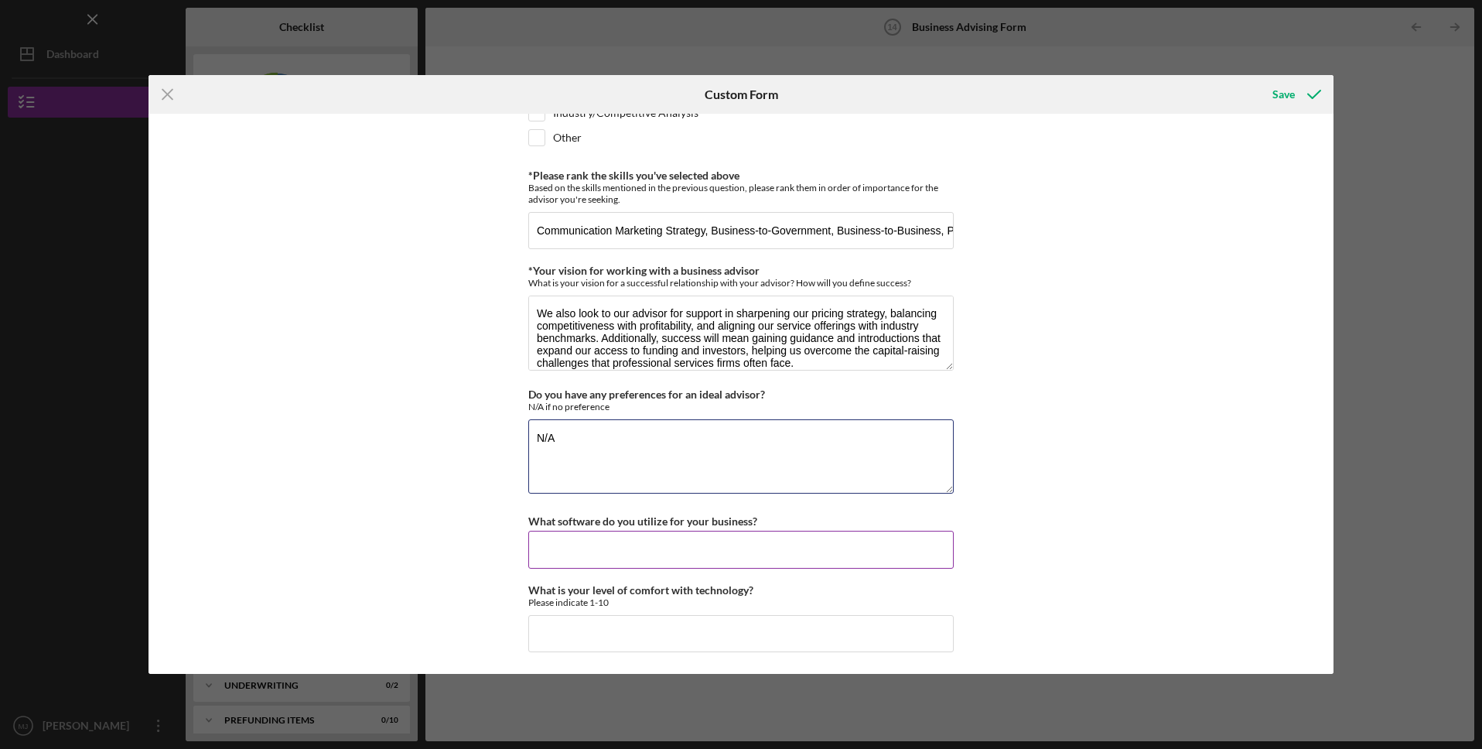
type textarea "N/A"
click at [841, 562] on input "What software do you utilize for your business?" at bounding box center [740, 549] width 425 height 37
type input "o"
type input "Google Suite, Asana, Microsoft Office, Zoom, AirTable, SmartSheet, LivePlan"
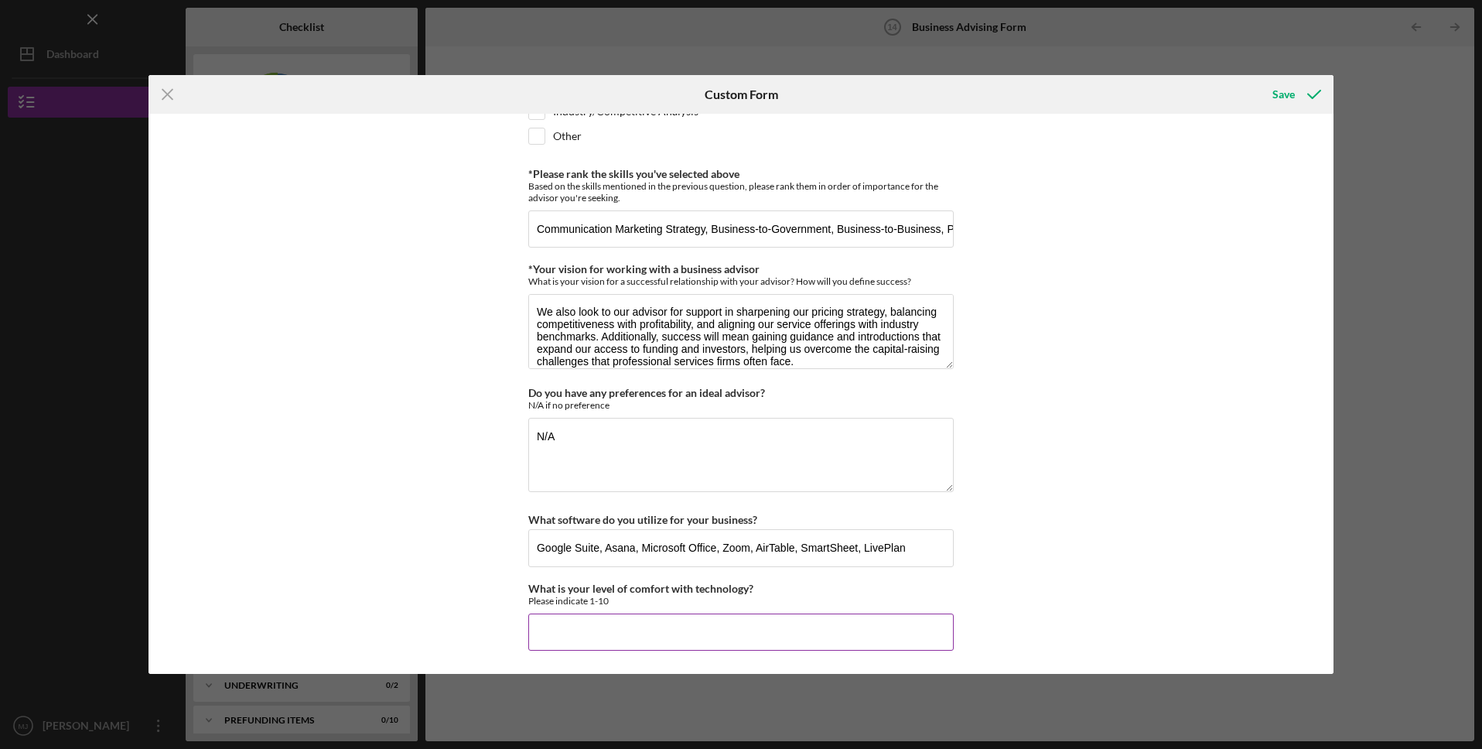
click at [868, 630] on input "What is your level of comfort with technology?" at bounding box center [740, 631] width 425 height 37
type input "6"
type input "8"
click at [1153, 421] on div "*Desired structure for your Business Advising needs Please select one option Pr…" at bounding box center [742, 394] width 1186 height 560
click at [1283, 94] on div "Save" at bounding box center [1284, 94] width 22 height 31
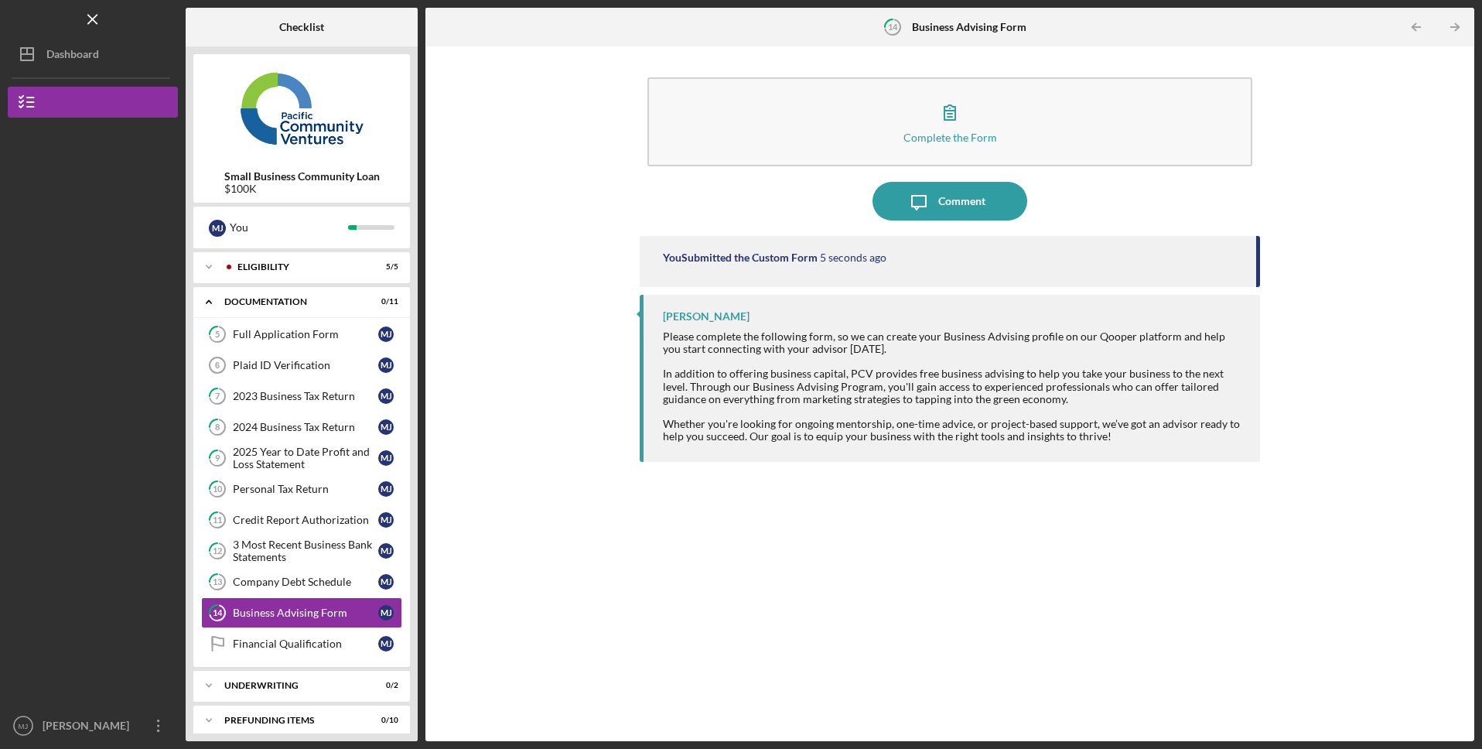
click at [1454, 25] on icon "Icon/Table Pagination Arrow" at bounding box center [1455, 27] width 35 height 35
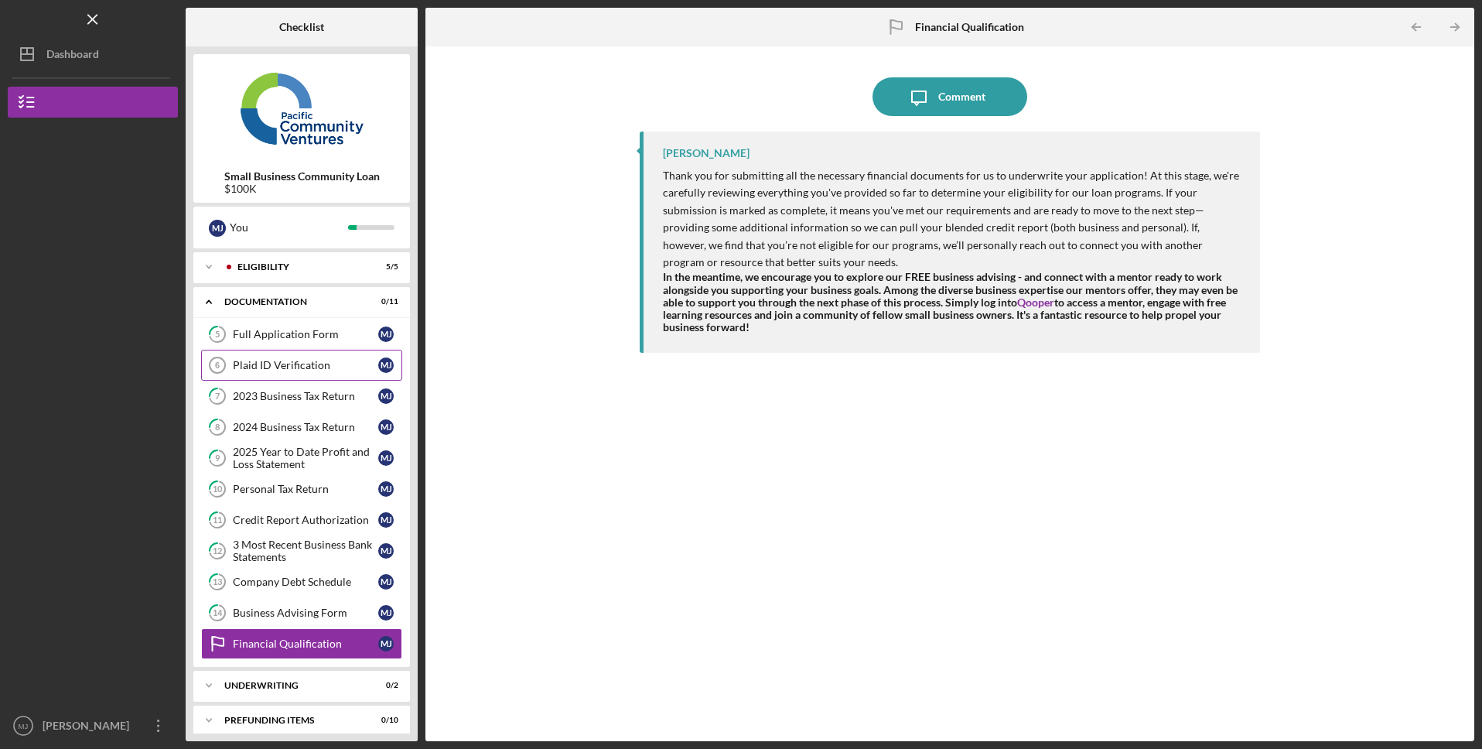
click at [334, 371] on div "Plaid ID Verification" at bounding box center [305, 365] width 145 height 12
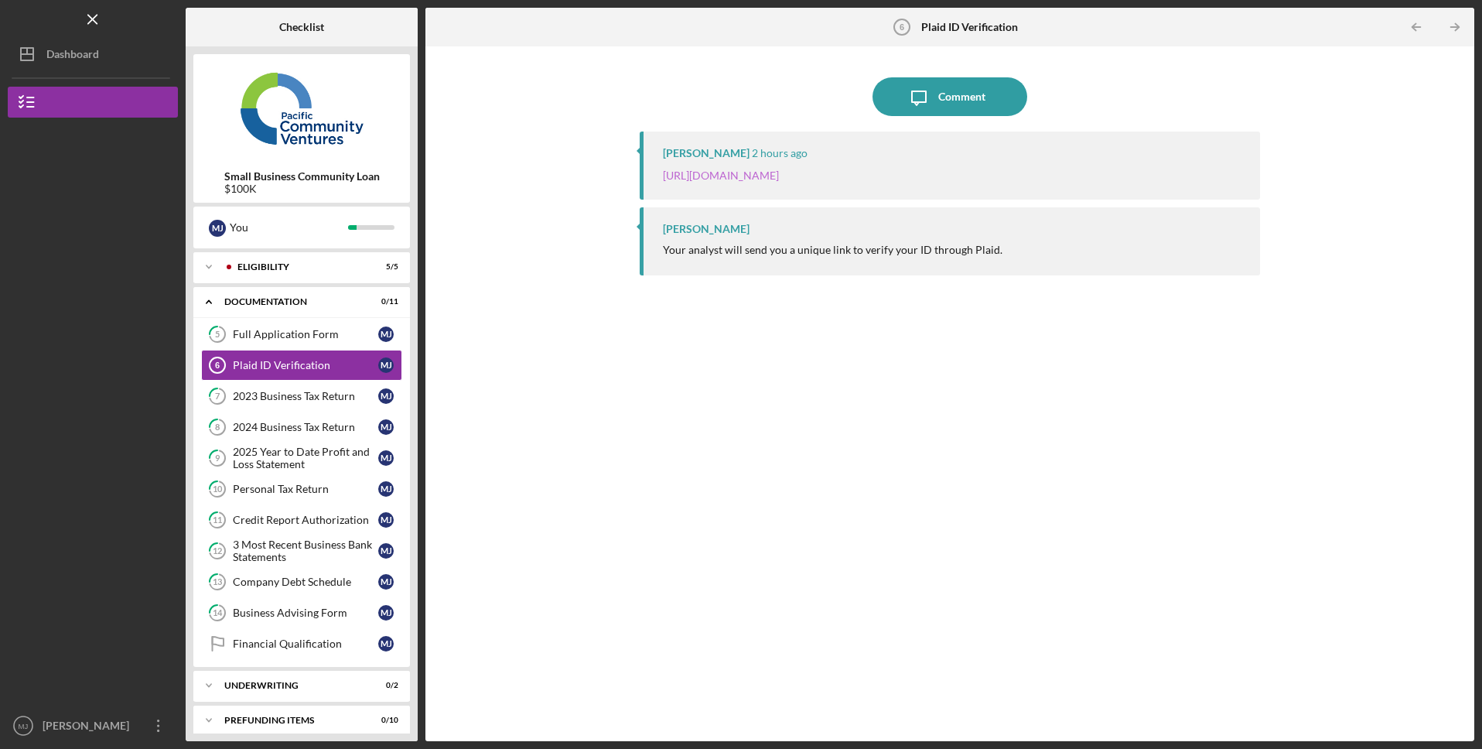
click at [779, 176] on link "https://verify.plaid.com/verify/idv_f1Wk3NEiUKUNHK?key=b198eda0ae57829cb114e9bf…" at bounding box center [721, 175] width 116 height 13
